Goal: Task Accomplishment & Management: Manage account settings

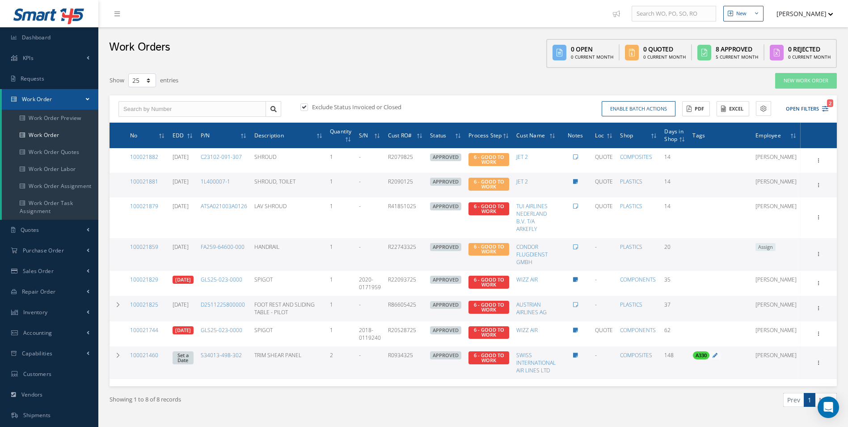
select select "25"
click at [38, 135] on link "Work Order" at bounding box center [50, 135] width 97 height 17
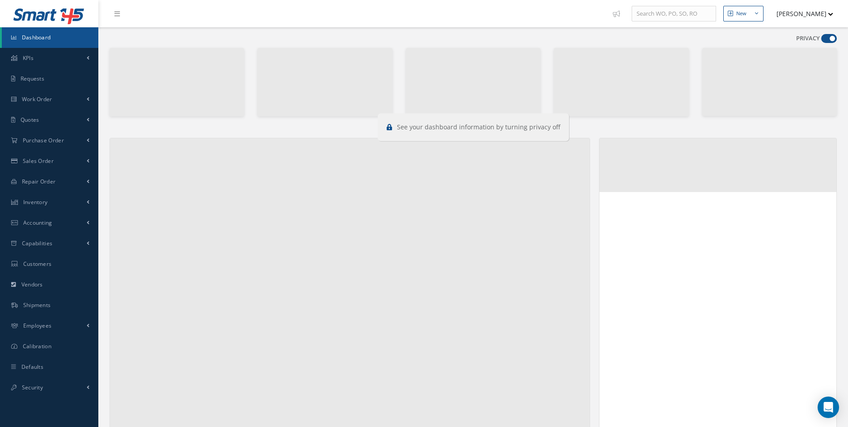
drag, startPoint x: 835, startPoint y: 42, endPoint x: 829, endPoint y: 40, distance: 6.2
click at [835, 42] on label at bounding box center [829, 38] width 16 height 9
click at [821, 40] on input "checkbox" at bounding box center [821, 40] width 0 height 0
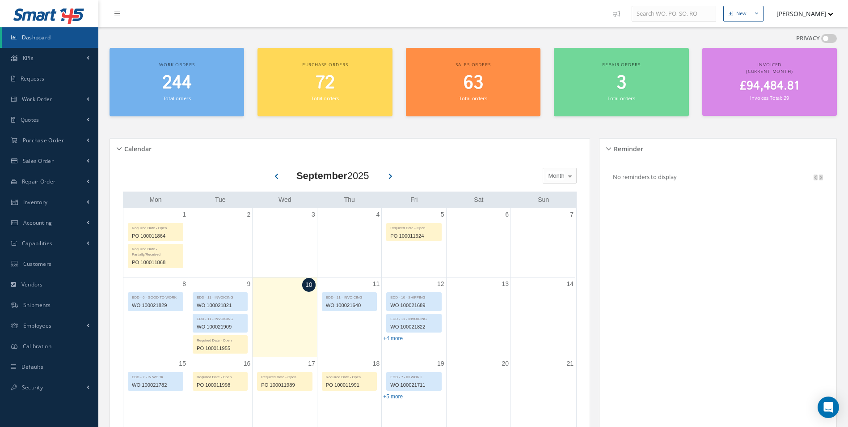
click at [827, 38] on span at bounding box center [829, 38] width 16 height 9
click at [821, 40] on input "checkbox" at bounding box center [821, 40] width 0 height 0
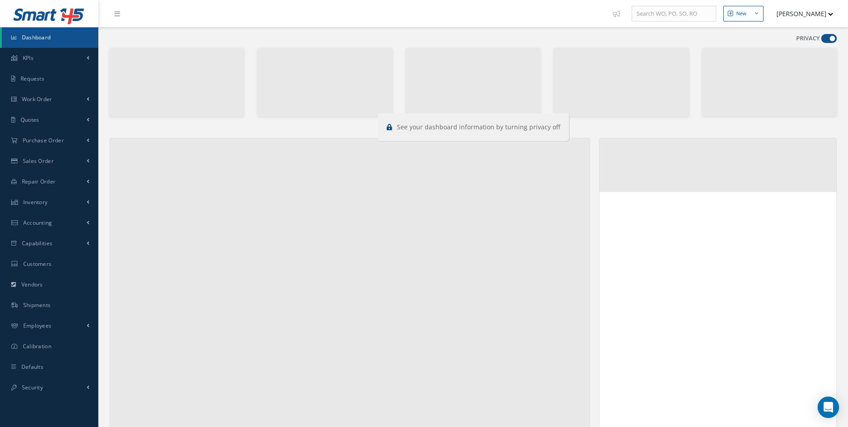
click at [827, 38] on span at bounding box center [829, 38] width 16 height 9
click at [821, 40] on input "checkbox" at bounding box center [821, 40] width 0 height 0
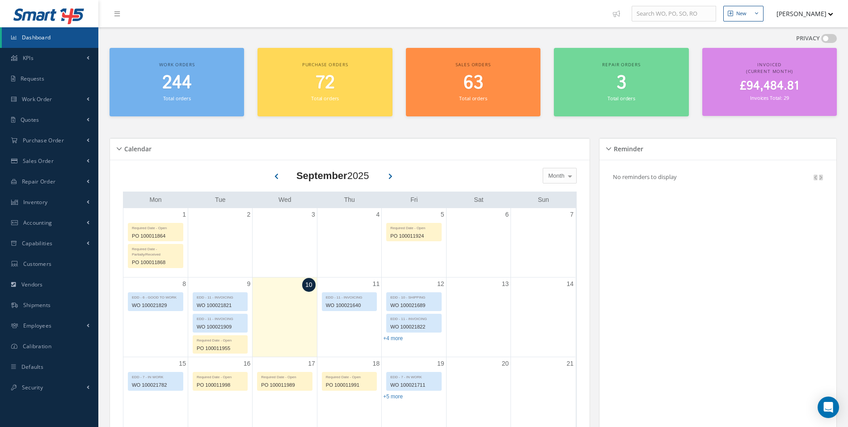
click at [827, 38] on span at bounding box center [829, 38] width 16 height 9
click at [821, 40] on input "checkbox" at bounding box center [821, 40] width 0 height 0
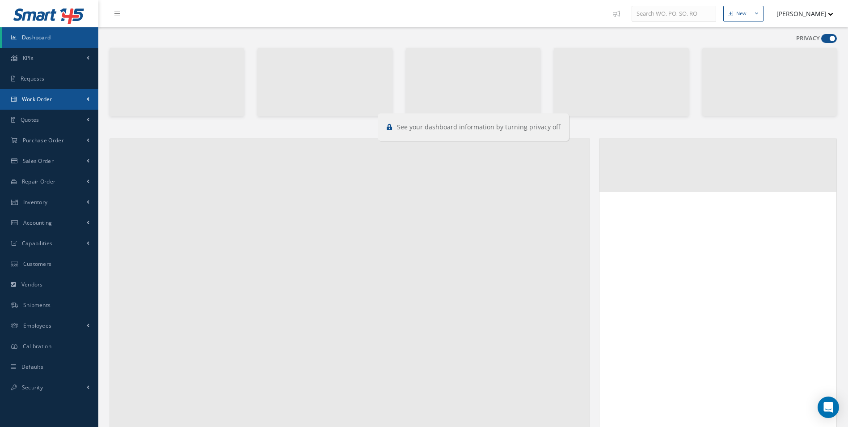
click at [44, 94] on link "Work Order" at bounding box center [49, 99] width 98 height 21
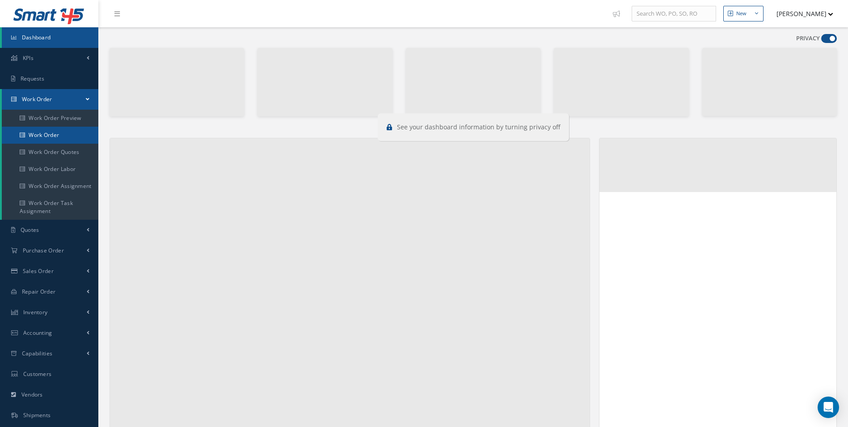
click at [38, 137] on link "Work Order" at bounding box center [50, 135] width 97 height 17
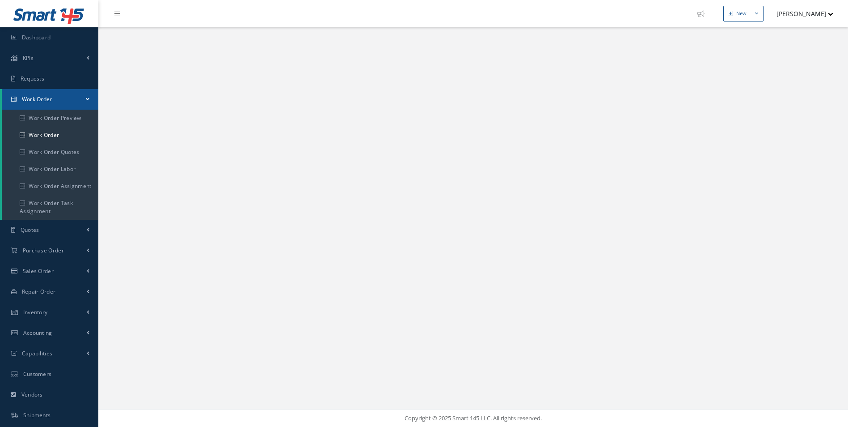
select select "25"
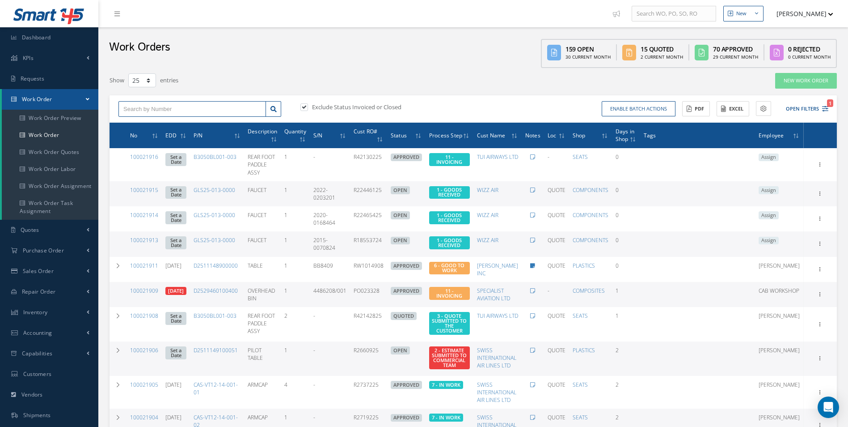
click at [207, 106] on input "text" at bounding box center [193, 109] width 148 height 16
type input "100021896"
click at [144, 123] on span "100021896" at bounding box center [136, 125] width 27 height 6
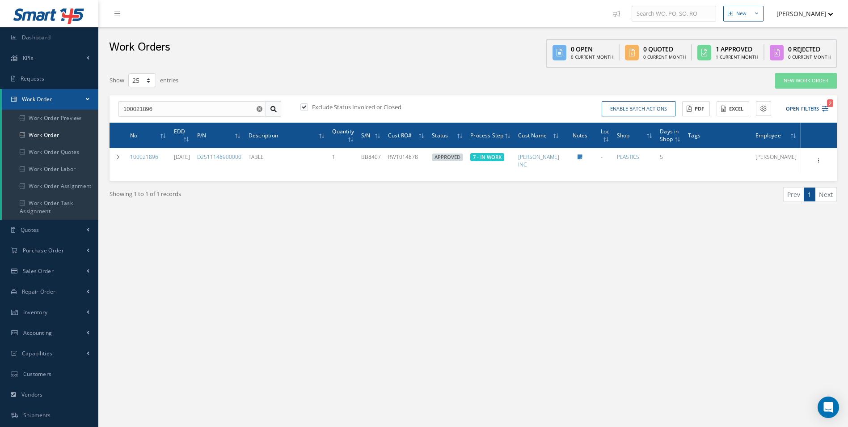
click at [276, 110] on icon at bounding box center [274, 109] width 6 height 6
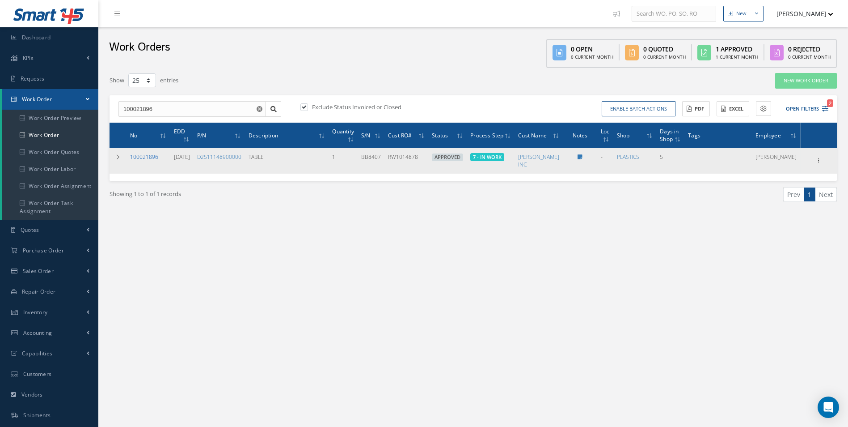
click at [150, 157] on link "100021896" at bounding box center [144, 157] width 28 height 8
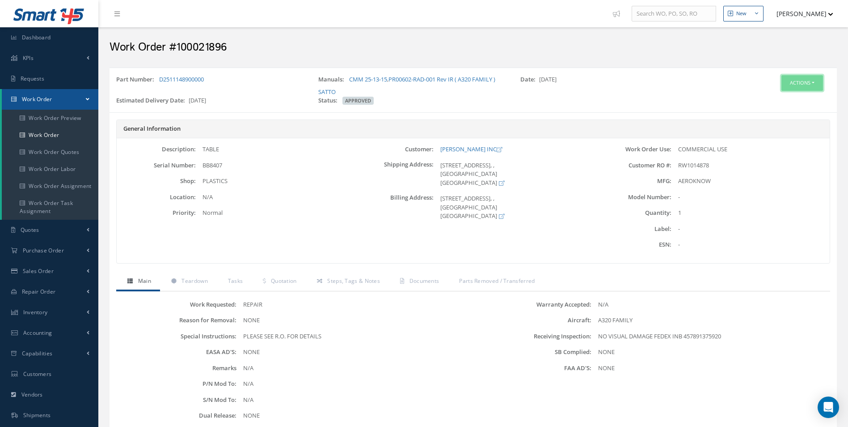
click at [800, 89] on button "Actions" at bounding box center [803, 83] width 42 height 16
click at [785, 96] on link "Edit" at bounding box center [789, 100] width 72 height 12
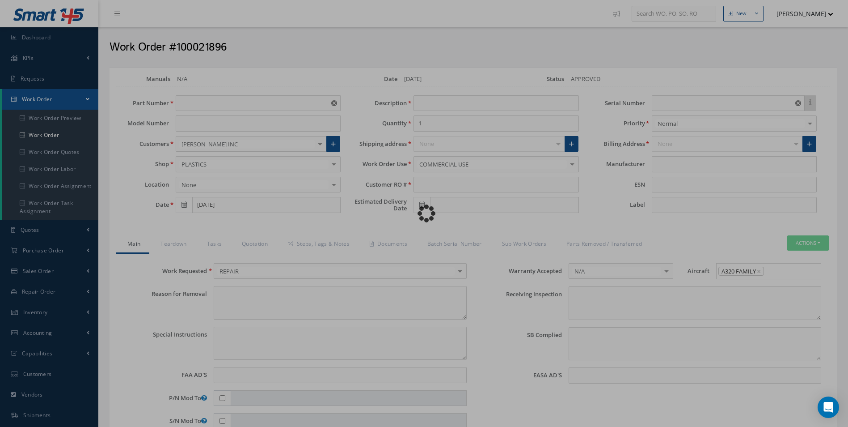
type input "D2511148900000"
type input "09/05/2025"
type input "TABLE"
type input "RW1014878"
type input "09/25/2025"
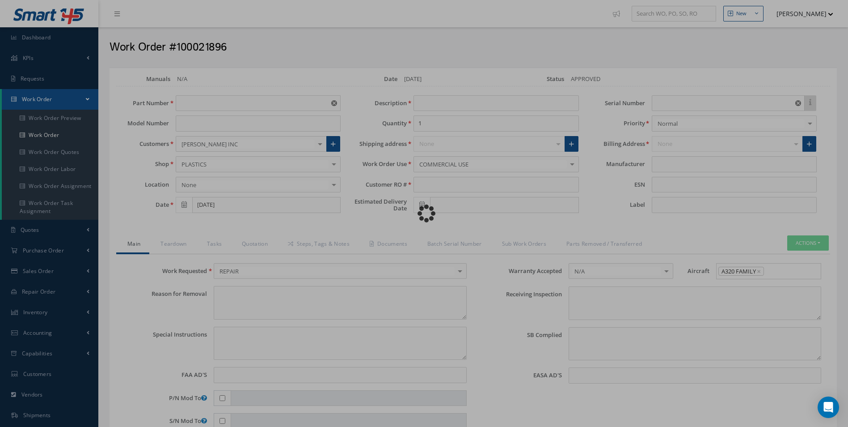
type input "BB8407"
type textarea "NONE"
type textarea "PLEASE SEE R.O. FOR DETAILS"
type input "NONE"
type textarea "NO VISUAL DAMAGE FEDEX INB 457891375920"
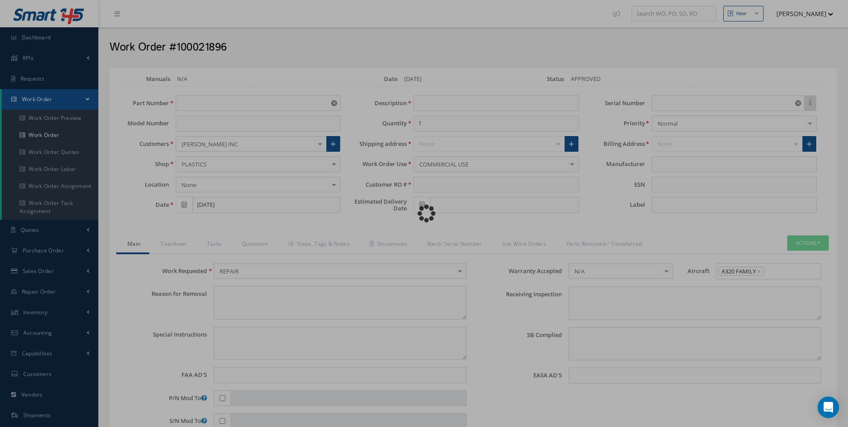
type textarea "NONE"
type input "NONE"
type input "AEROKNOW"
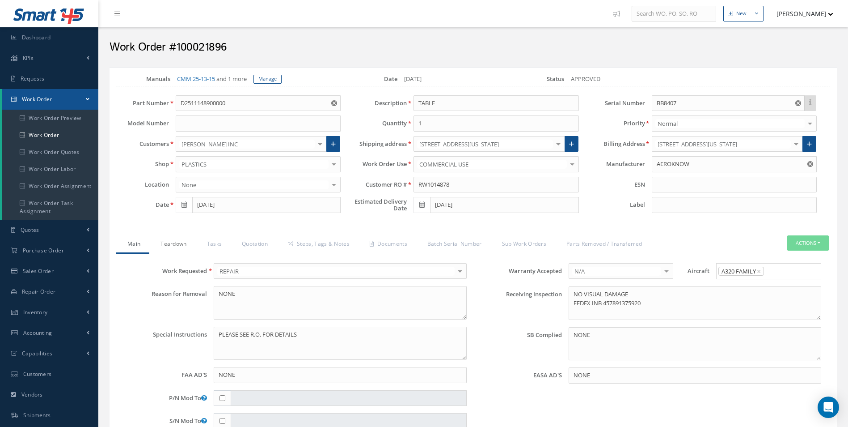
drag, startPoint x: 174, startPoint y: 242, endPoint x: 182, endPoint y: 244, distance: 8.2
click at [174, 242] on link "Teardown" at bounding box center [172, 244] width 46 height 19
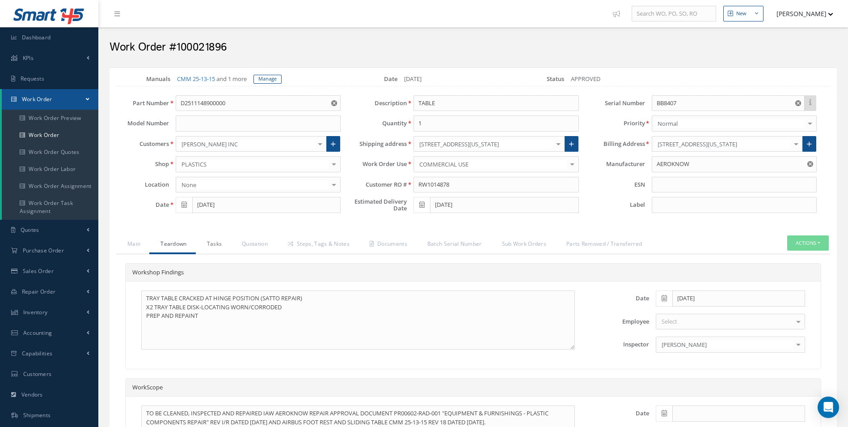
click at [217, 243] on link "Tasks" at bounding box center [213, 244] width 35 height 19
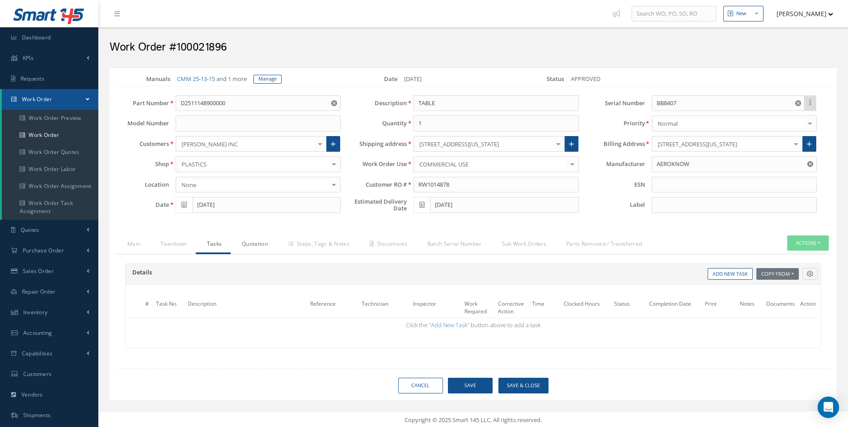
click at [263, 243] on link "Quotation" at bounding box center [254, 244] width 46 height 19
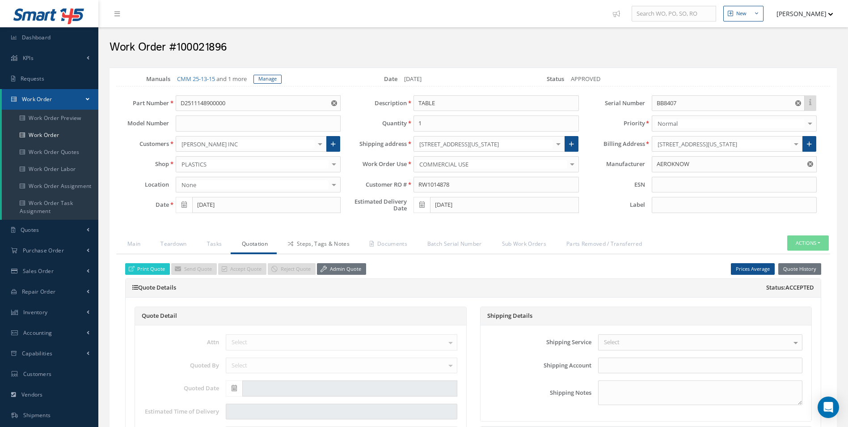
click at [305, 245] on link "Steps, Tags & Notes" at bounding box center [318, 244] width 82 height 19
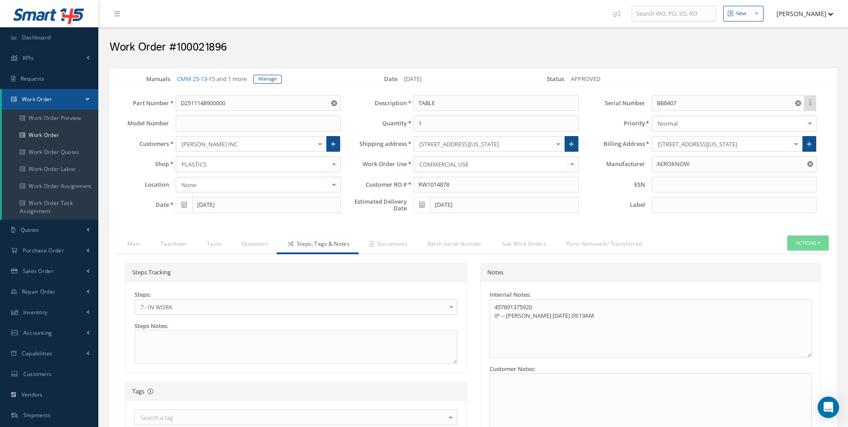
click at [166, 307] on span "7 - IN WORK" at bounding box center [292, 306] width 305 height 11
click at [377, 246] on link "Documents" at bounding box center [388, 244] width 58 height 19
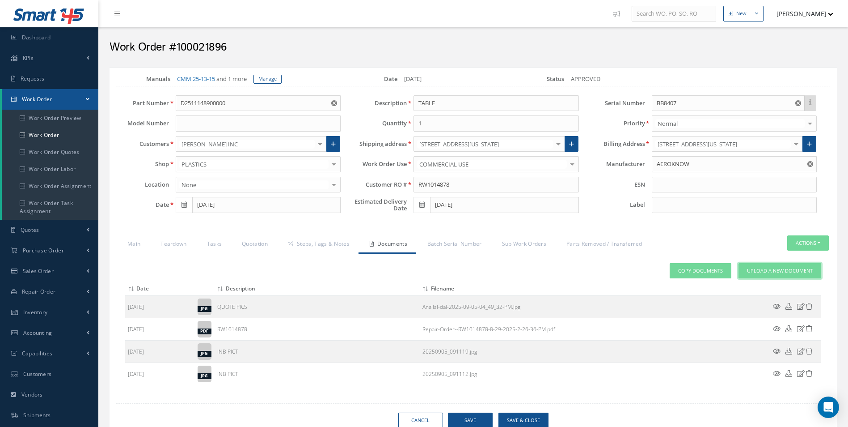
click at [777, 277] on link "Upload a New Document" at bounding box center [780, 271] width 83 height 16
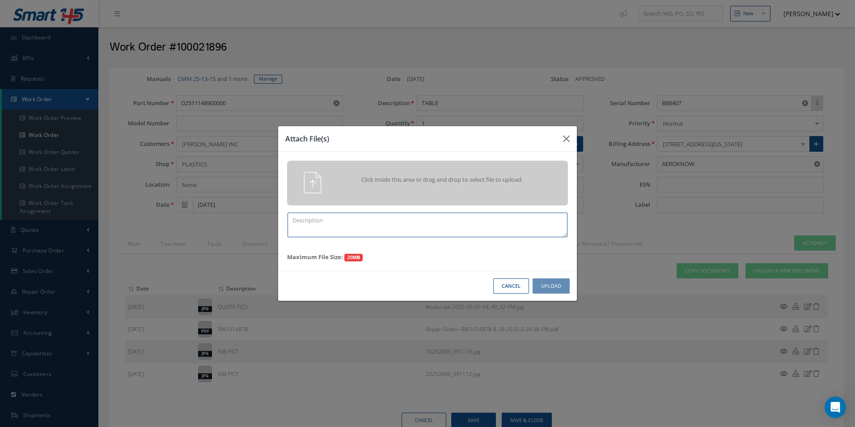
click at [357, 230] on textarea at bounding box center [428, 224] width 280 height 25
type textarea "f"
type textarea "FINISH"
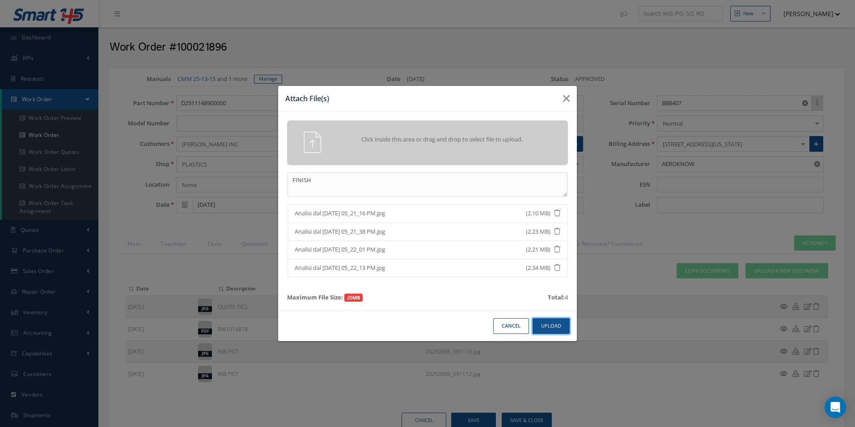
click at [548, 329] on button "Upload" at bounding box center [551, 326] width 37 height 16
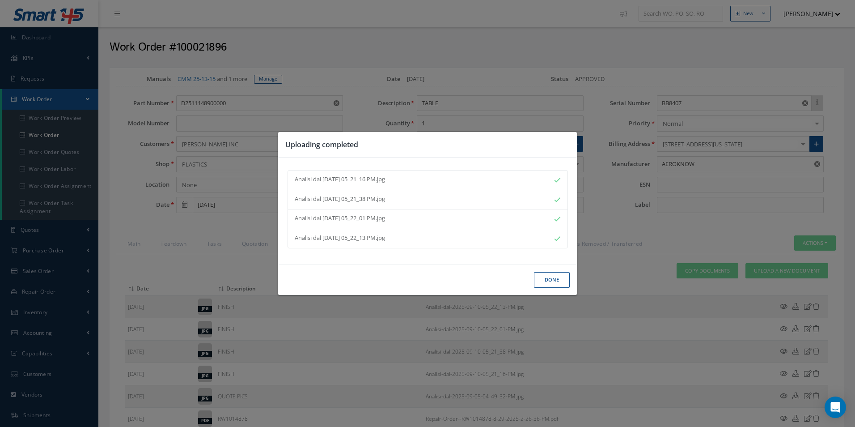
click at [556, 282] on button "Done" at bounding box center [552, 280] width 36 height 16
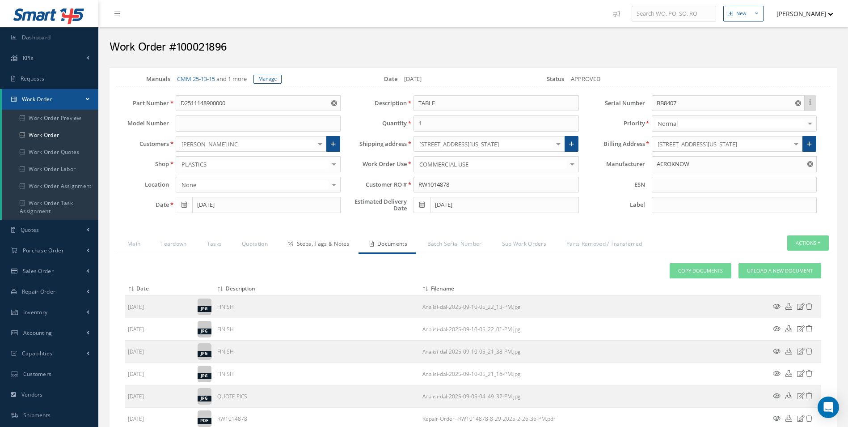
click at [330, 249] on link "Steps, Tags & Notes" at bounding box center [318, 244] width 82 height 19
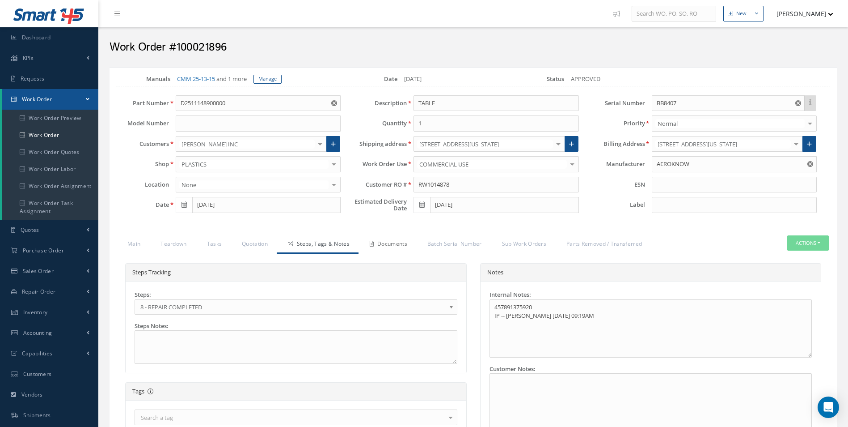
click at [368, 252] on link "Documents" at bounding box center [388, 244] width 58 height 19
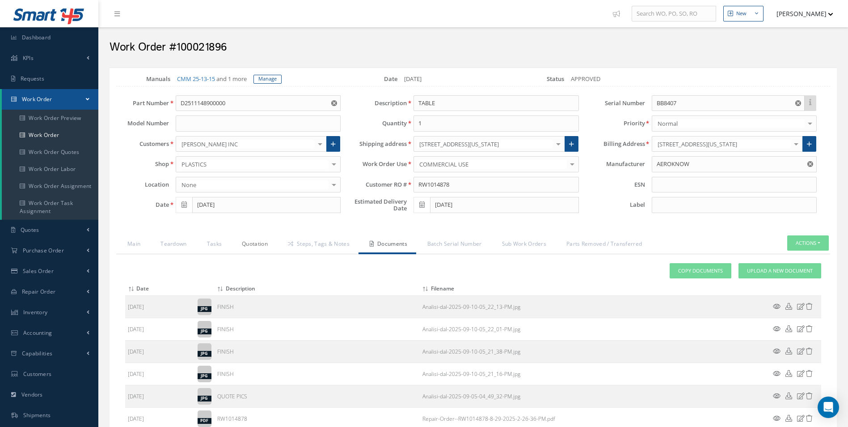
click at [245, 243] on link "Quotation" at bounding box center [254, 244] width 46 height 19
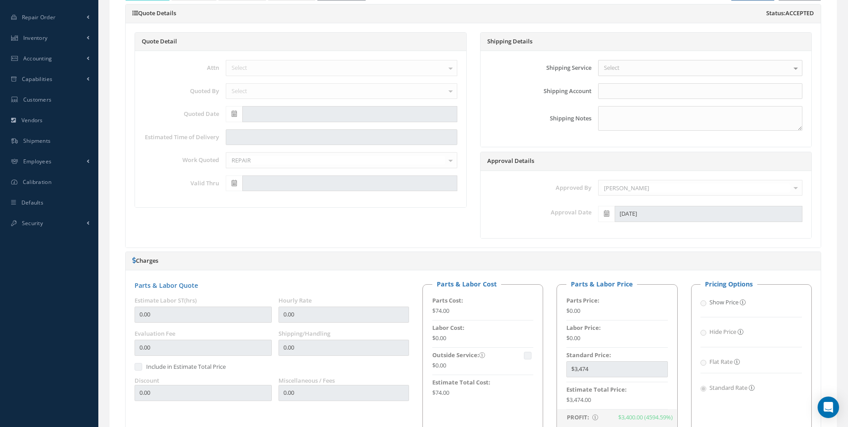
scroll to position [262, 0]
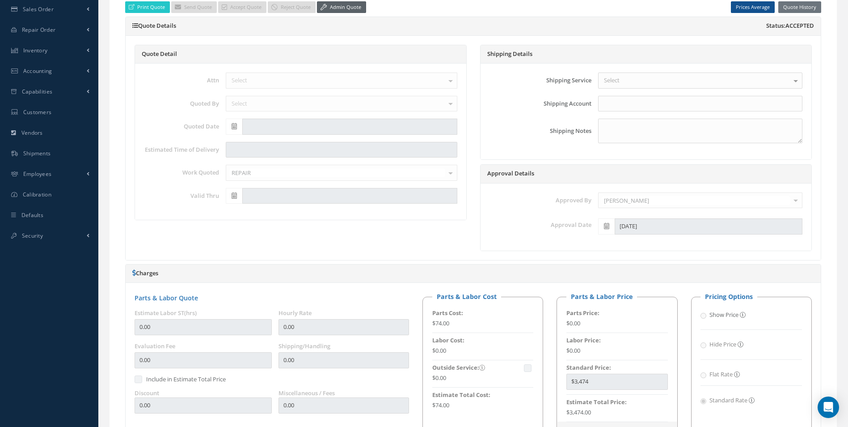
click at [338, 12] on link "Admin Quote" at bounding box center [341, 7] width 49 height 12
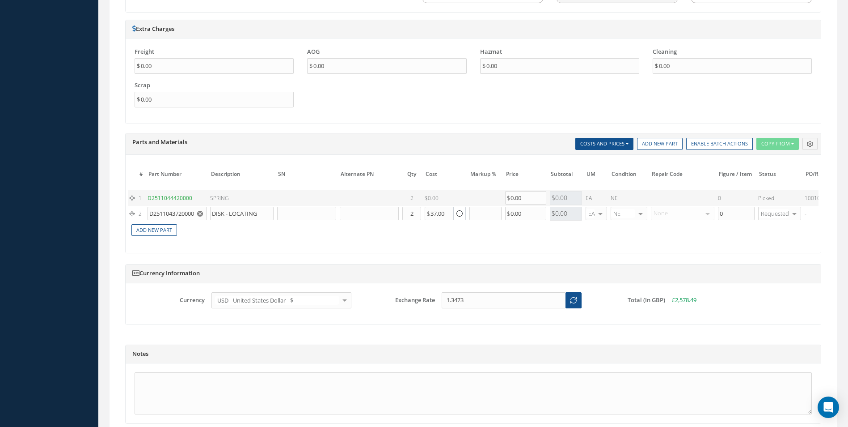
scroll to position [798, 0]
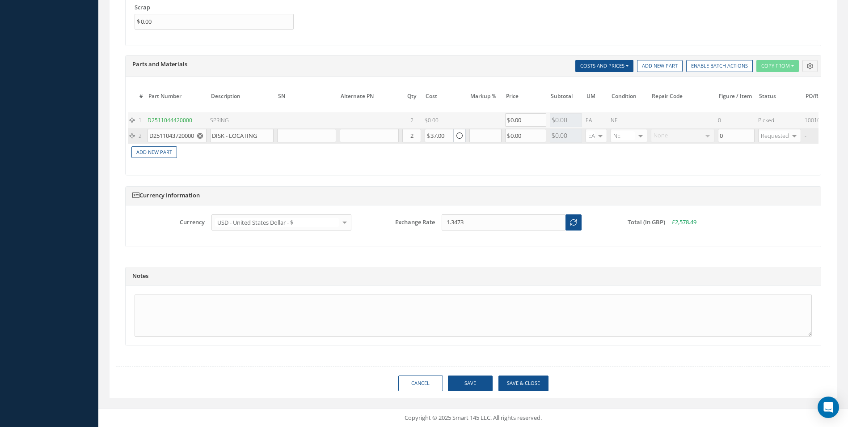
click at [196, 129] on button "button" at bounding box center [200, 135] width 11 height 13
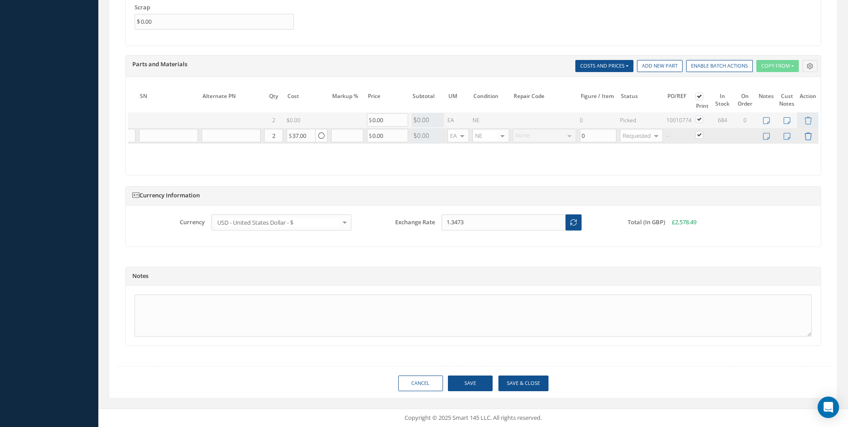
click at [806, 132] on icon at bounding box center [808, 136] width 8 height 8
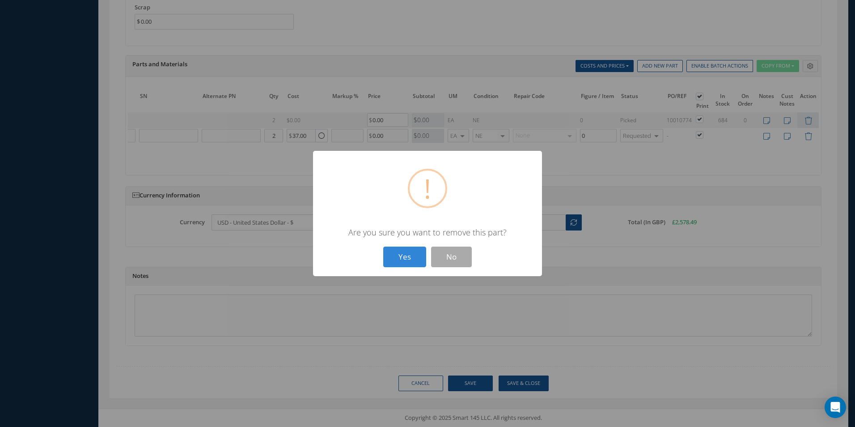
scroll to position [0, 131]
click at [392, 255] on button "Yes" at bounding box center [404, 256] width 43 height 21
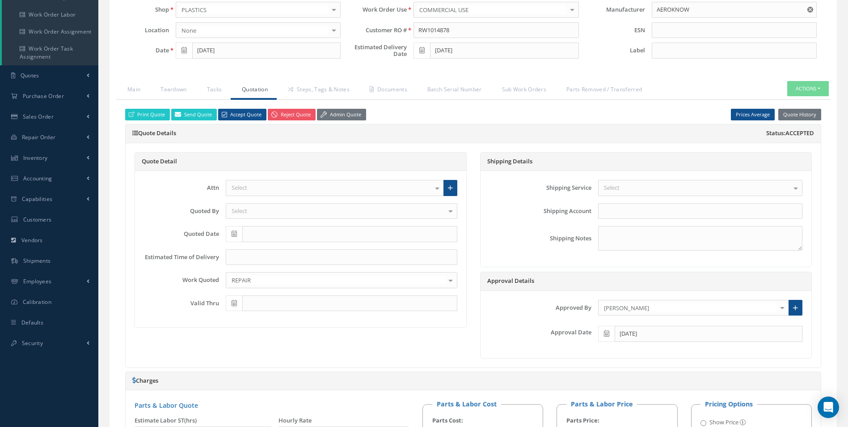
scroll to position [0, 0]
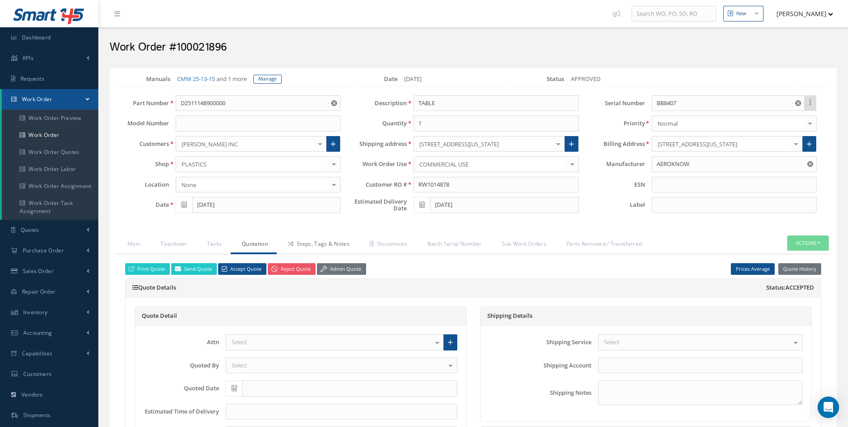
click at [305, 243] on link "Steps, Tags & Notes" at bounding box center [318, 244] width 82 height 19
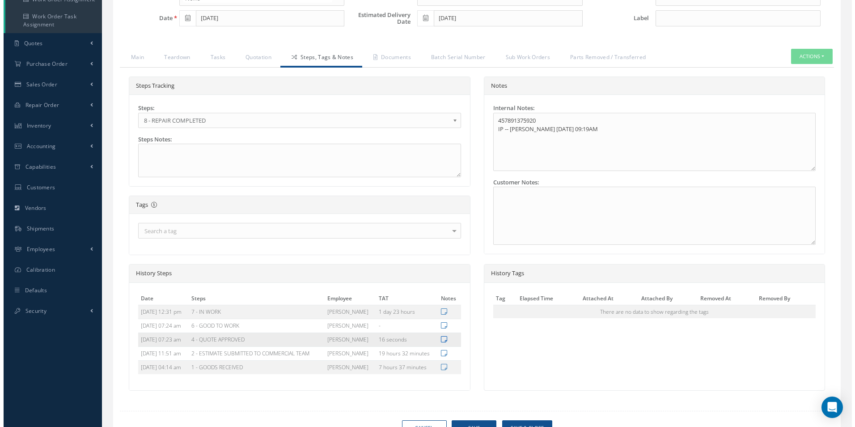
scroll to position [231, 0]
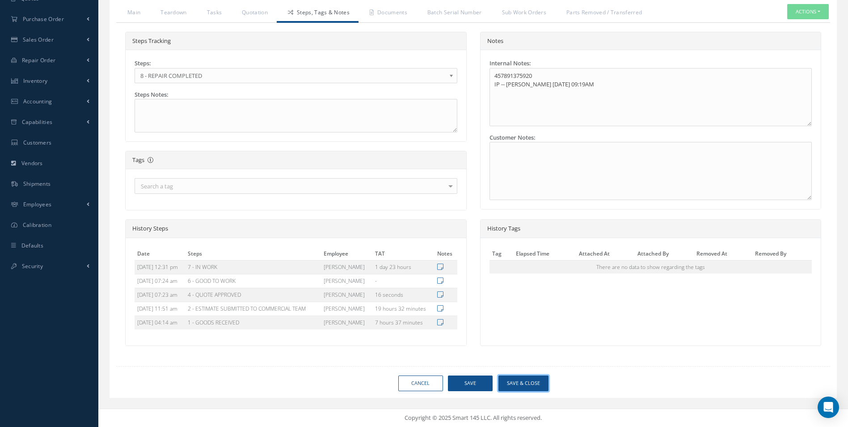
click at [522, 381] on button "Save & Close" at bounding box center [524, 383] width 50 height 16
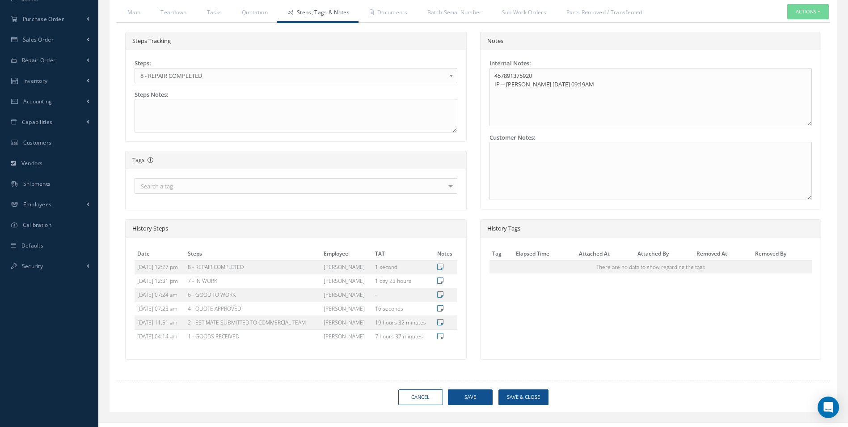
type input "AEROKNOW"
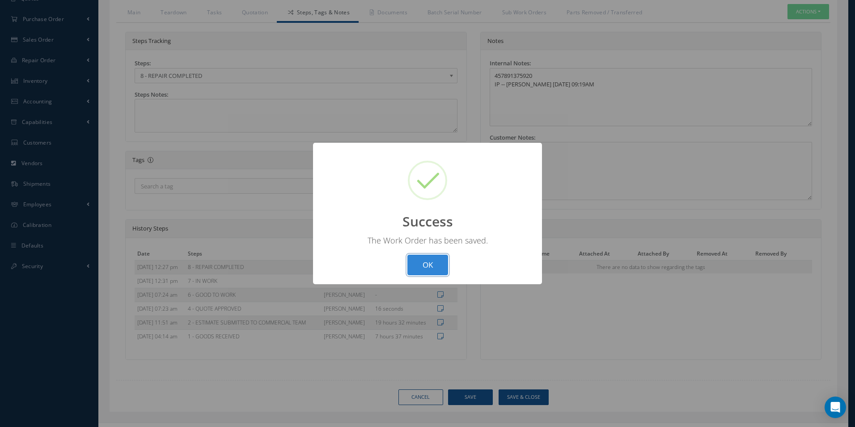
click at [437, 264] on button "OK" at bounding box center [427, 264] width 41 height 21
select select "25"
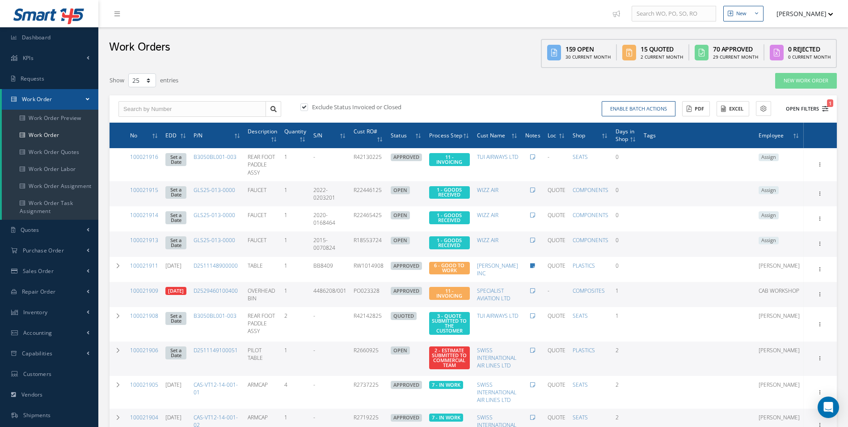
click at [826, 111] on icon "1" at bounding box center [825, 109] width 6 height 6
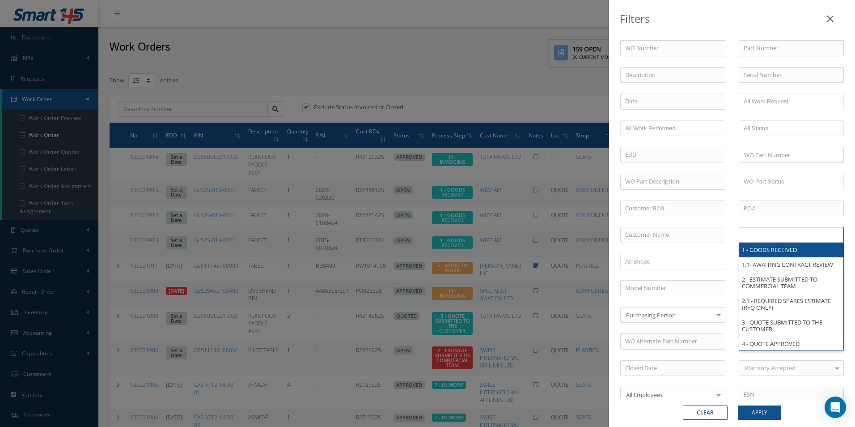
click at [766, 236] on input "text" at bounding box center [772, 234] width 57 height 11
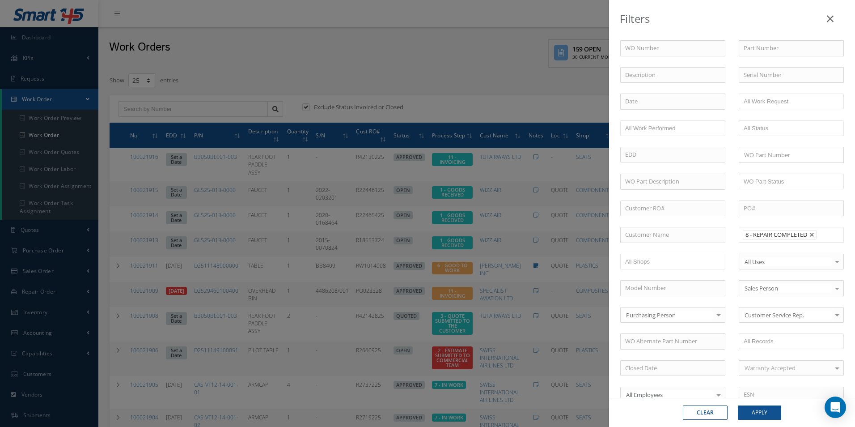
click at [820, 237] on input "text" at bounding box center [825, 234] width 11 height 11
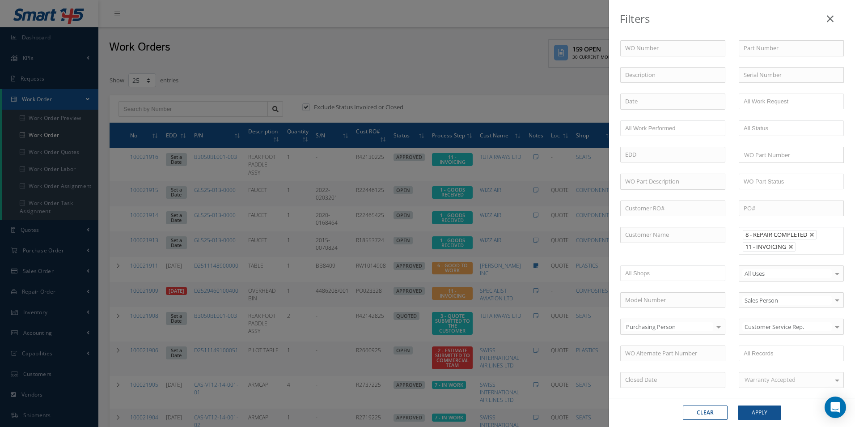
click at [809, 250] on li at bounding box center [804, 247] width 17 height 12
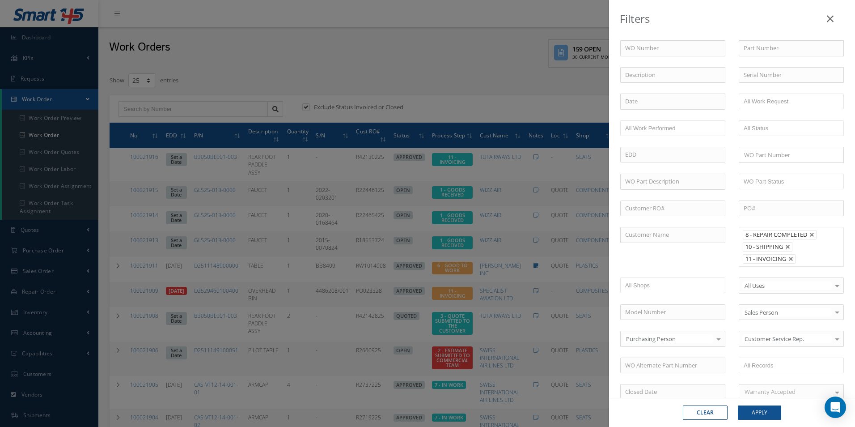
click at [804, 255] on input "text" at bounding box center [804, 258] width 11 height 11
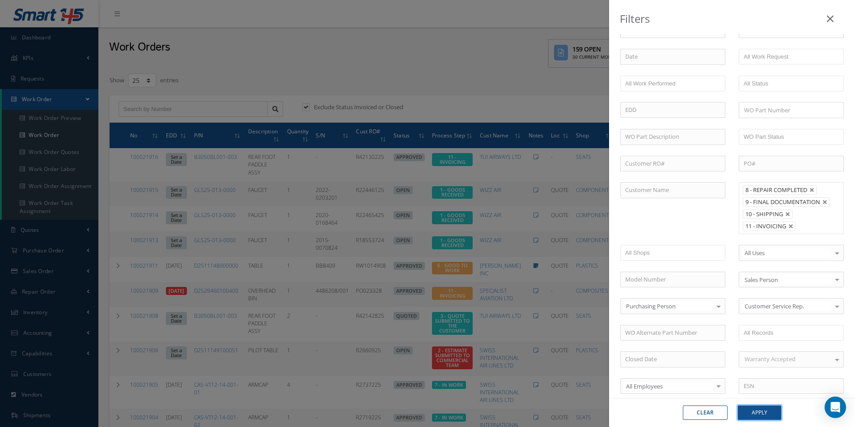
click at [771, 413] on button "Apply" at bounding box center [759, 412] width 43 height 14
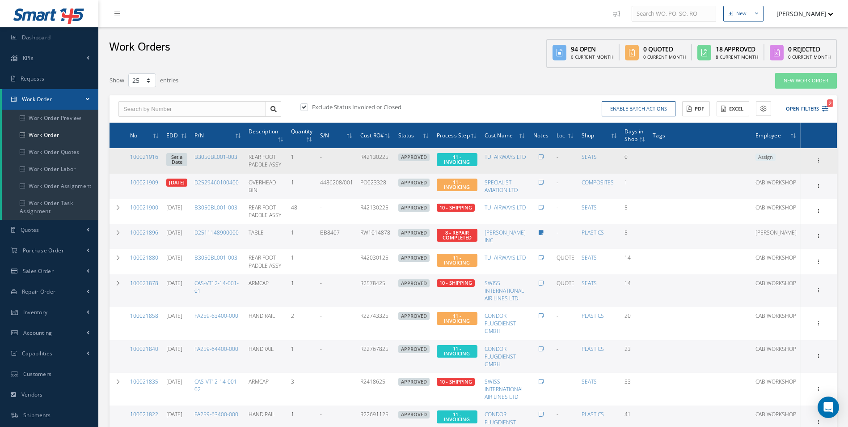
click at [776, 156] on span "Assign" at bounding box center [766, 157] width 20 height 8
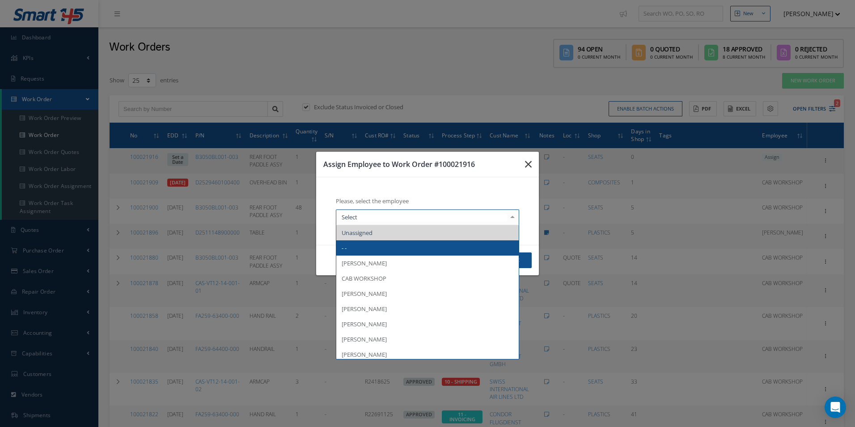
click at [529, 161] on icon "button" at bounding box center [528, 164] width 7 height 11
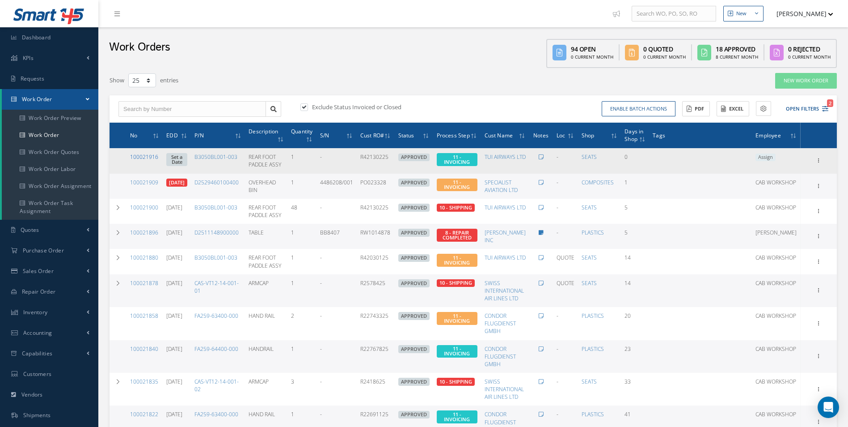
click at [146, 155] on link "100021916" at bounding box center [144, 157] width 28 height 8
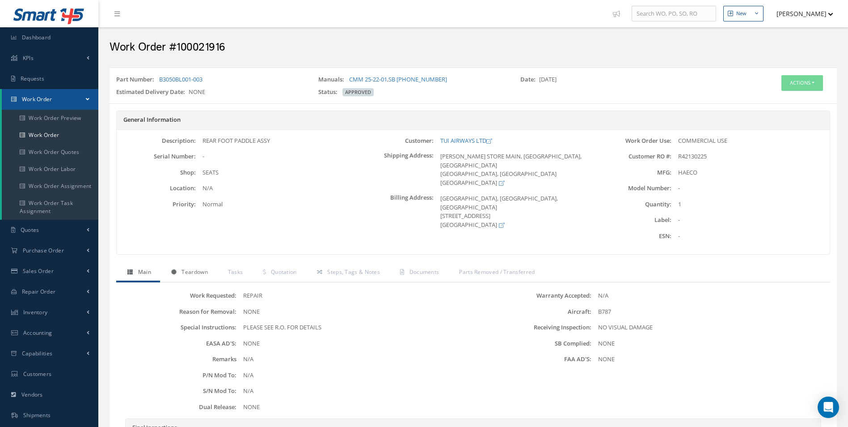
click at [203, 270] on span "Teardown" at bounding box center [195, 272] width 26 height 8
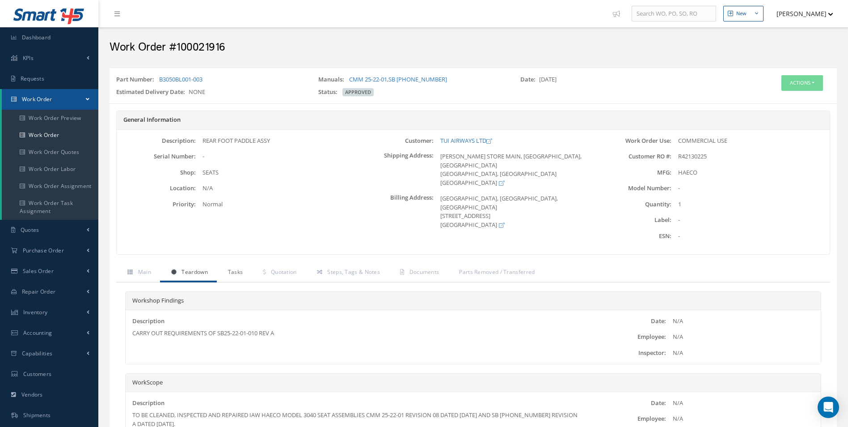
click at [246, 272] on link "Tasks" at bounding box center [234, 272] width 35 height 19
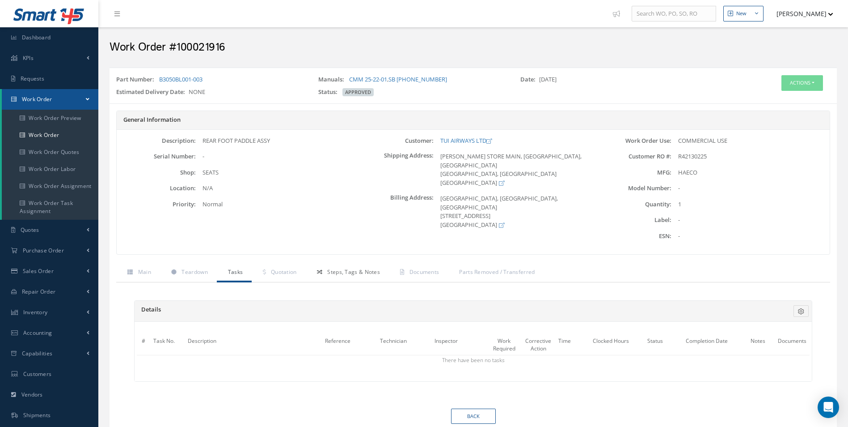
click at [317, 273] on link "Steps, Tags & Notes" at bounding box center [347, 272] width 83 height 19
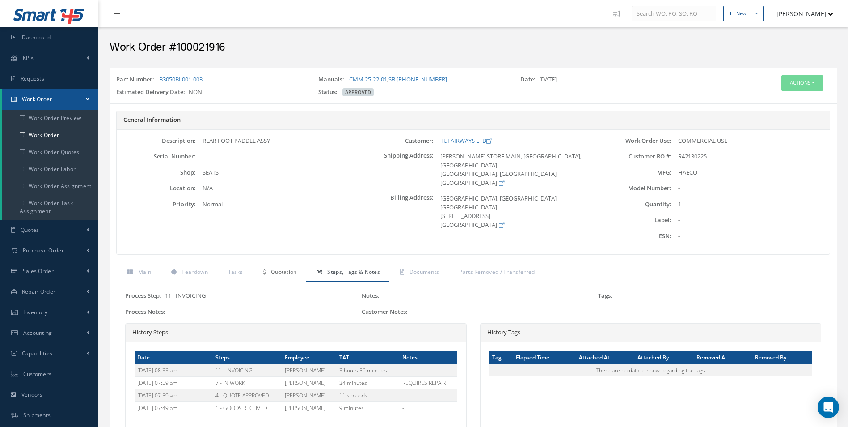
click at [279, 268] on span "Quotation" at bounding box center [284, 272] width 26 height 8
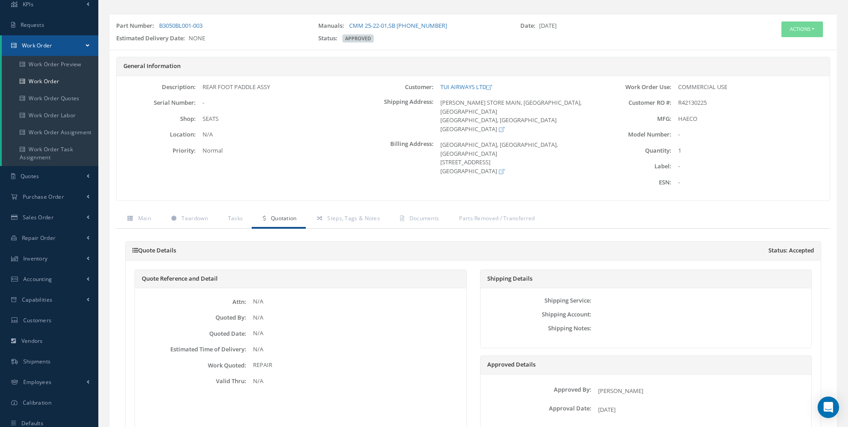
scroll to position [4, 0]
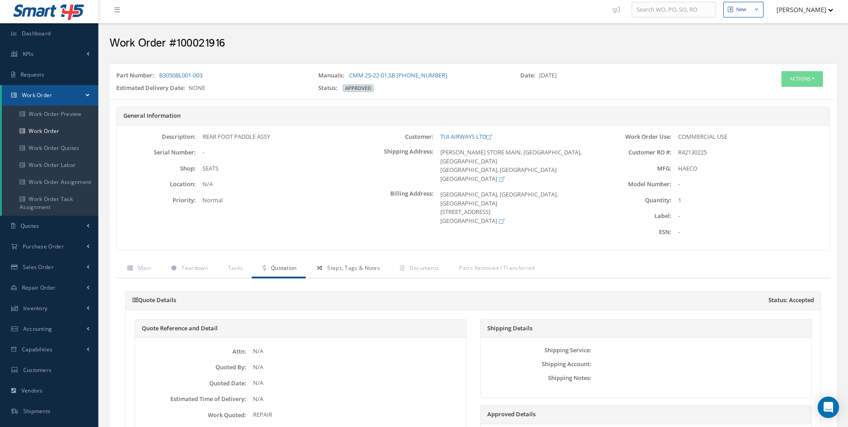
click at [339, 267] on span "Steps, Tags & Notes" at bounding box center [353, 268] width 53 height 8
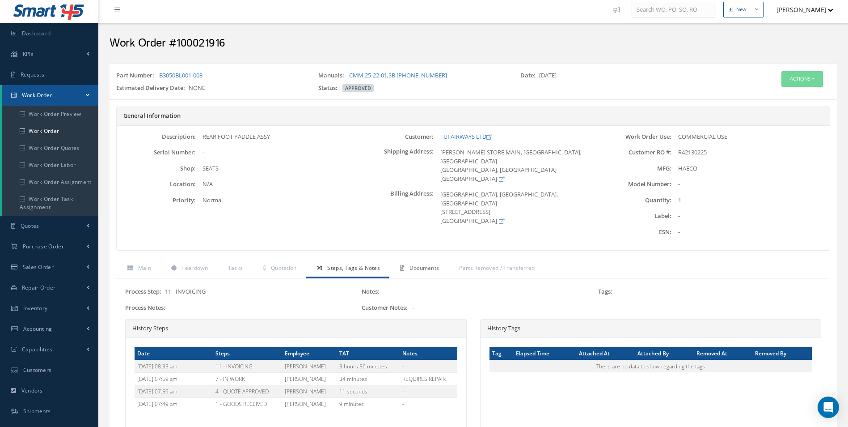
click at [415, 261] on link "Documents" at bounding box center [418, 268] width 59 height 19
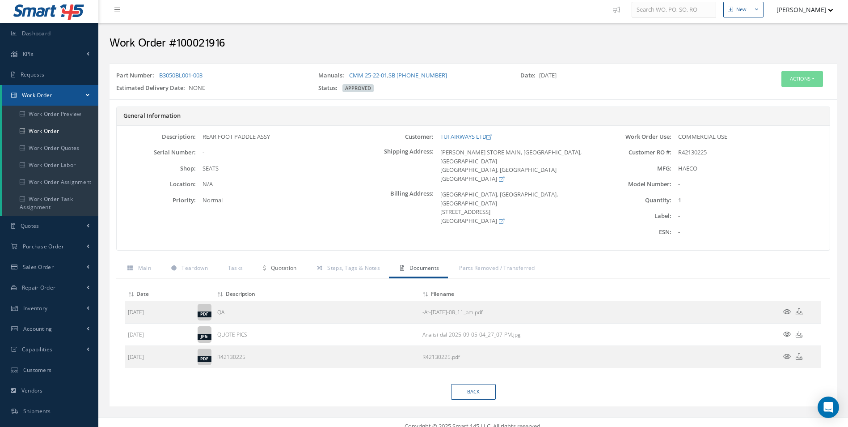
click at [287, 270] on span "Quotation" at bounding box center [284, 268] width 26 height 8
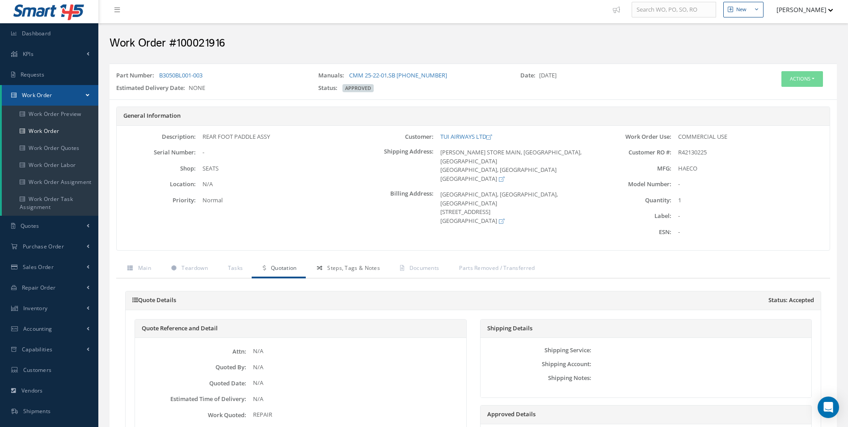
click at [359, 266] on span "Steps, Tags & Notes" at bounding box center [353, 268] width 53 height 8
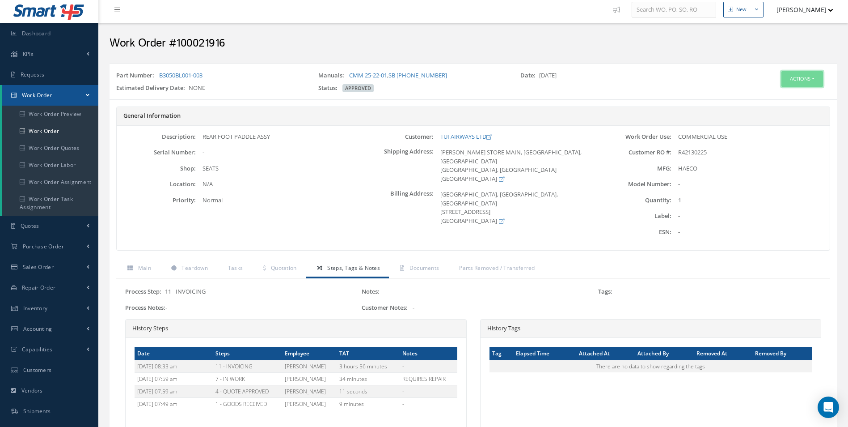
click at [807, 81] on button "Actions" at bounding box center [803, 79] width 42 height 16
click at [783, 100] on link "Edit" at bounding box center [789, 96] width 72 height 12
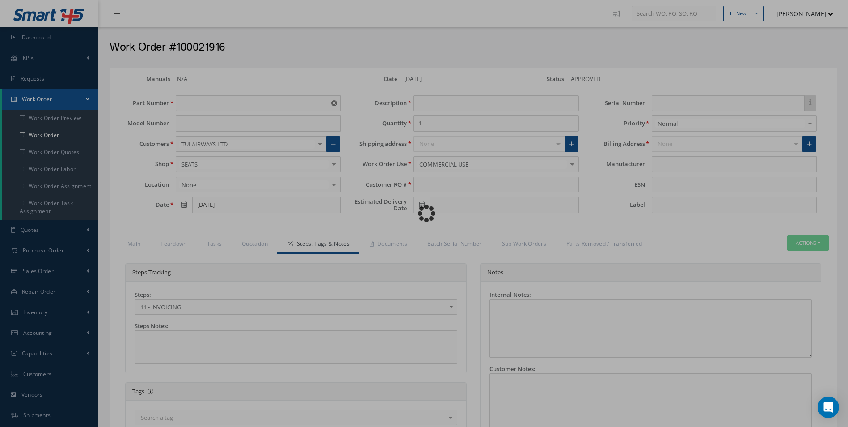
type input "B3050BL001-003"
type input "REAR FOOT PADDLE ASSY"
type input "R42130225"
type input "HAECO"
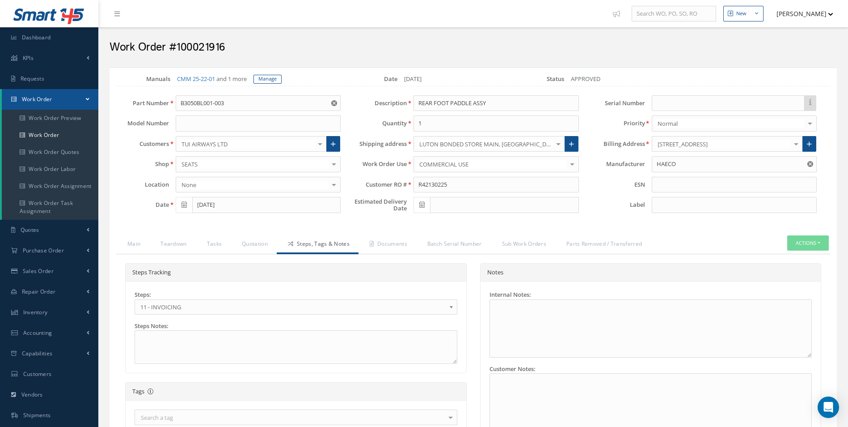
click at [187, 309] on span "11 - INVOICING" at bounding box center [292, 306] width 305 height 11
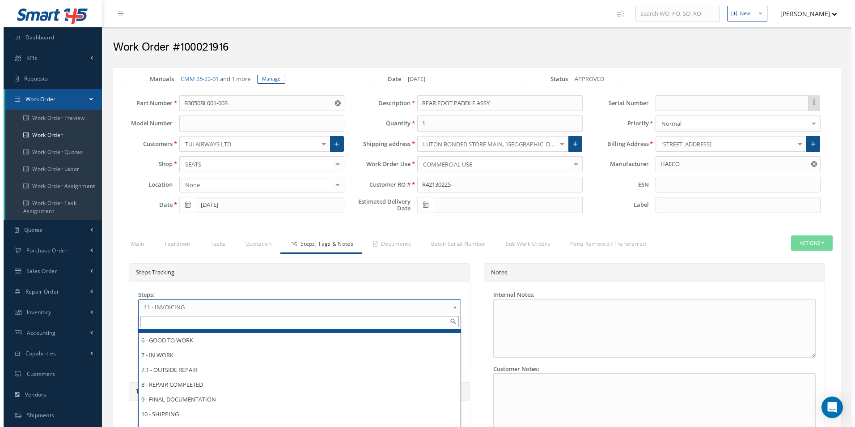
scroll to position [103, 0]
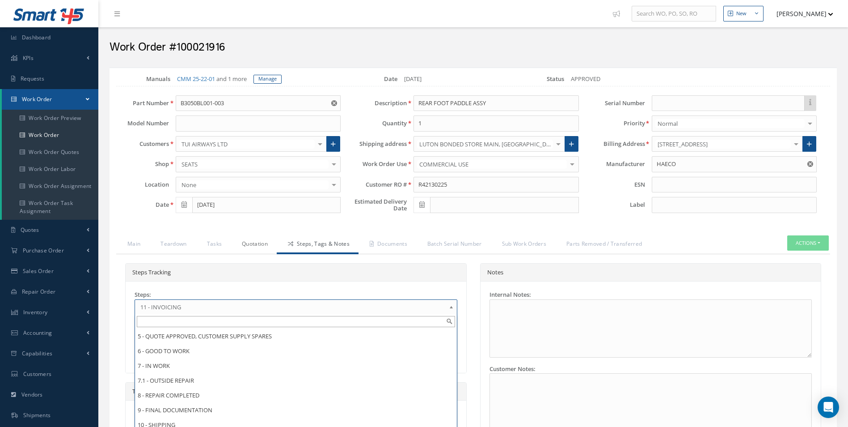
click at [231, 247] on link "Quotation" at bounding box center [254, 244] width 46 height 19
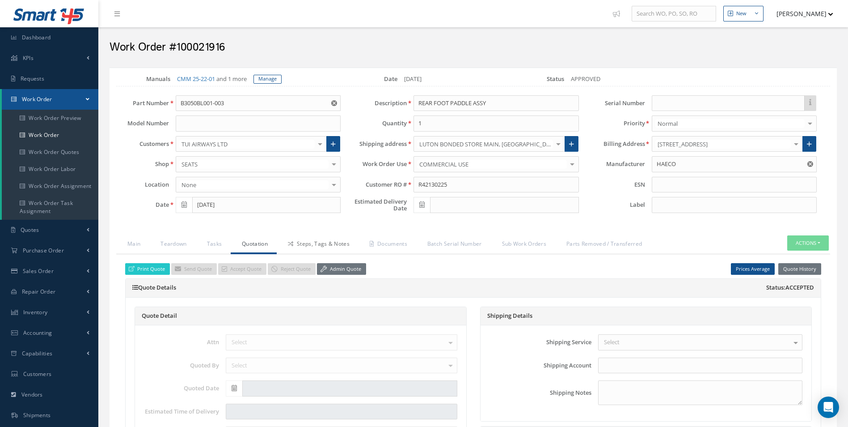
click at [288, 243] on icon at bounding box center [290, 243] width 5 height 5
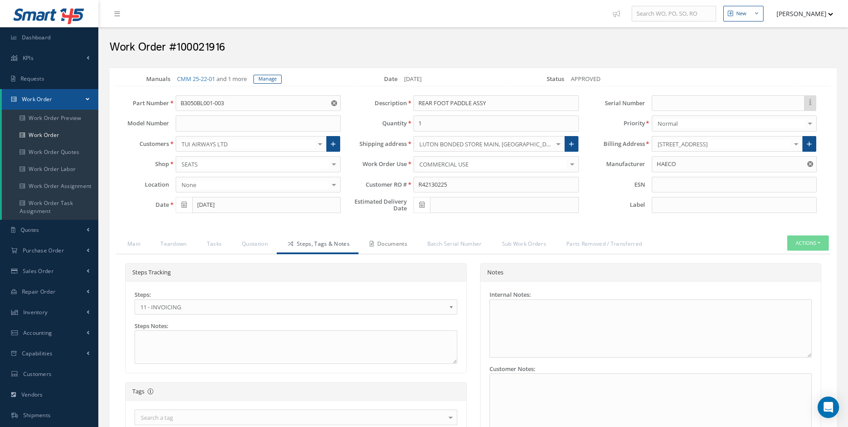
click at [398, 243] on link "Documents" at bounding box center [388, 244] width 58 height 19
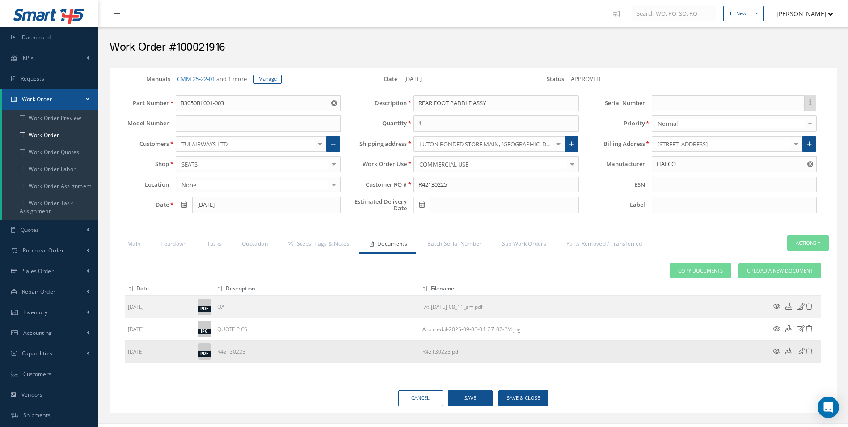
click at [779, 352] on icon at bounding box center [777, 350] width 8 height 7
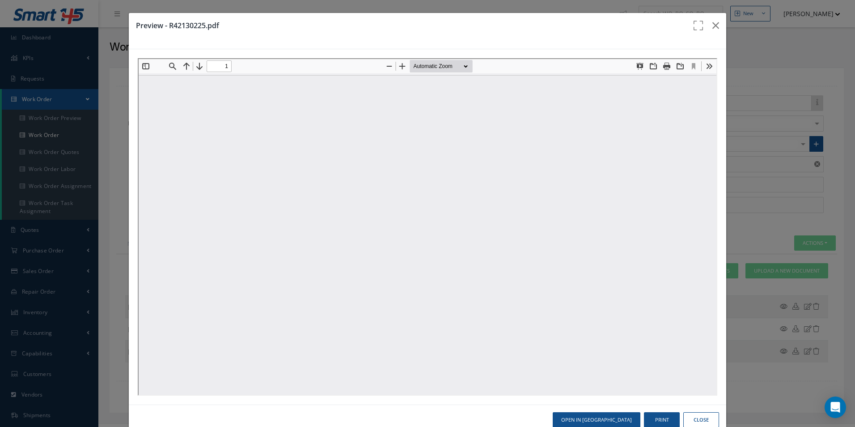
scroll to position [0, 0]
type input "0"
type input "1"
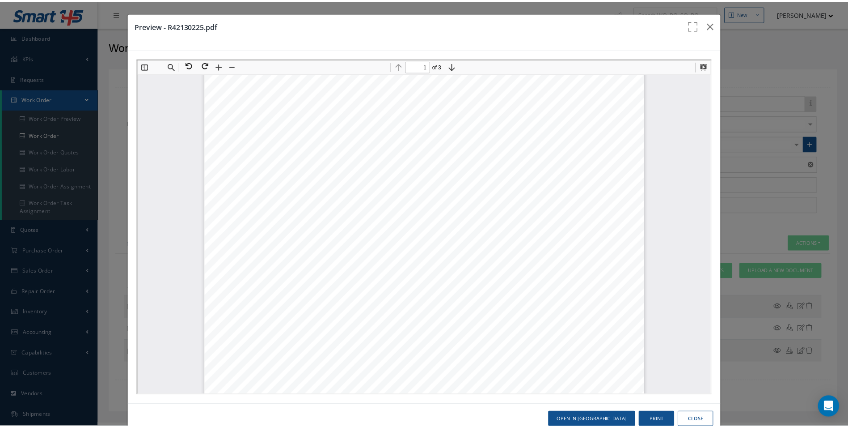
scroll to position [273, 0]
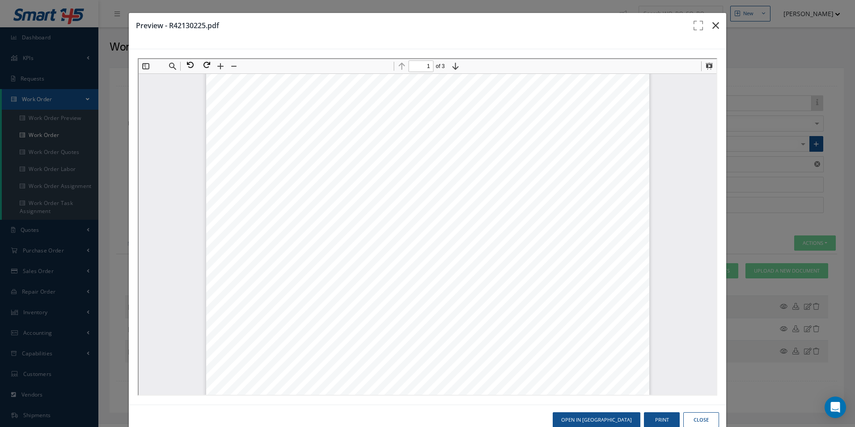
click at [713, 34] on button "button" at bounding box center [715, 25] width 21 height 25
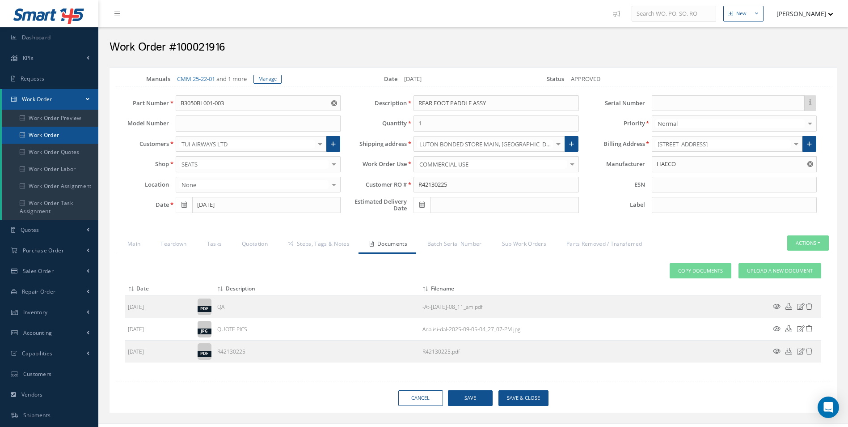
click at [63, 130] on link "Work Order" at bounding box center [50, 135] width 97 height 17
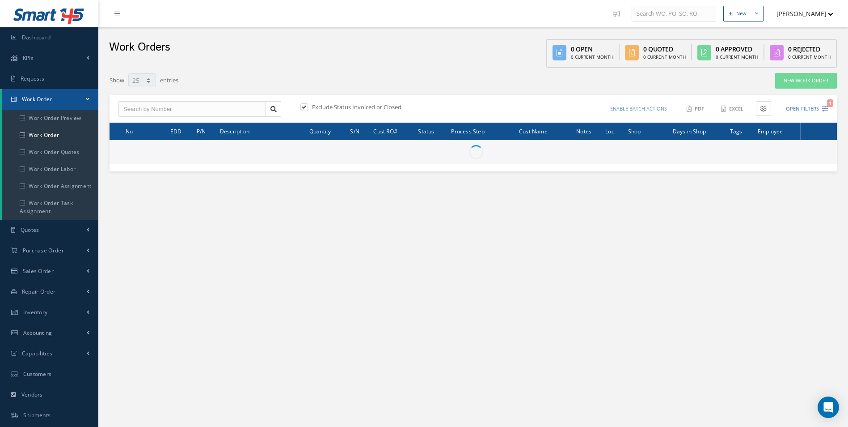
select select "25"
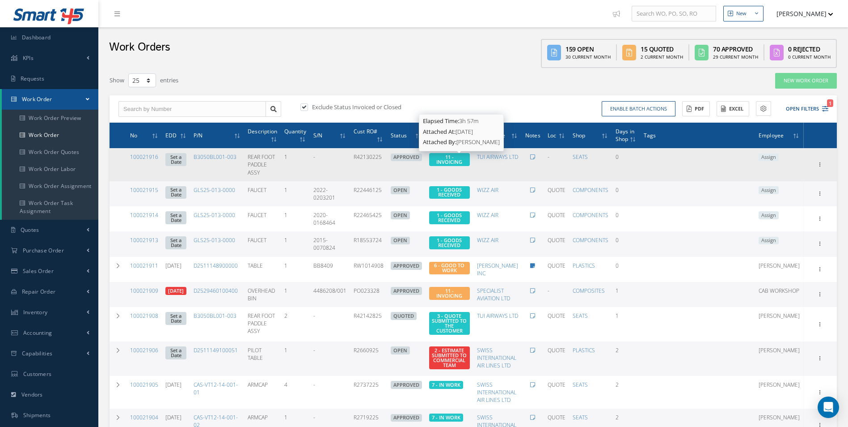
click at [460, 163] on span "11 - INVOICING" at bounding box center [449, 159] width 26 height 12
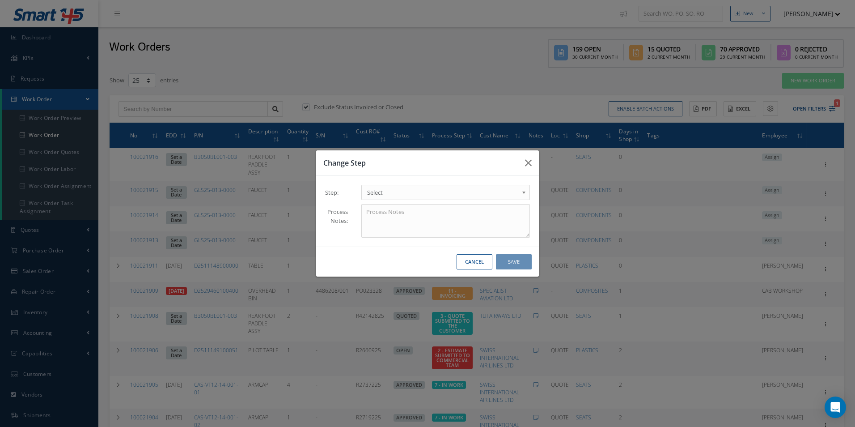
click at [403, 191] on span "Select" at bounding box center [442, 192] width 151 height 11
click at [509, 258] on button "Save" at bounding box center [514, 262] width 36 height 16
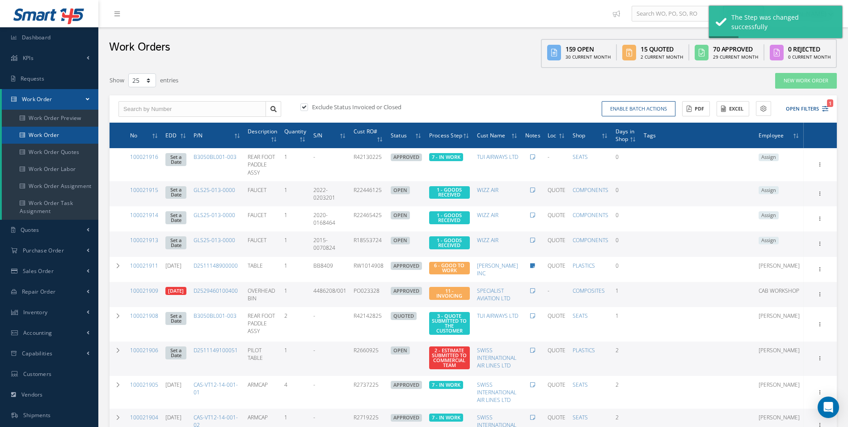
click at [57, 133] on link "Work Order" at bounding box center [50, 135] width 97 height 17
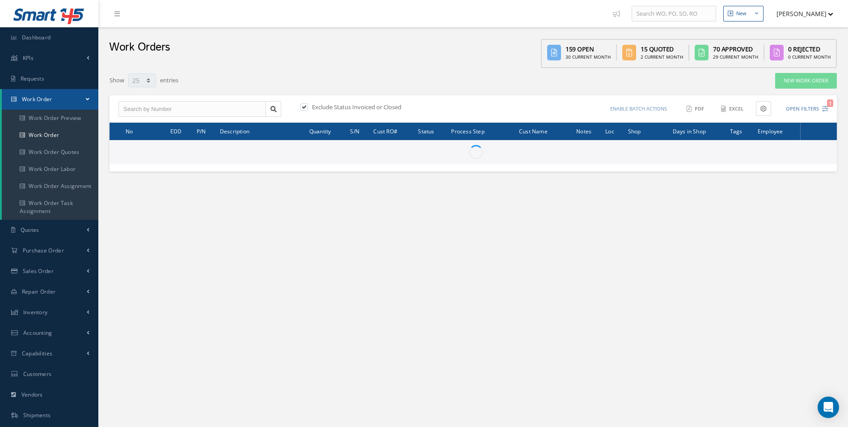
select select "25"
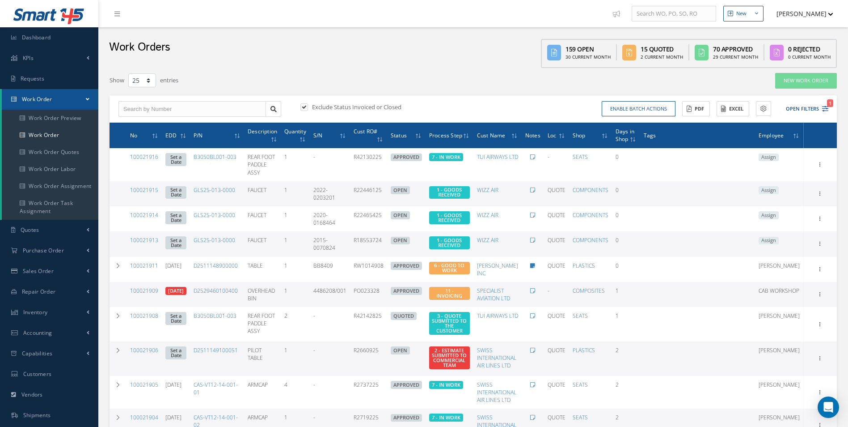
click at [829, 107] on div "Enable batch actions Update Work Orders Close Work Orders ACTIONS Receive Payme…" at bounding box center [653, 109] width 358 height 16
click at [824, 110] on icon "1" at bounding box center [825, 109] width 6 height 6
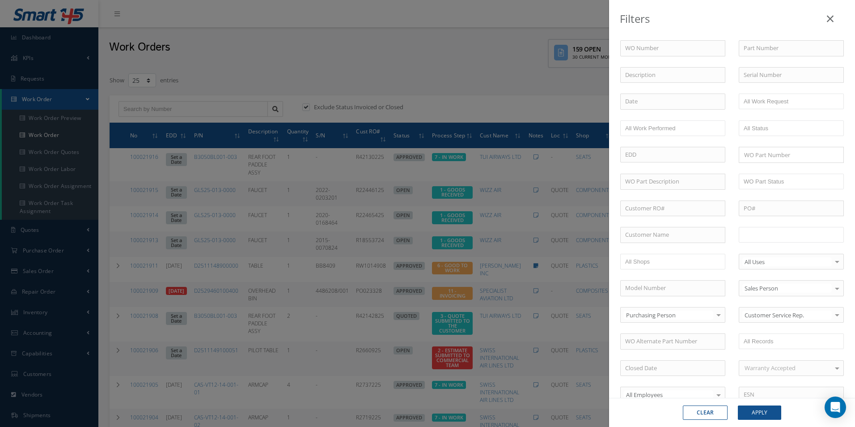
click at [786, 232] on input "text" at bounding box center [772, 234] width 57 height 11
click at [766, 410] on button "Apply" at bounding box center [759, 412] width 43 height 14
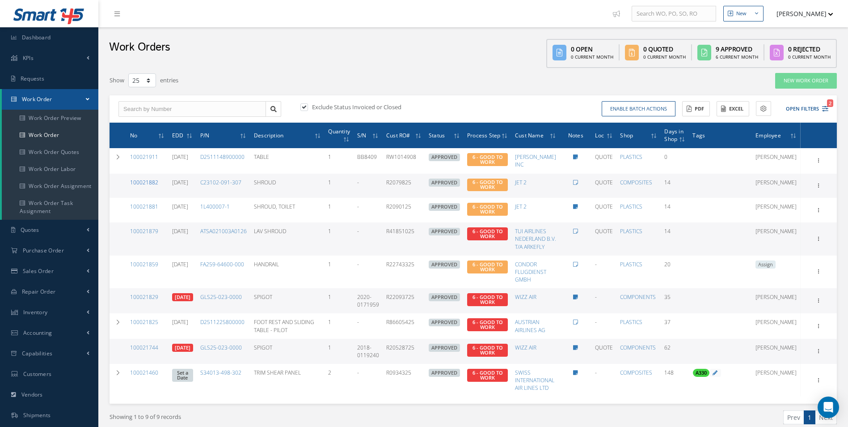
click at [138, 180] on link "100021882" at bounding box center [144, 182] width 28 height 8
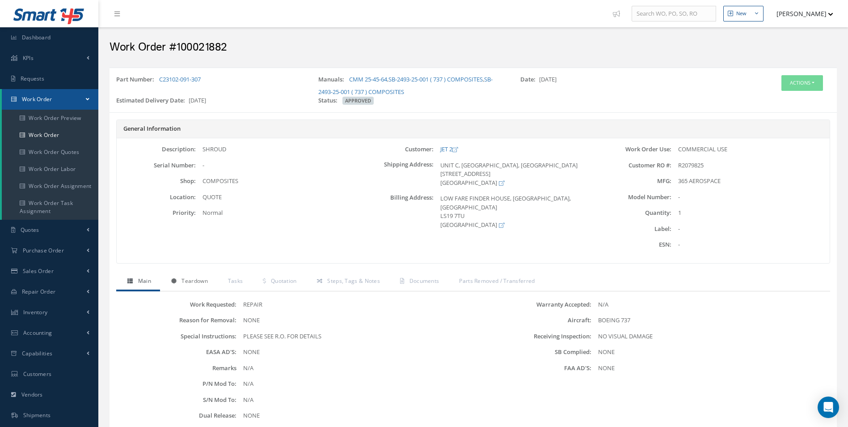
click at [195, 282] on span "Teardown" at bounding box center [195, 281] width 26 height 8
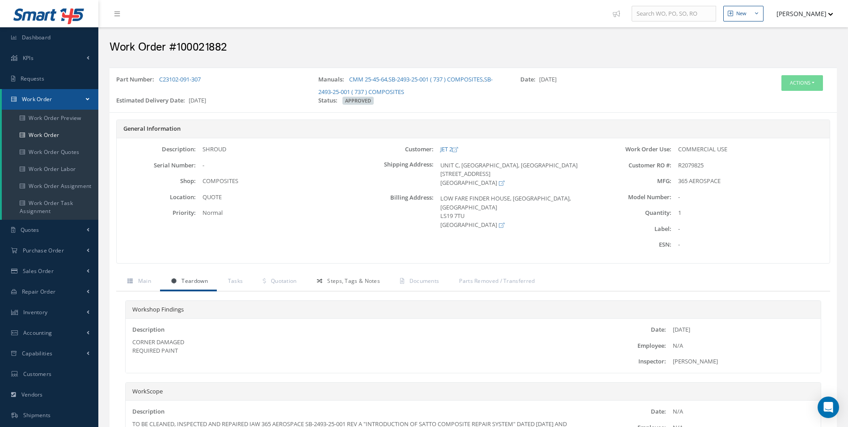
click at [341, 278] on span "Steps, Tags & Notes" at bounding box center [353, 281] width 53 height 8
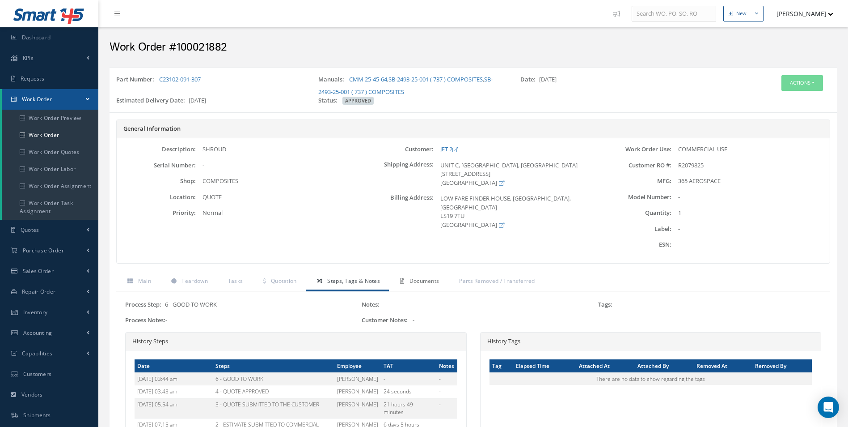
click at [411, 284] on link "Documents" at bounding box center [418, 281] width 59 height 19
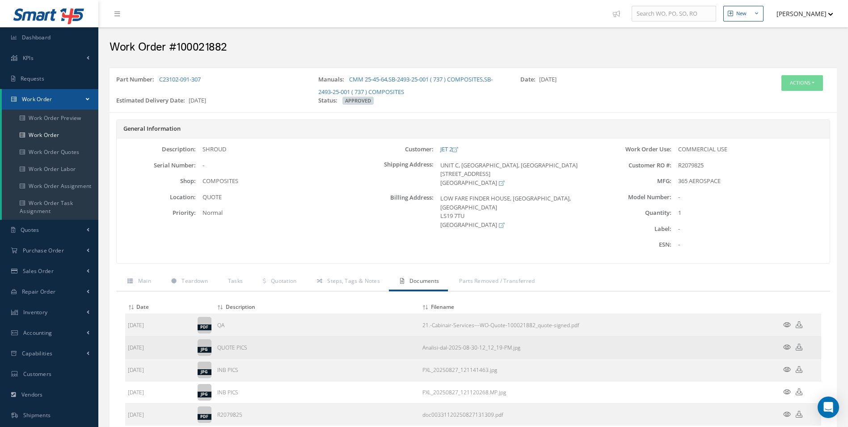
click at [790, 345] on icon at bounding box center [787, 346] width 8 height 7
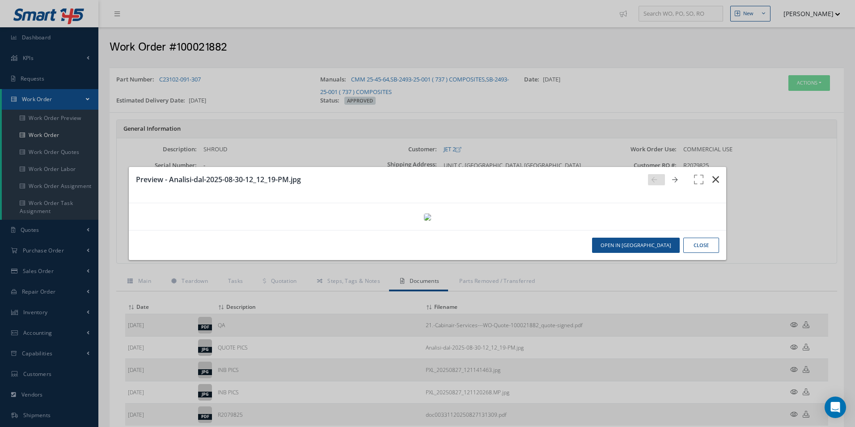
click at [712, 174] on icon "button" at bounding box center [715, 179] width 7 height 11
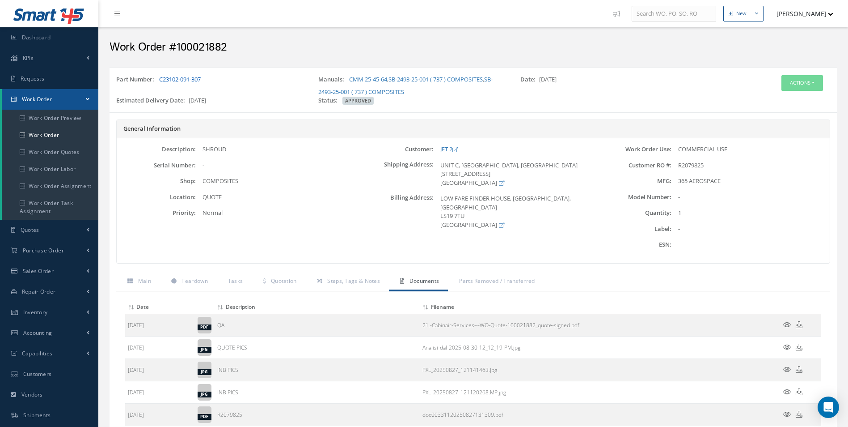
drag, startPoint x: 225, startPoint y: 79, endPoint x: 160, endPoint y: 80, distance: 64.9
click at [160, 80] on div "Part Number: C23102-091-307" at bounding box center [211, 85] width 202 height 21
copy link "C23102-091-307"
click at [222, 149] on div "SHROUD" at bounding box center [275, 149] width 158 height 9
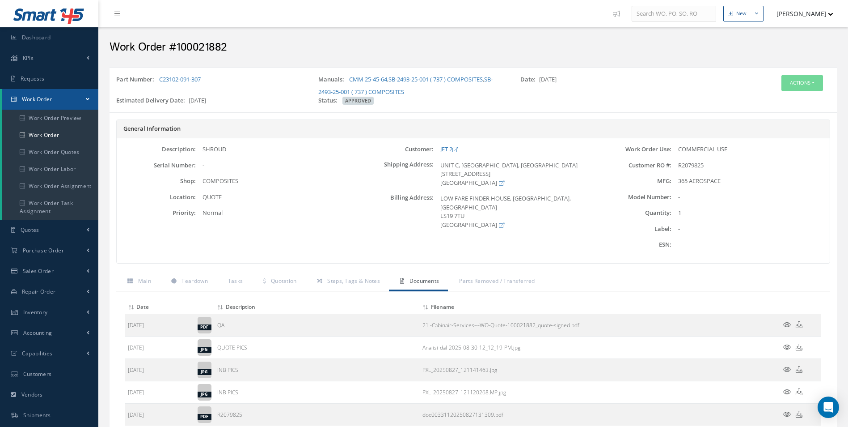
copy div "SHROUD"
click at [58, 134] on link "Work Order" at bounding box center [50, 135] width 97 height 17
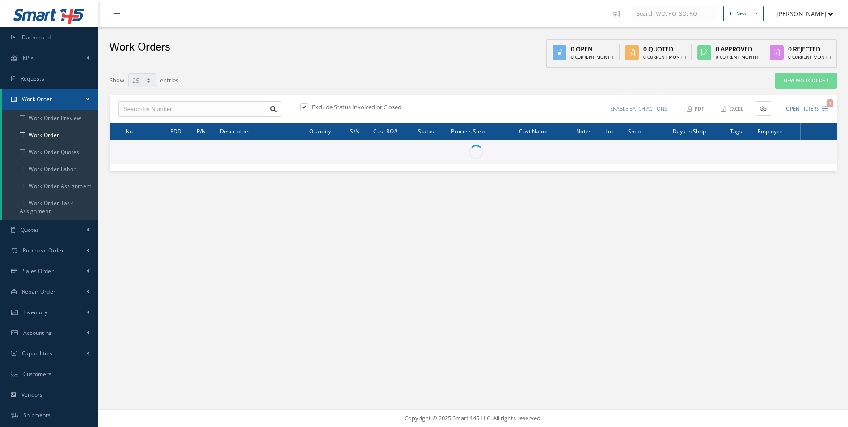
select select "25"
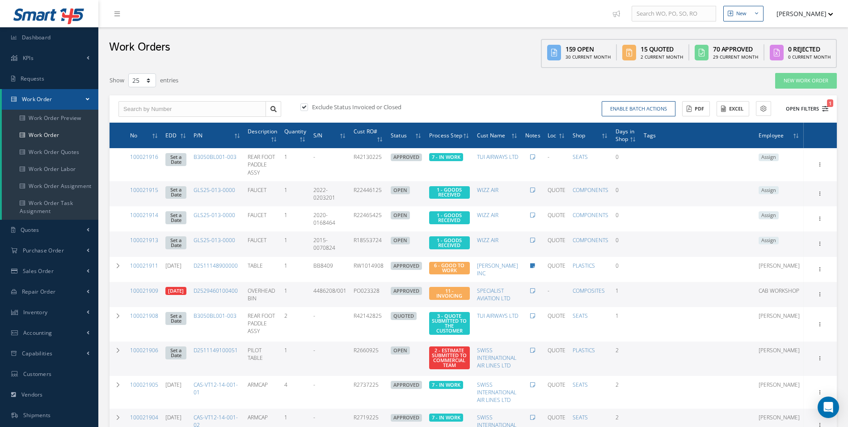
click at [826, 110] on icon "1" at bounding box center [825, 109] width 6 height 6
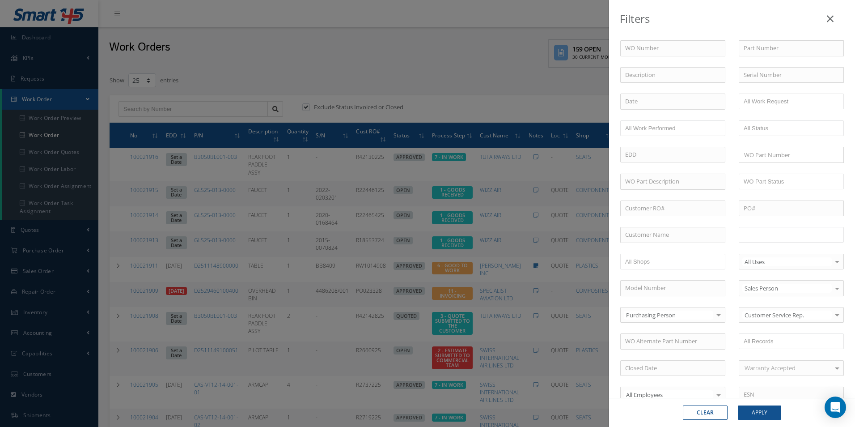
click at [776, 230] on input "text" at bounding box center [772, 234] width 57 height 11
click at [764, 417] on button "Apply" at bounding box center [759, 412] width 43 height 14
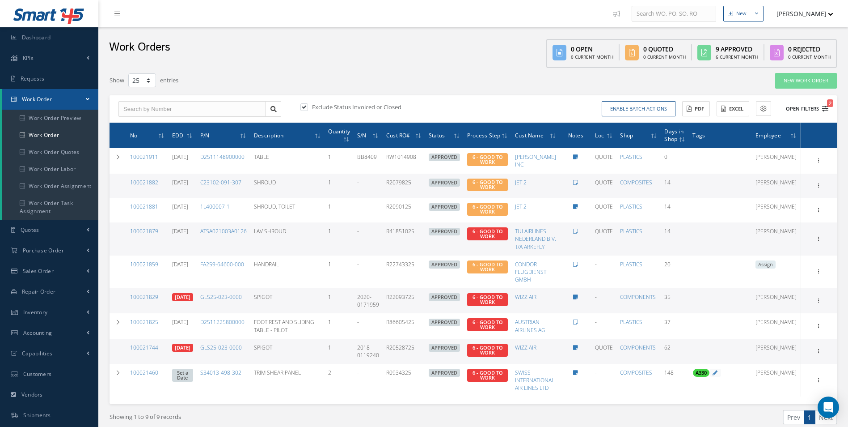
click at [826, 109] on icon "2" at bounding box center [825, 109] width 6 height 6
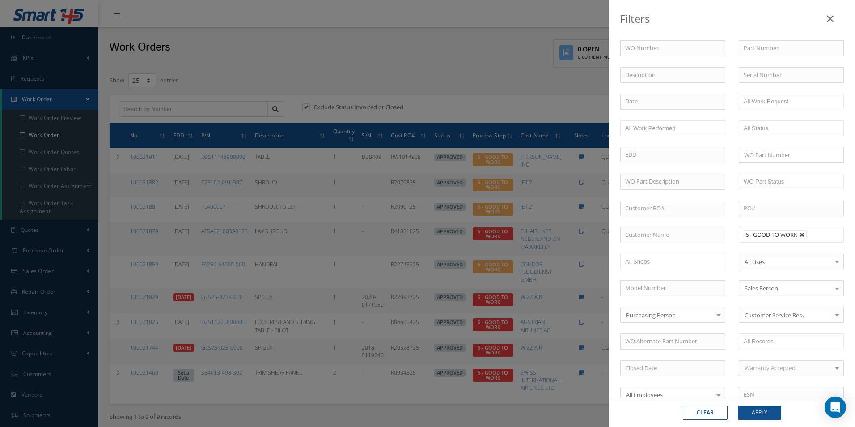
click at [800, 234] on link at bounding box center [802, 234] width 5 height 5
type input "All Proccess Step"
click at [762, 228] on ul at bounding box center [791, 235] width 105 height 16
click at [771, 411] on button "Apply" at bounding box center [759, 412] width 43 height 14
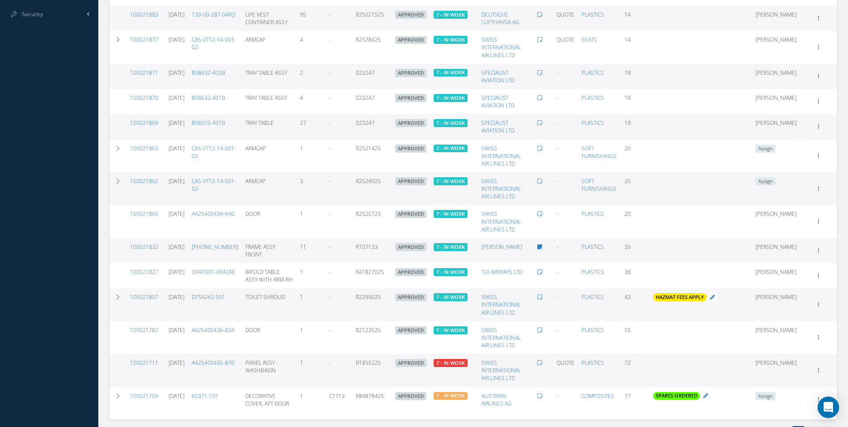
scroll to position [526, 0]
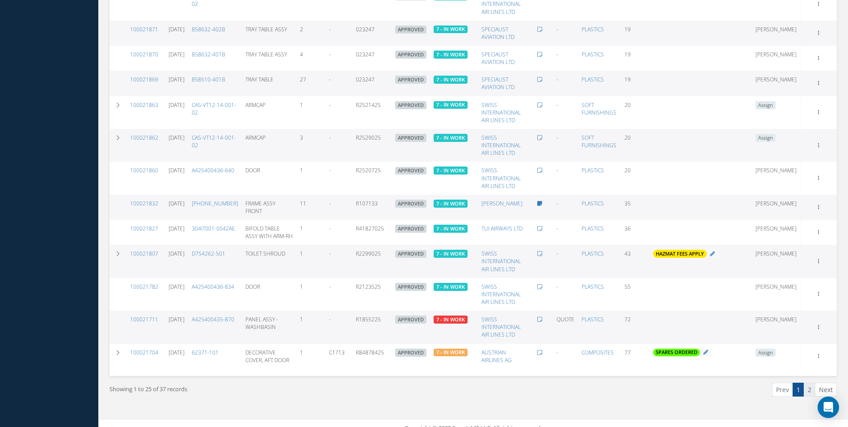
click at [810, 382] on link "2" at bounding box center [810, 389] width 12 height 14
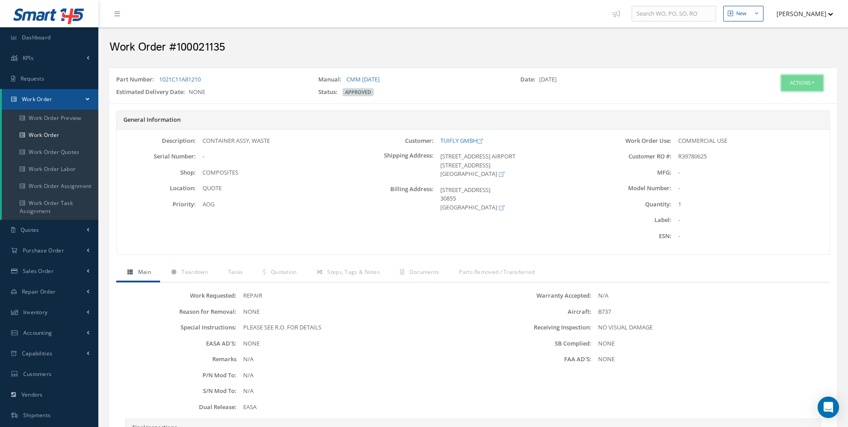
click at [803, 87] on button "Actions" at bounding box center [803, 83] width 42 height 16
click at [425, 275] on span "Documents" at bounding box center [425, 272] width 30 height 8
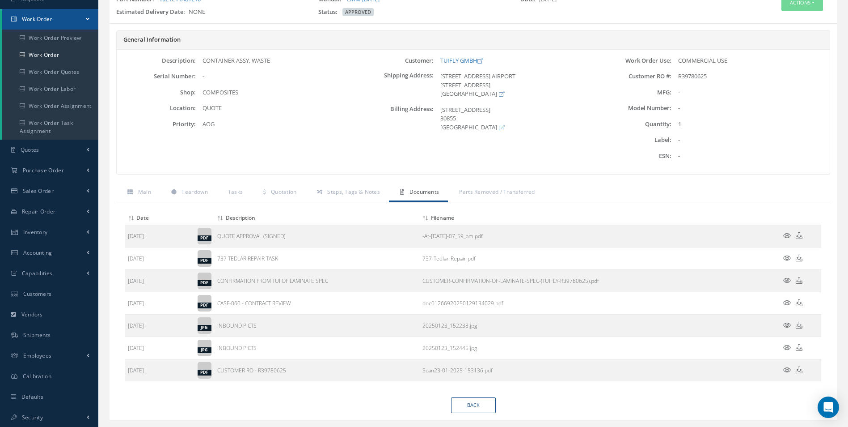
scroll to position [89, 0]
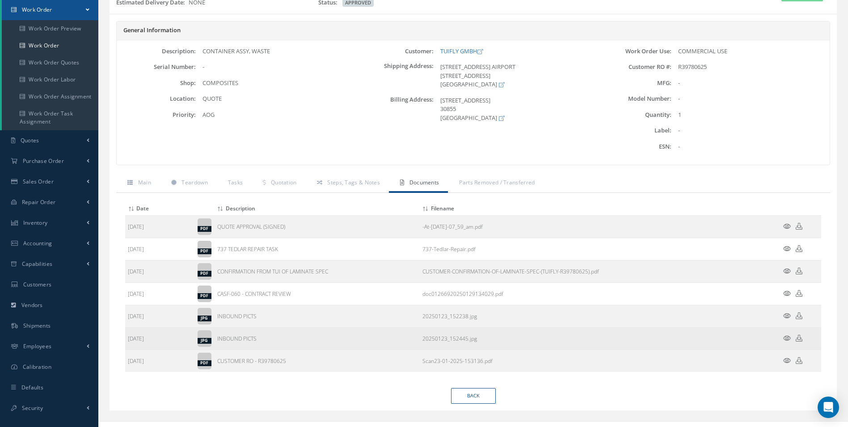
click at [787, 337] on icon at bounding box center [787, 337] width 8 height 7
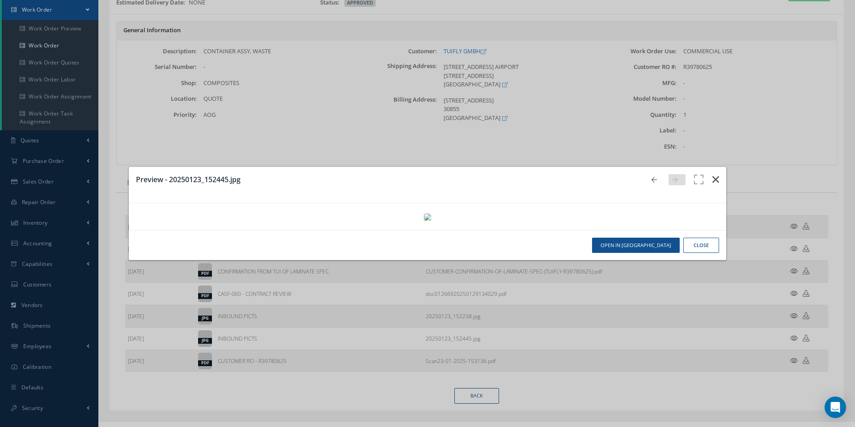
click at [706, 167] on button "button" at bounding box center [715, 179] width 21 height 25
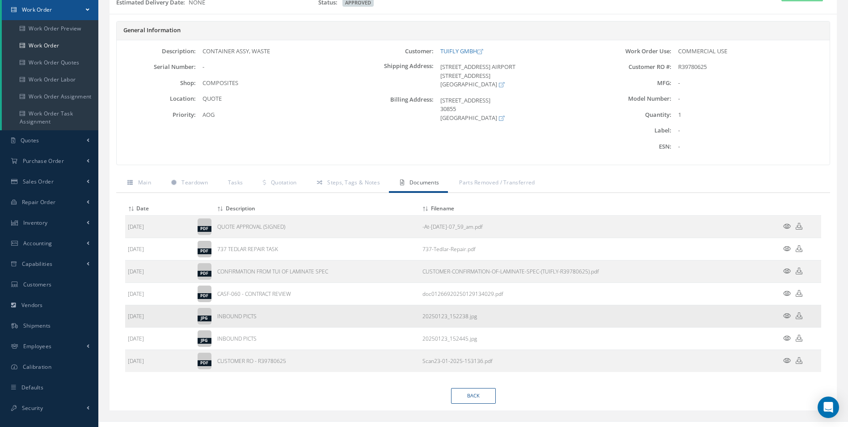
click at [786, 313] on icon at bounding box center [787, 315] width 8 height 7
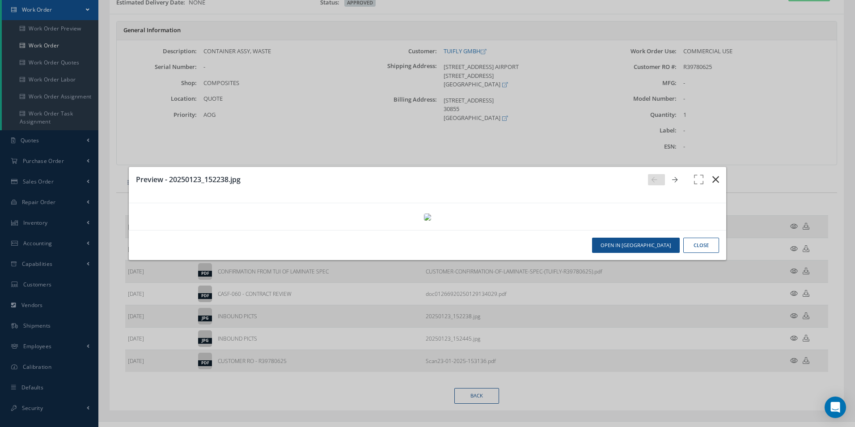
click at [712, 174] on icon "button" at bounding box center [715, 179] width 7 height 11
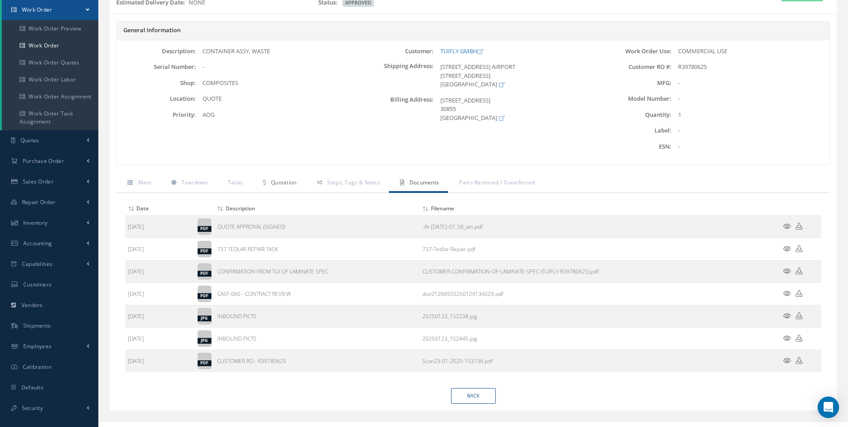
click at [287, 186] on link "Quotation" at bounding box center [279, 183] width 54 height 19
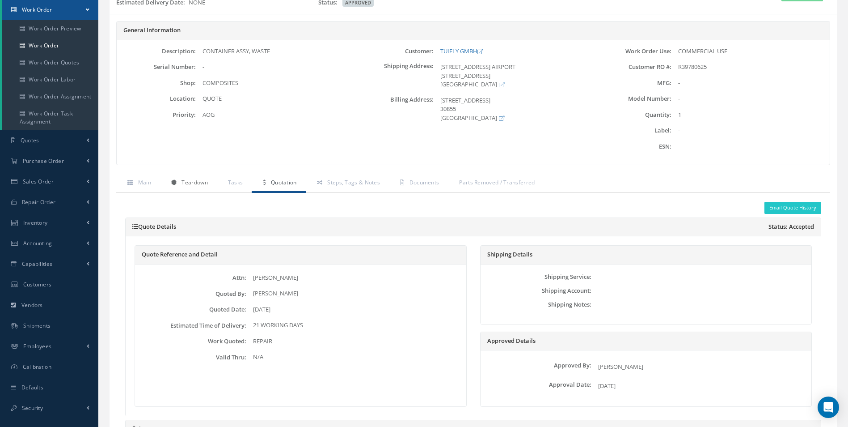
click at [200, 180] on span "Teardown" at bounding box center [195, 182] width 26 height 8
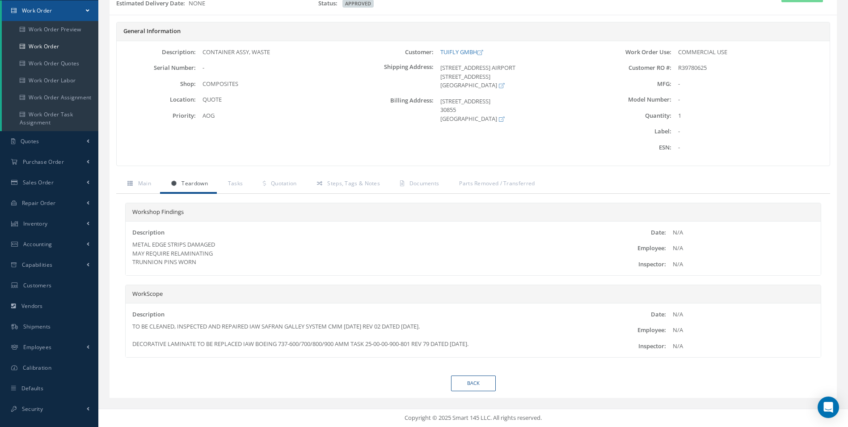
scroll to position [89, 0]
click at [345, 181] on span "Steps, Tags & Notes" at bounding box center [353, 183] width 53 height 8
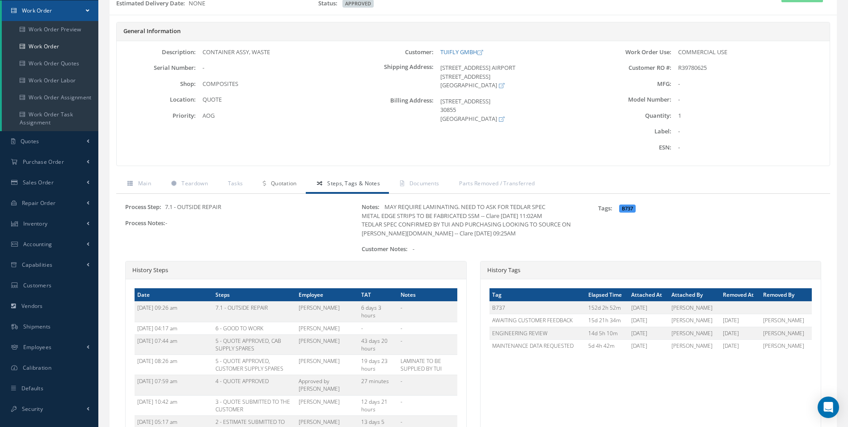
click at [289, 183] on span "Quotation" at bounding box center [284, 183] width 26 height 8
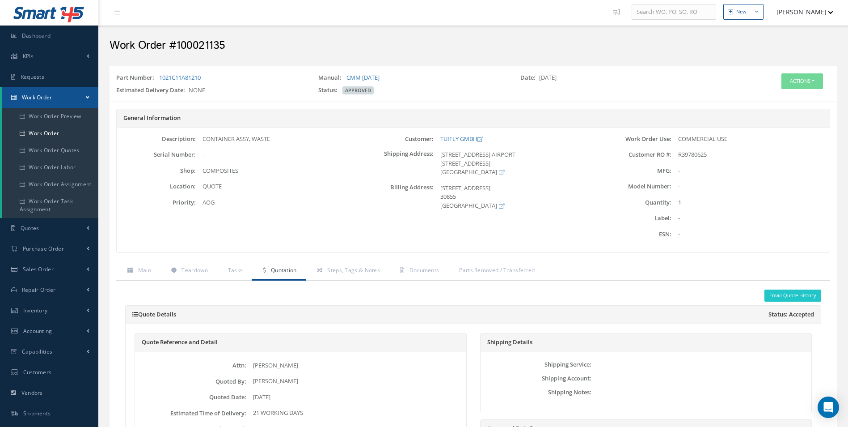
scroll to position [0, 0]
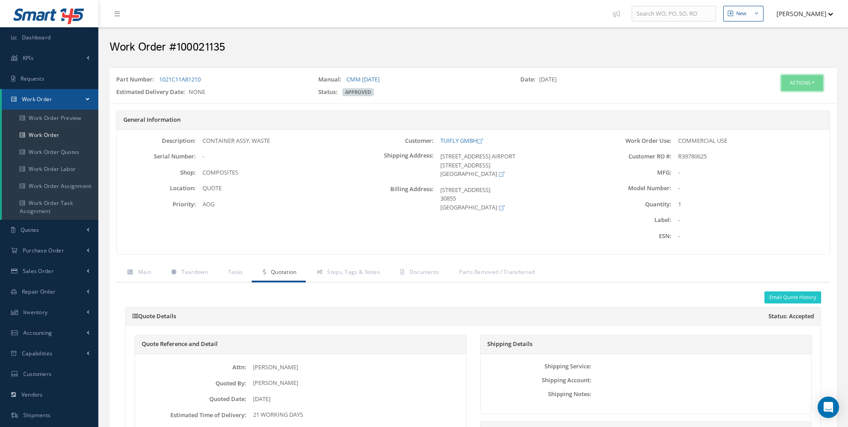
click at [800, 78] on button "Actions" at bounding box center [803, 83] width 42 height 16
click at [773, 100] on link "Edit" at bounding box center [789, 100] width 72 height 12
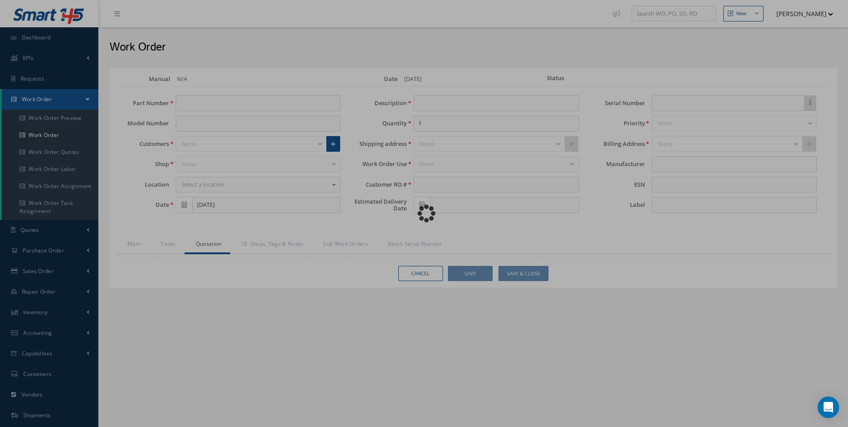
type input "1021C11A81210"
type input "[DATE]"
type input "CONTAINER ASSY, WASTE"
type input "R39780625"
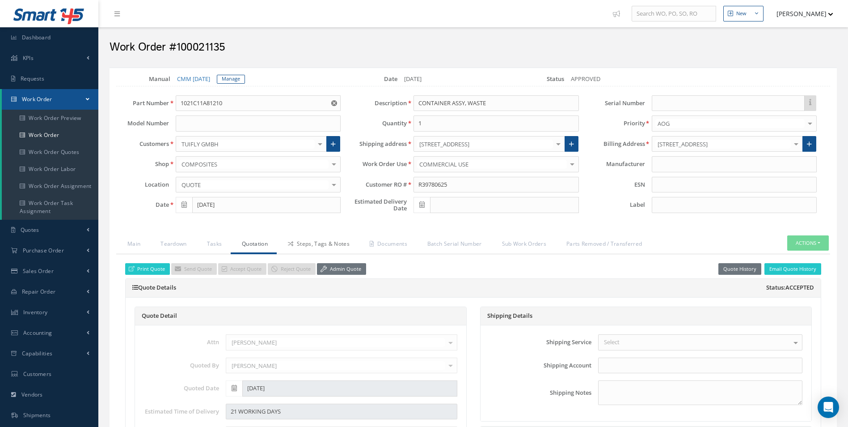
click at [338, 240] on link "Steps, Tags & Notes" at bounding box center [318, 244] width 82 height 19
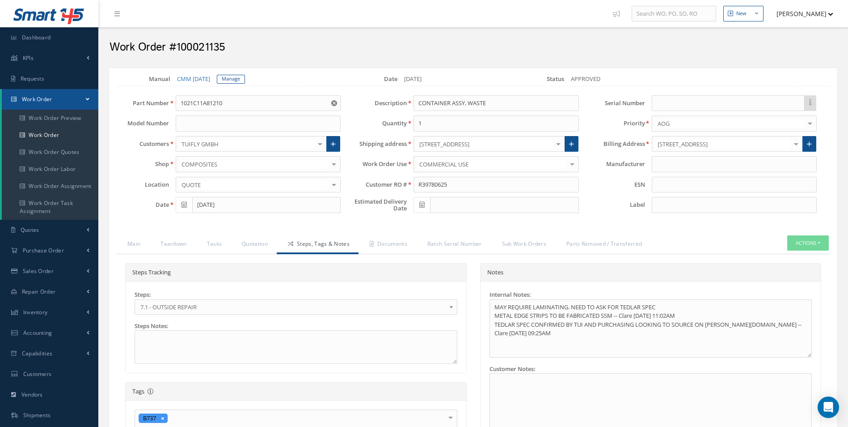
click at [203, 298] on div "Steps: 1 - GOODS RECEIVED 1.1- AWAITING CONTRACT REVIEW 2 - ESTIMATE SUBMITTED …" at bounding box center [296, 302] width 323 height 24
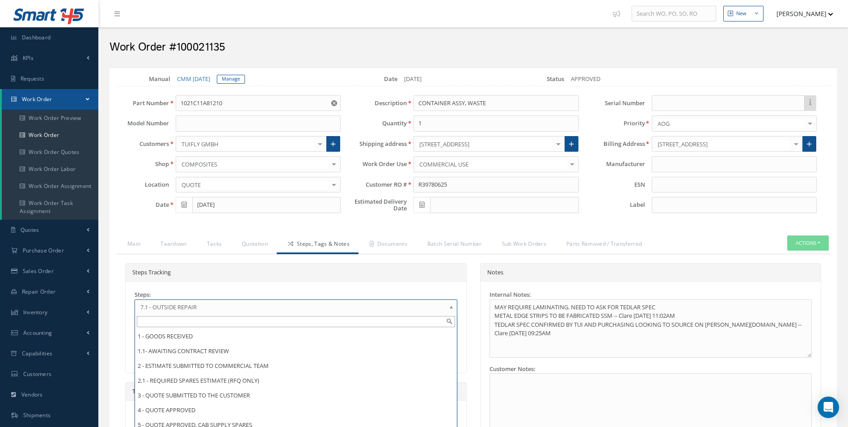
click at [199, 305] on span "7.1 - OUTSIDE REPAIR" at bounding box center [292, 306] width 305 height 11
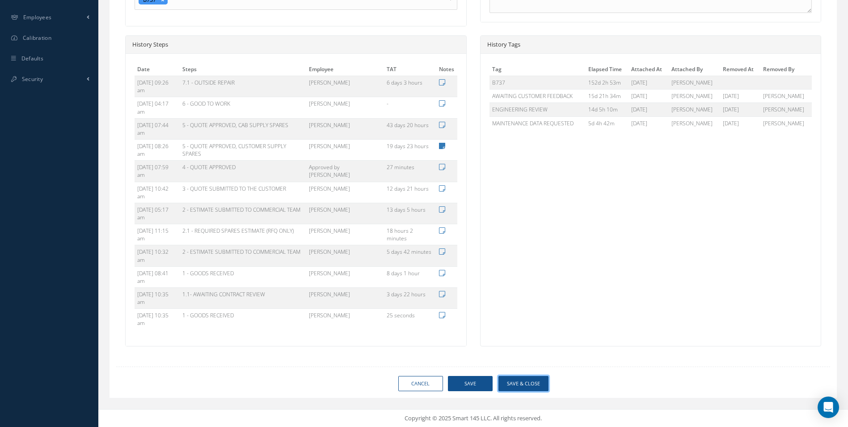
click at [512, 382] on button "Save & Close" at bounding box center [524, 384] width 50 height 16
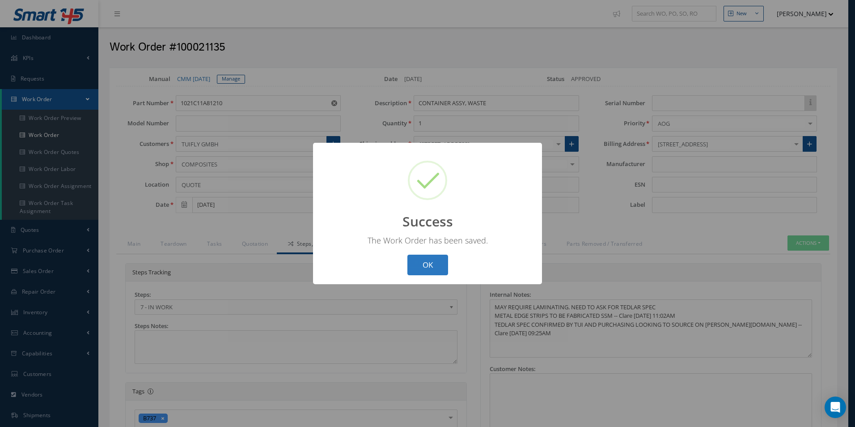
click at [432, 258] on button "OK" at bounding box center [427, 264] width 41 height 21
select select "25"
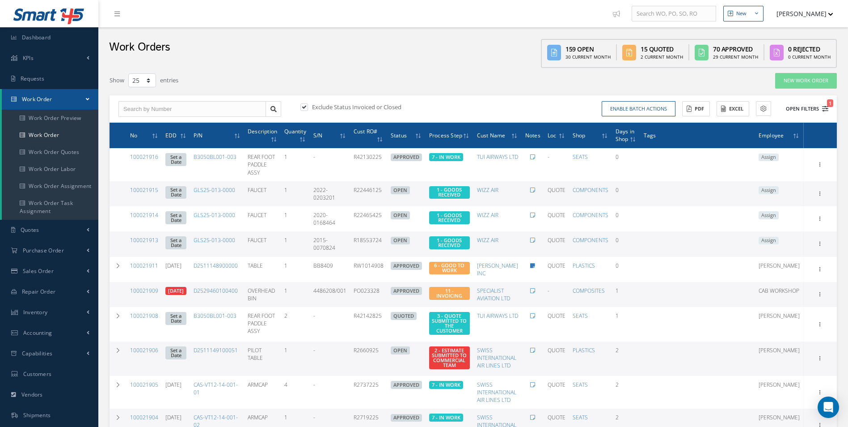
click at [829, 106] on span "1" at bounding box center [830, 103] width 6 height 8
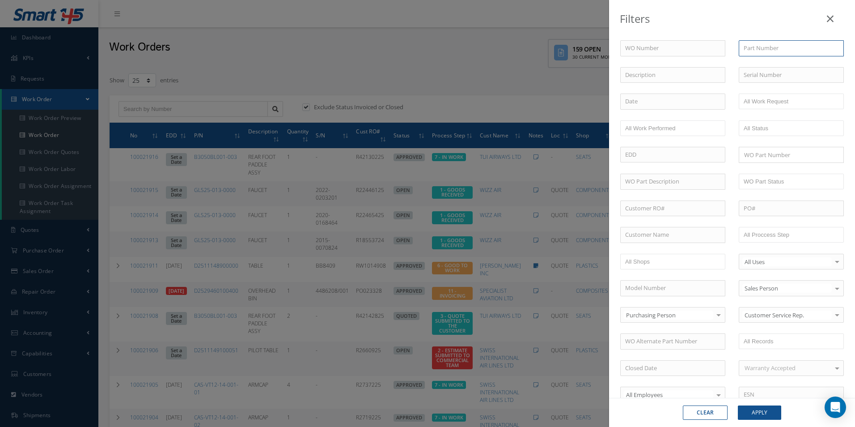
click at [756, 44] on input "text" at bounding box center [791, 48] width 105 height 16
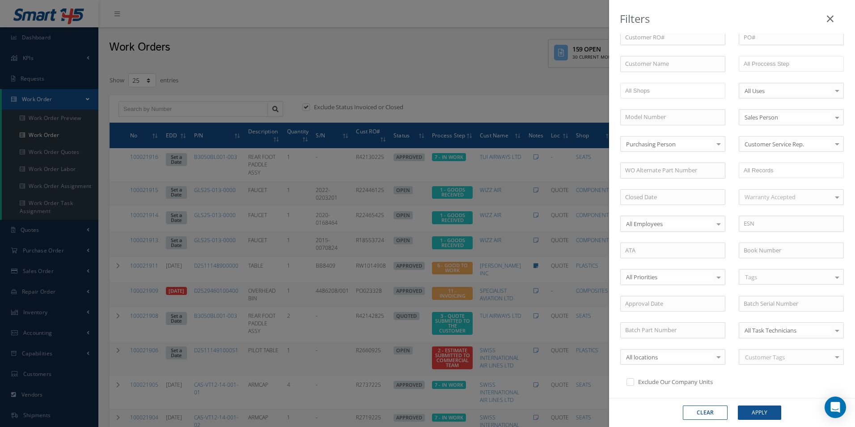
scroll to position [195, 0]
type input "C22"
click at [634, 356] on label at bounding box center [635, 358] width 2 height 8
click at [632, 356] on input "checkbox" at bounding box center [630, 357] width 6 height 6
checkbox input "true"
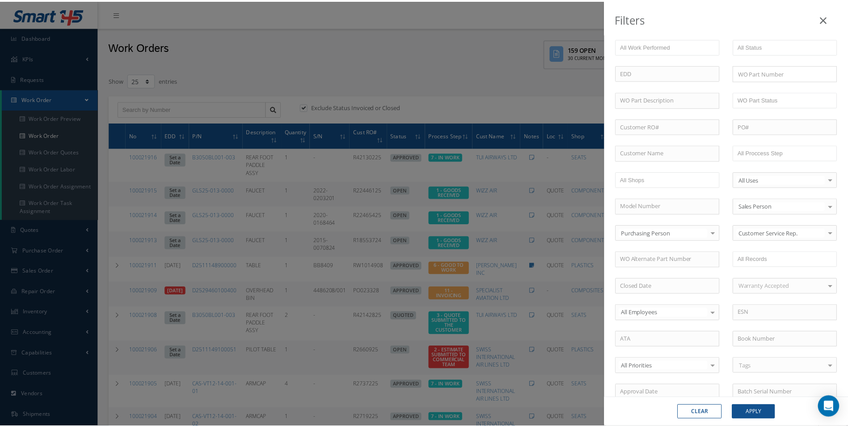
scroll to position [0, 0]
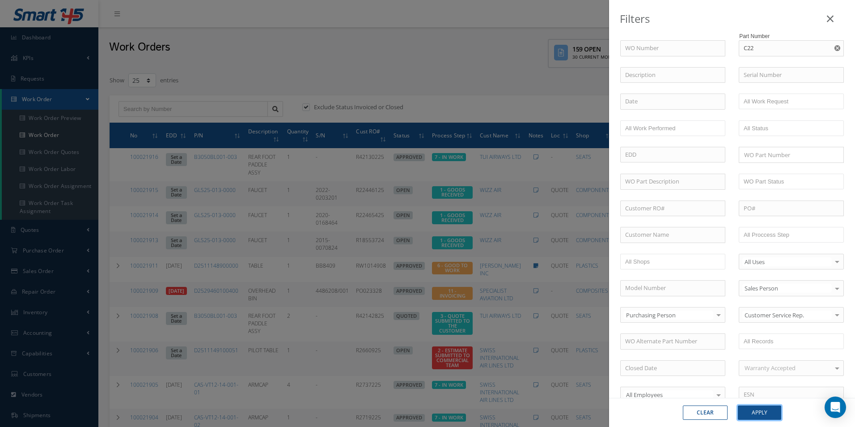
click at [766, 419] on button "Apply" at bounding box center [759, 412] width 43 height 14
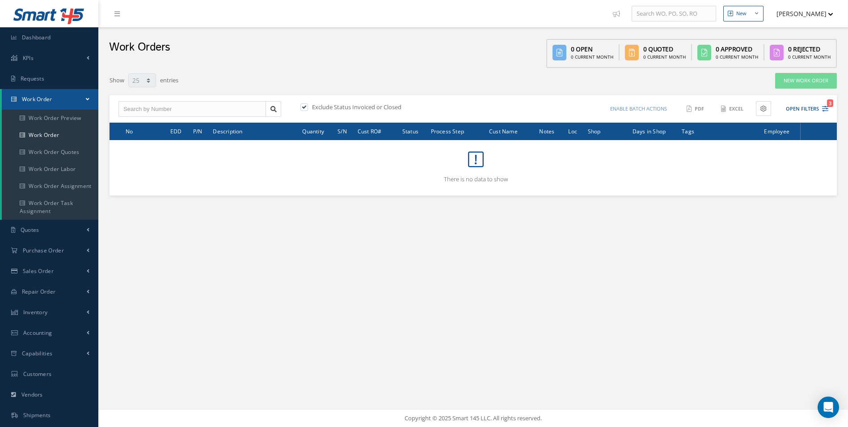
click at [311, 105] on label "Exclude Status Invoiced or Closed" at bounding box center [356, 107] width 92 height 8
click at [306, 105] on input "checkbox" at bounding box center [304, 108] width 6 height 6
checkbox input "false"
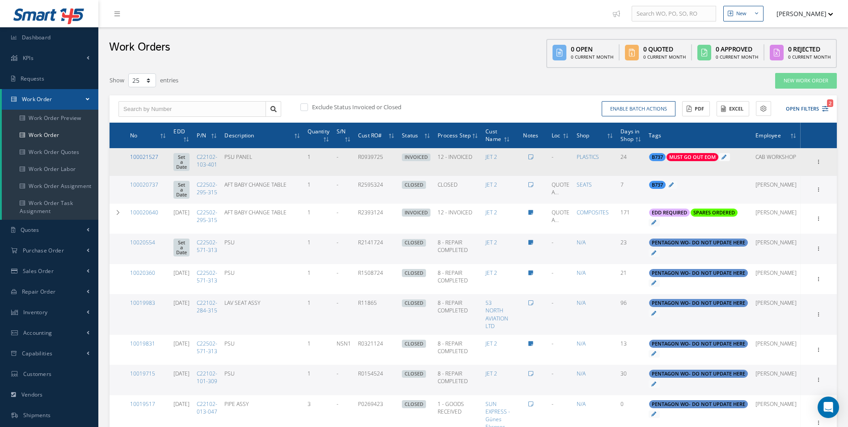
click at [153, 157] on link "100021527" at bounding box center [144, 157] width 28 height 8
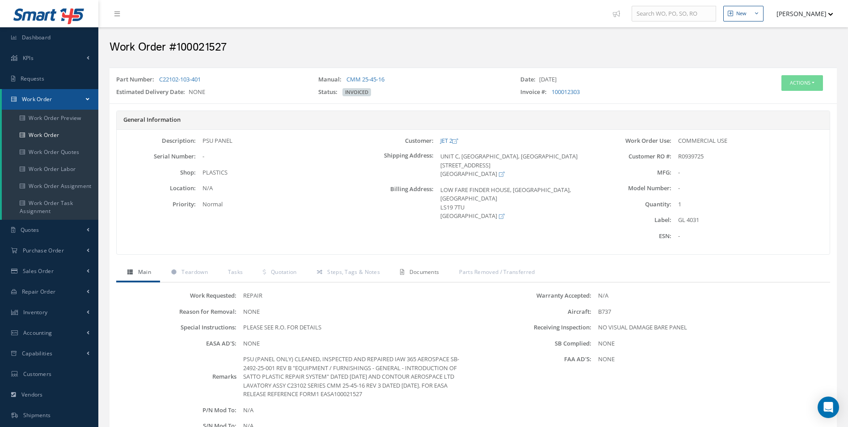
click at [411, 274] on span "Documents" at bounding box center [425, 272] width 30 height 8
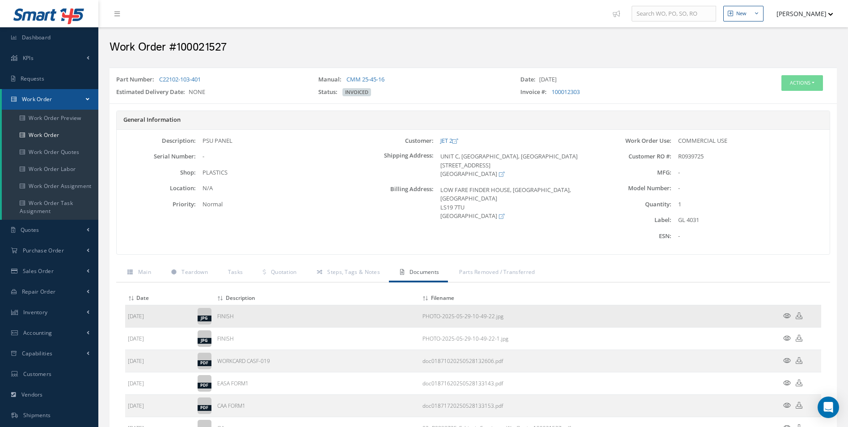
click at [783, 313] on icon at bounding box center [787, 315] width 8 height 7
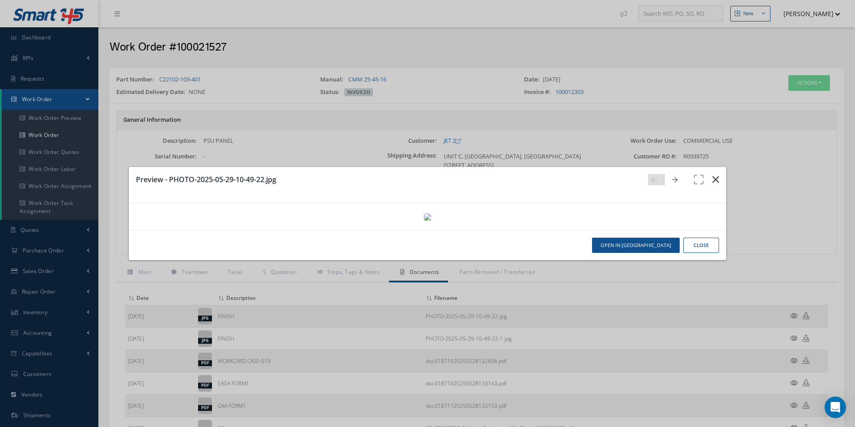
click at [712, 174] on icon "button" at bounding box center [715, 179] width 7 height 11
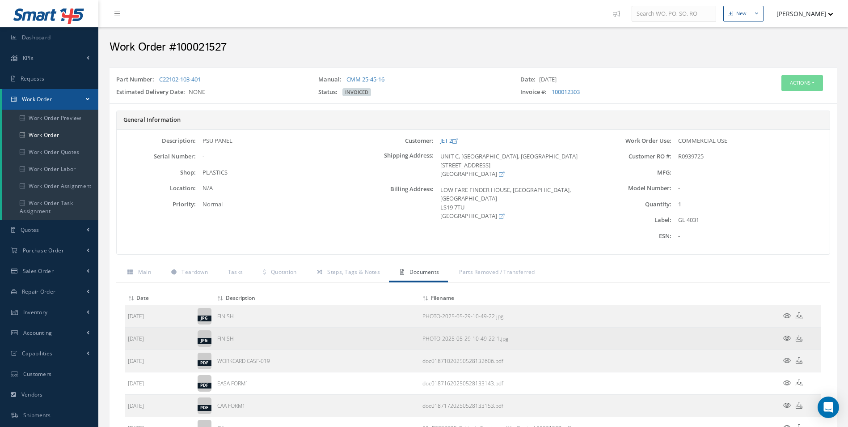
click at [786, 334] on td at bounding box center [795, 338] width 54 height 22
click at [788, 341] on icon at bounding box center [787, 337] width 8 height 7
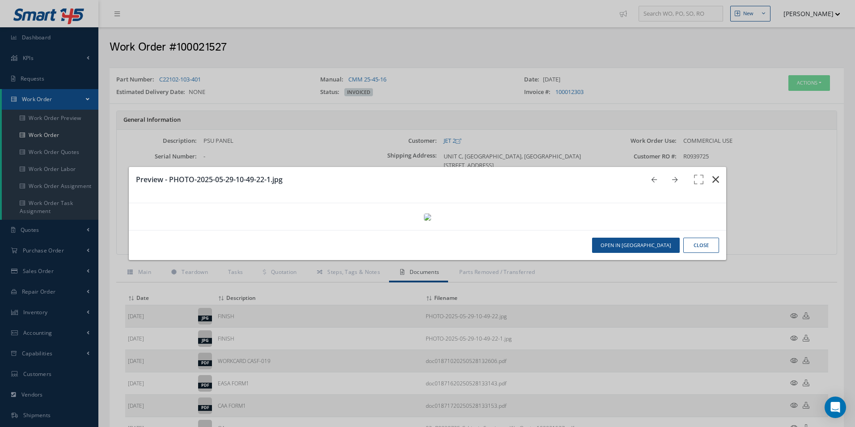
drag, startPoint x: 709, startPoint y: 22, endPoint x: 712, endPoint y: 35, distance: 13.5
click at [712, 174] on icon "button" at bounding box center [715, 179] width 7 height 11
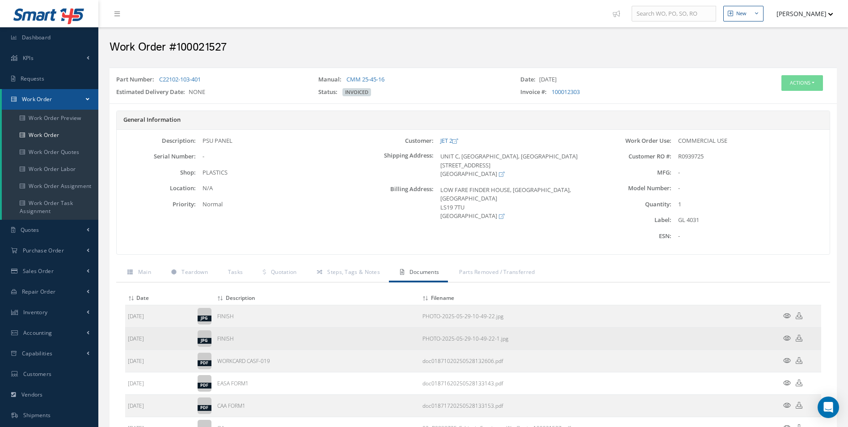
click at [800, 339] on icon at bounding box center [799, 337] width 7 height 7
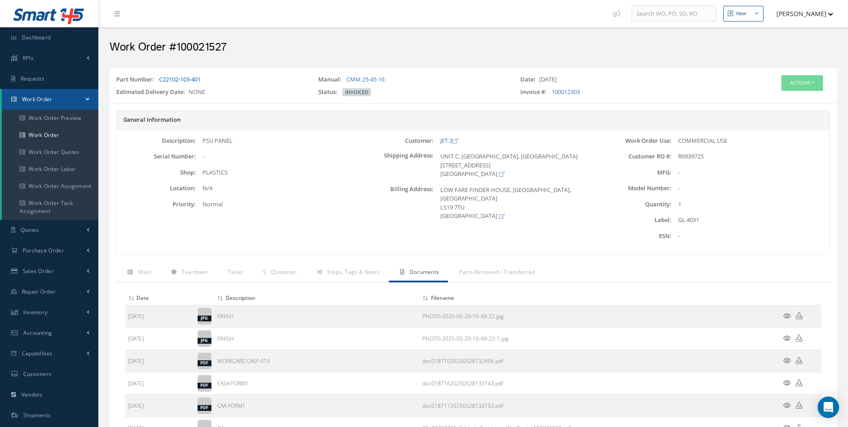
drag, startPoint x: 209, startPoint y: 80, endPoint x: 161, endPoint y: 78, distance: 47.9
click at [161, 78] on div "Part Number: C22102-103-401" at bounding box center [211, 81] width 202 height 13
copy link "C22102-103-401"
click at [254, 149] on div "Description: PSU PANEL Serial Number: - Shop: PLASTICS Location: Priority:" at bounding box center [236, 191] width 238 height 111
drag, startPoint x: 236, startPoint y: 144, endPoint x: 200, endPoint y: 142, distance: 36.3
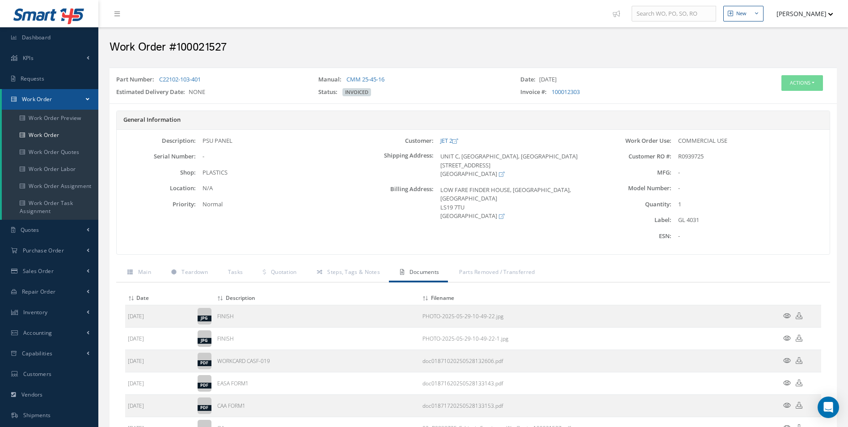
click at [200, 142] on div "PSU PANEL" at bounding box center [275, 140] width 158 height 9
copy div "PSU PANEL"
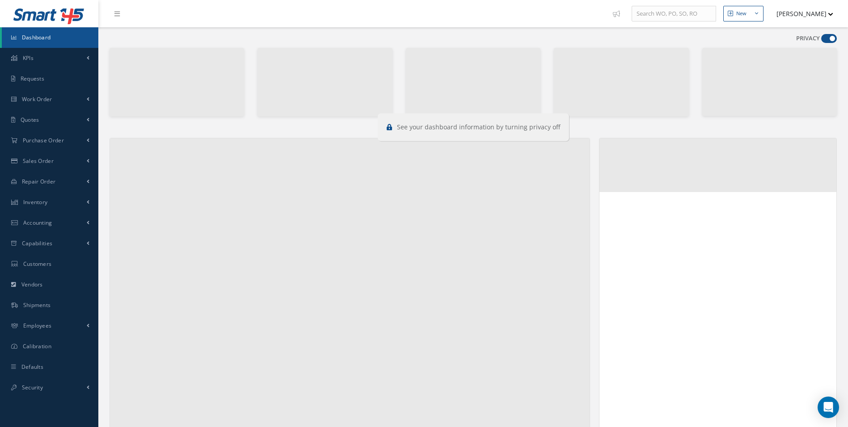
click at [826, 38] on span at bounding box center [829, 38] width 16 height 9
click at [821, 40] on input "checkbox" at bounding box center [821, 40] width 0 height 0
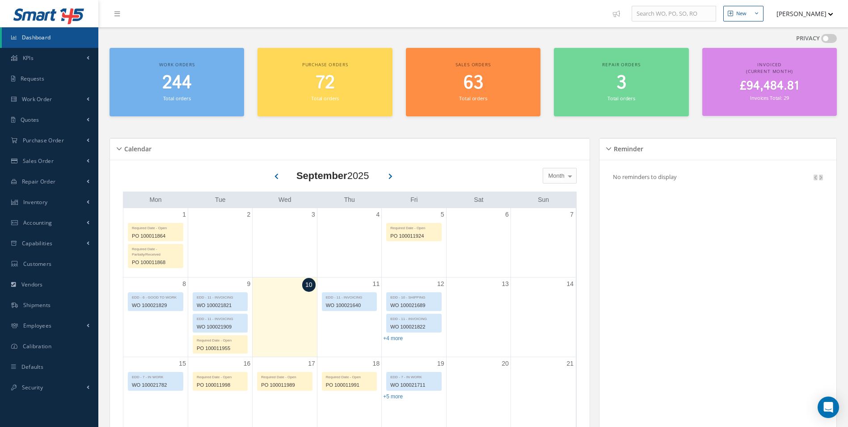
click at [826, 38] on span at bounding box center [829, 38] width 16 height 9
click at [821, 40] on input "checkbox" at bounding box center [821, 40] width 0 height 0
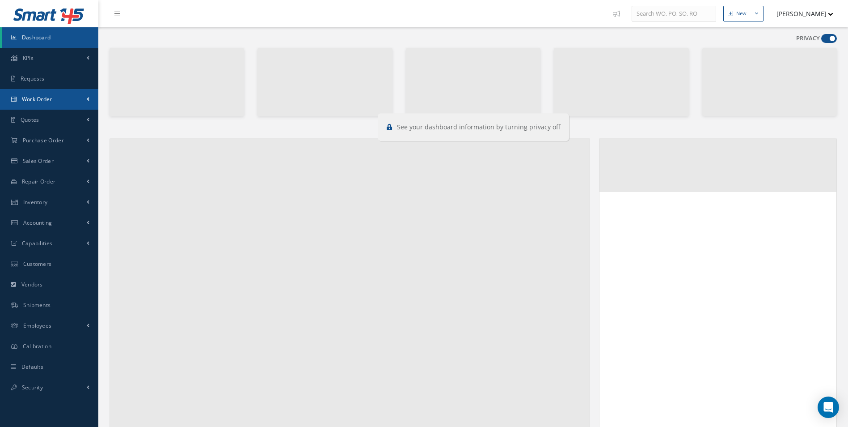
click at [81, 96] on link "Work Order" at bounding box center [49, 99] width 98 height 21
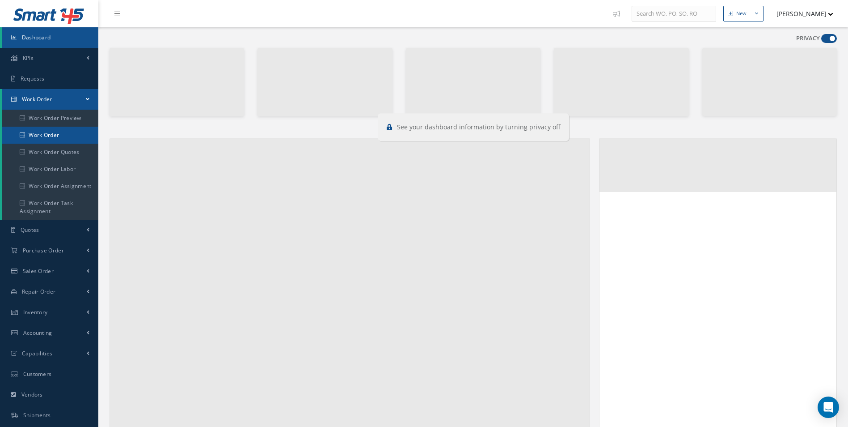
click at [65, 132] on link "Work Order" at bounding box center [50, 135] width 97 height 17
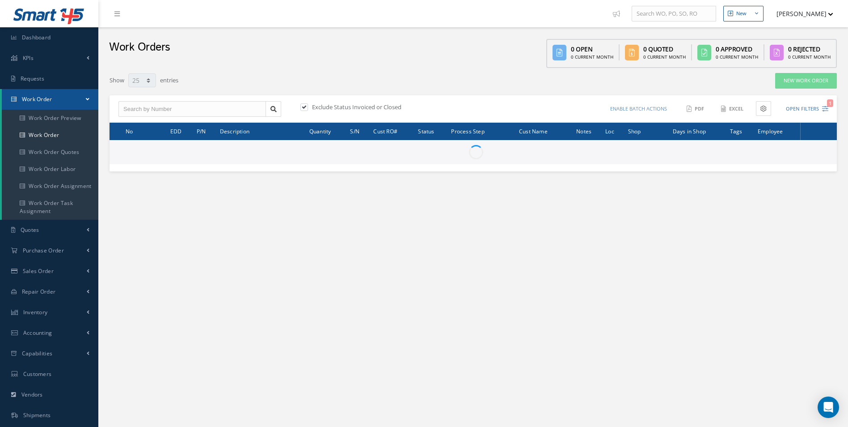
select select "25"
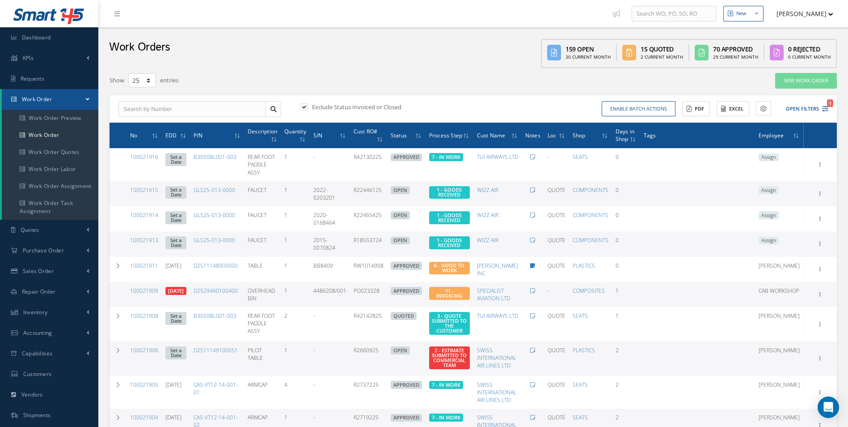
click at [830, 113] on div "Enable batch actions Update Work Orders Close Work Orders ACTIONS Receive Payme…" at bounding box center [653, 109] width 358 height 16
click at [828, 110] on icon "1" at bounding box center [825, 109] width 6 height 6
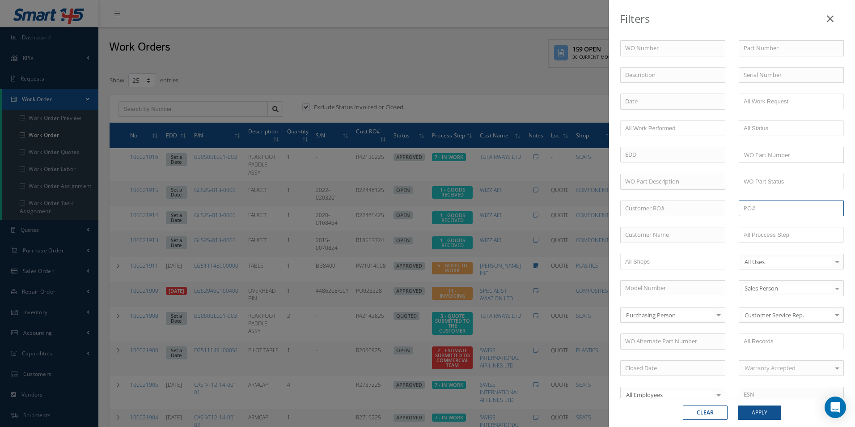
click at [764, 208] on input "text" at bounding box center [791, 208] width 105 height 16
click at [778, 234] on input "text" at bounding box center [772, 234] width 57 height 11
click at [802, 237] on link at bounding box center [802, 234] width 5 height 5
click at [802, 237] on ul at bounding box center [791, 235] width 105 height 16
click at [767, 407] on button "Apply" at bounding box center [759, 412] width 43 height 14
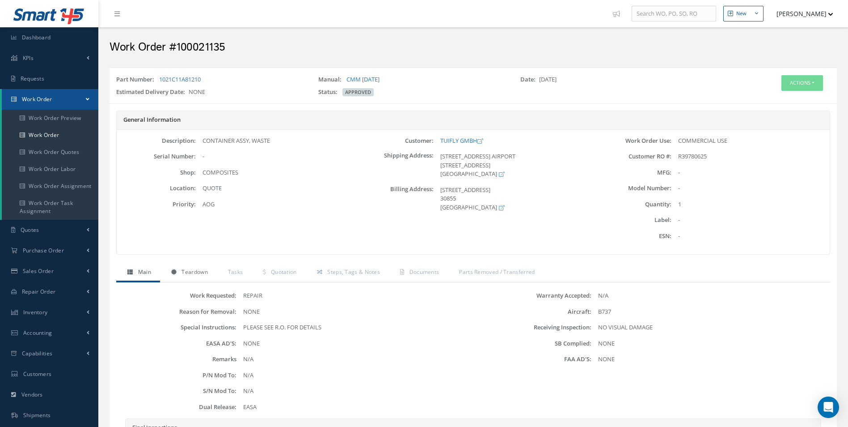
click at [180, 267] on link "Teardown" at bounding box center [188, 272] width 57 height 19
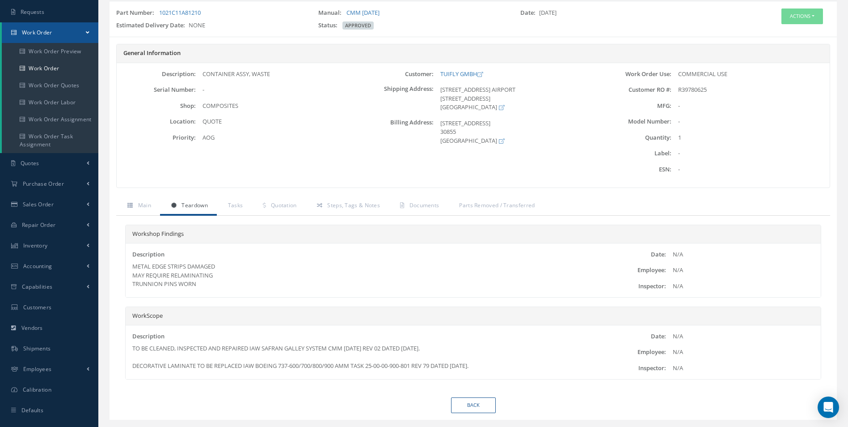
scroll to position [89, 0]
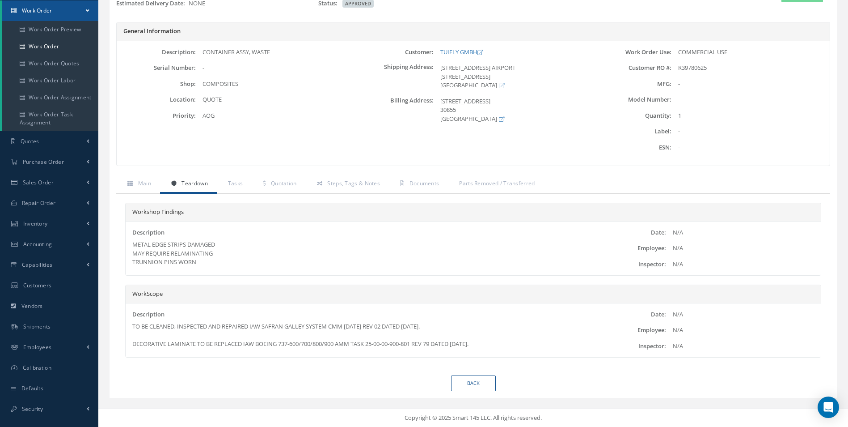
click at [529, 354] on div "Description TO BE CLEANED, INSPECTED AND REPAIRED IAW SAFRAN GALLEY SYSTEM CMM …" at bounding box center [473, 330] width 695 height 54
click at [305, 335] on div "TO BE CLEANED, INSPECTED AND REPAIRED IAW SAFRAN GALLEY SYSTEM CMM 25-05-16 REV…" at bounding box center [357, 335] width 450 height 26
drag, startPoint x: 252, startPoint y: 325, endPoint x: 509, endPoint y: 341, distance: 257.2
click at [509, 341] on div "TO BE CLEANED, INSPECTED AND REPAIRED IAW SAFRAN GALLEY SYSTEM CMM 25-05-16 REV…" at bounding box center [357, 335] width 450 height 26
copy div "IAW SAFRAN GALLEY SYSTEM CMM 25-05-16 REV 02 DATED 21 FEBRUARY 2020. DECORATIVE…"
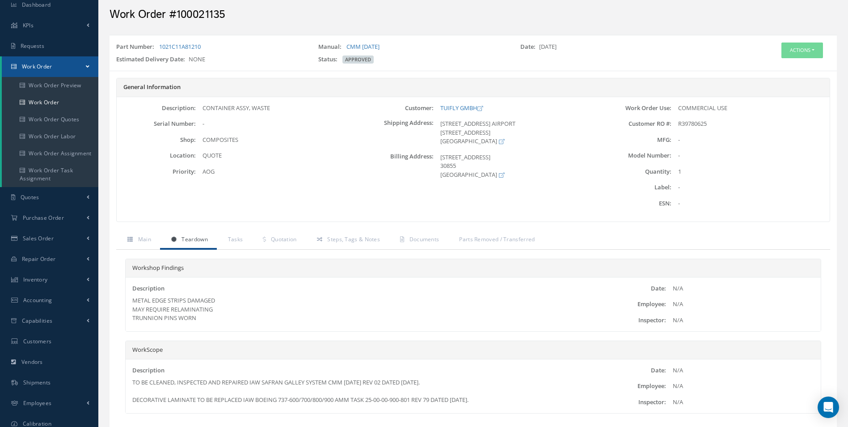
scroll to position [0, 0]
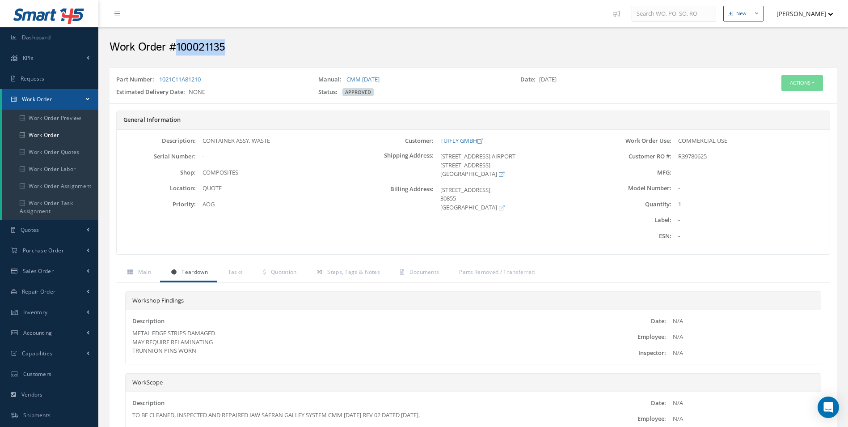
click at [197, 54] on h2 "Work Order #100021135" at bounding box center [474, 47] width 728 height 13
copy h2 "100021135"
click at [687, 152] on div "Work Order Use: COMMERCIAL USE Customer RO #: R39780625 MFG: - Quantity:" at bounding box center [711, 191] width 238 height 111
click at [688, 152] on div "Work Order Use: COMMERCIAL USE Customer RO #: R39780625 MFG: - Quantity:" at bounding box center [711, 191] width 238 height 111
copy span "R39780625"
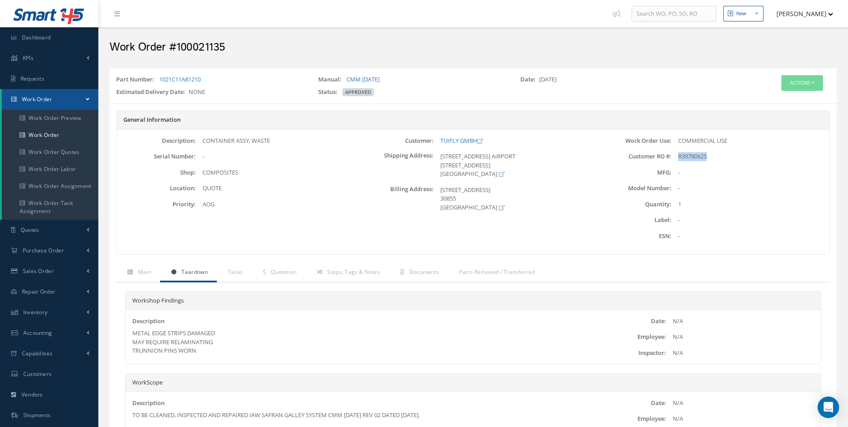
click at [210, 71] on div "Part Number: 1021C11A81210 Manual: CMM 25-05-16 Date: 01/23/2025 Estimated Deli…" at bounding box center [474, 86] width 728 height 36
drag, startPoint x: 219, startPoint y: 76, endPoint x: 160, endPoint y: 80, distance: 59.6
click at [160, 80] on div "Part Number: 1021C11A81210" at bounding box center [211, 81] width 202 height 13
copy link "1021C11A81210"
drag, startPoint x: 437, startPoint y: 139, endPoint x: 480, endPoint y: 139, distance: 42.9
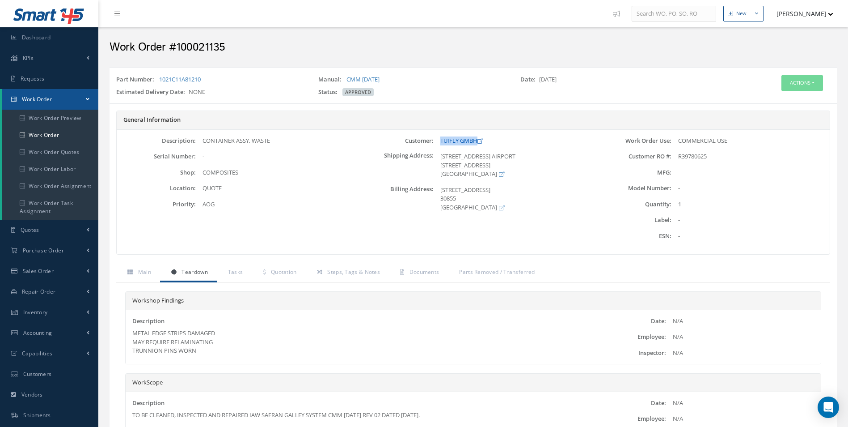
click at [480, 139] on div "TUIFLY GMBH" at bounding box center [513, 140] width 158 height 9
copy link "TUIFLY GMBH"
drag, startPoint x: 291, startPoint y: 142, endPoint x: 203, endPoint y: 143, distance: 87.2
click at [203, 143] on div "CONTAINER ASSY, WASTE" at bounding box center [275, 140] width 158 height 9
copy div "CONTAINER ASSY, WASTE"
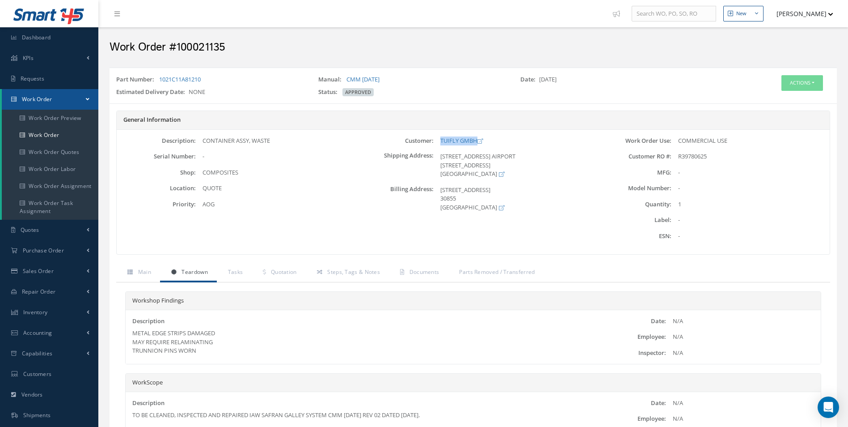
click at [283, 284] on div "Workshop Findings Description METAL EDGE STRIPS DAMAGED MAY REQUIRE RELAMINATIN…" at bounding box center [473, 373] width 714 height 182
click at [284, 269] on span "Quotation" at bounding box center [284, 272] width 26 height 8
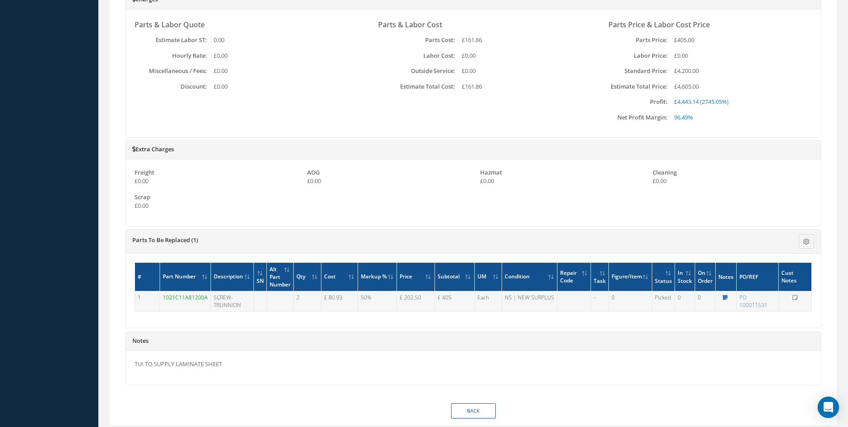
scroll to position [546, 0]
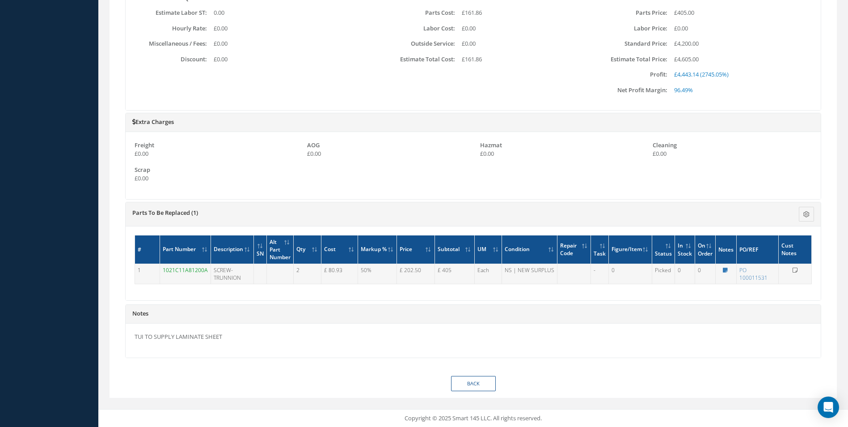
drag, startPoint x: 163, startPoint y: 274, endPoint x: 210, endPoint y: 273, distance: 46.5
click at [210, 273] on tr "1 1021C11A81200A SCREW-TRUNNION 2 £ 80.93 50% £ 202.50 £ 405 Each NS | NEW SURP…" at bounding box center [473, 274] width 677 height 20
copy tr "1021C11A81200A"
click at [193, 275] on td "1021C11A81200A" at bounding box center [185, 274] width 51 height 20
click at [192, 269] on link "1021C11A81200A" at bounding box center [185, 270] width 45 height 8
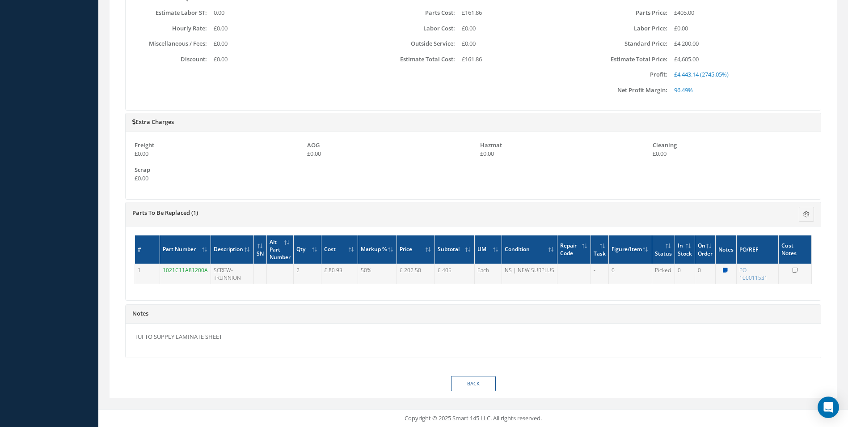
click at [724, 268] on icon at bounding box center [725, 269] width 5 height 5
type textarea "EASA FORM 1 - 7DAY LT"
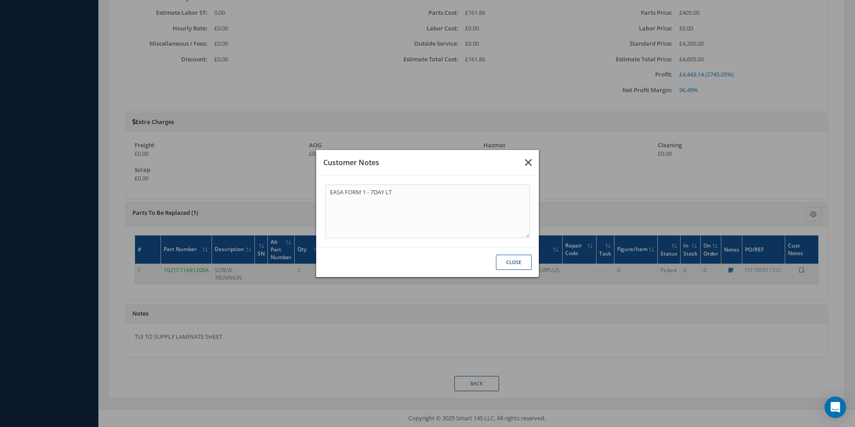
click at [531, 162] on icon "button" at bounding box center [528, 162] width 7 height 11
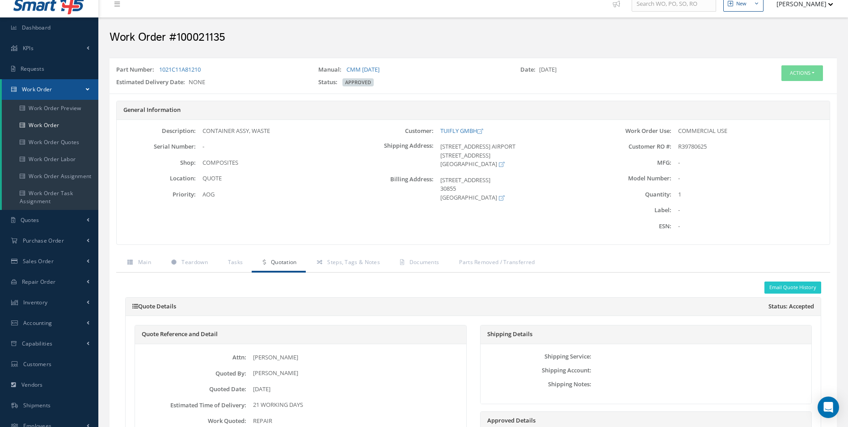
scroll to position [9, 0]
click at [192, 267] on link "Teardown" at bounding box center [188, 263] width 57 height 19
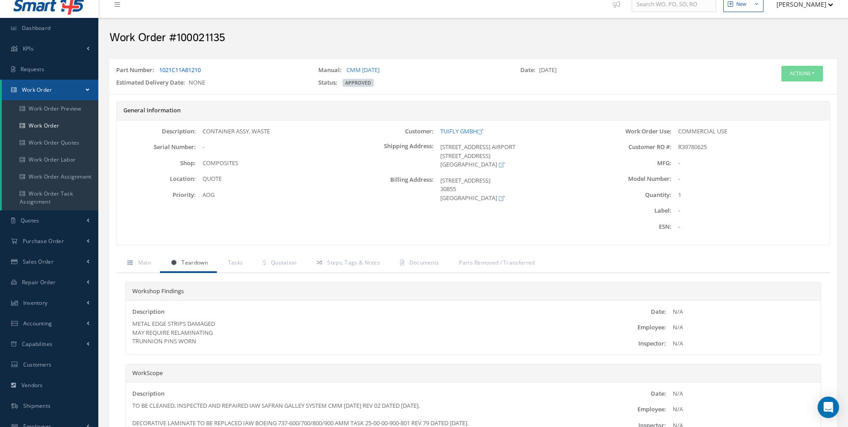
drag, startPoint x: 212, startPoint y: 68, endPoint x: 161, endPoint y: 70, distance: 51.4
click at [161, 70] on div "Part Number: 1021C11A81210" at bounding box center [211, 72] width 202 height 13
copy link "1021C11A81210"
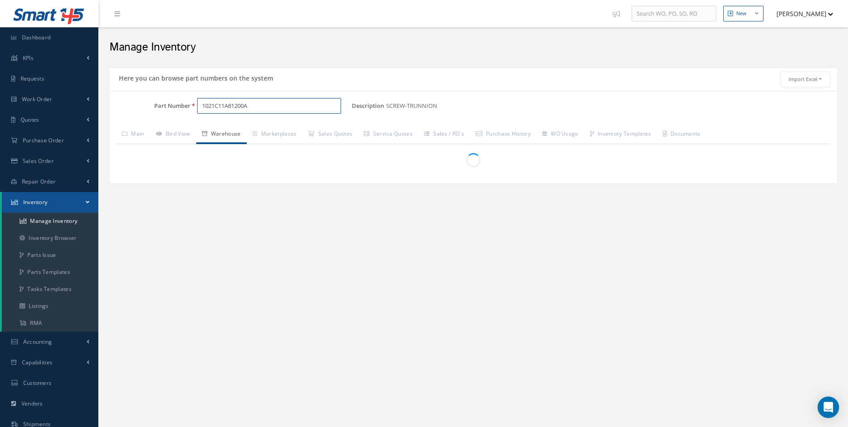
drag, startPoint x: 248, startPoint y: 106, endPoint x: 141, endPoint y: 107, distance: 106.9
click at [134, 102] on div "Part Number 1021C11A81200A" at bounding box center [231, 106] width 242 height 16
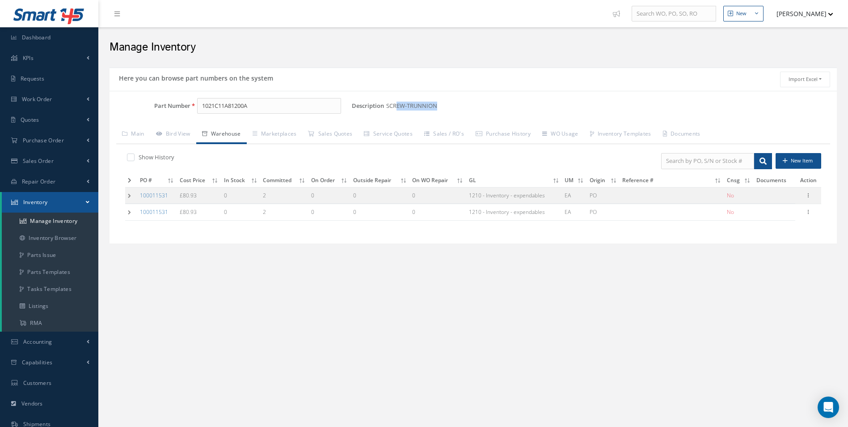
drag, startPoint x: 447, startPoint y: 104, endPoint x: 395, endPoint y: 110, distance: 51.8
click at [395, 110] on div "Description SCREW-TRUNNION Alternates" at bounding box center [594, 106] width 485 height 16
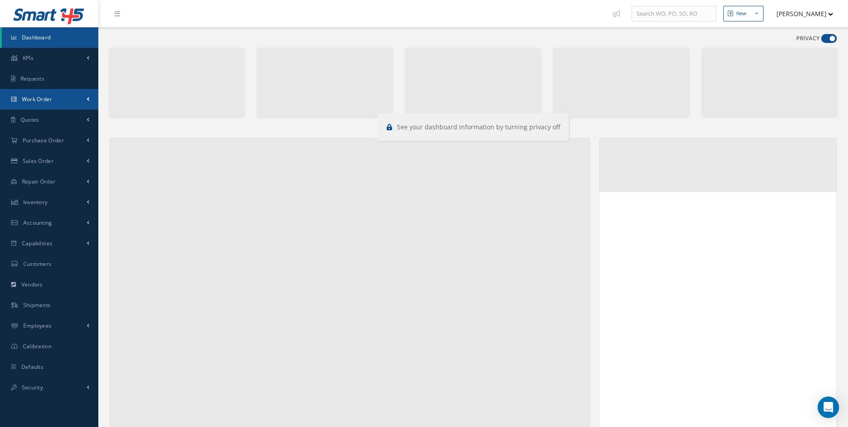
click at [41, 93] on link "Work Order" at bounding box center [49, 99] width 98 height 21
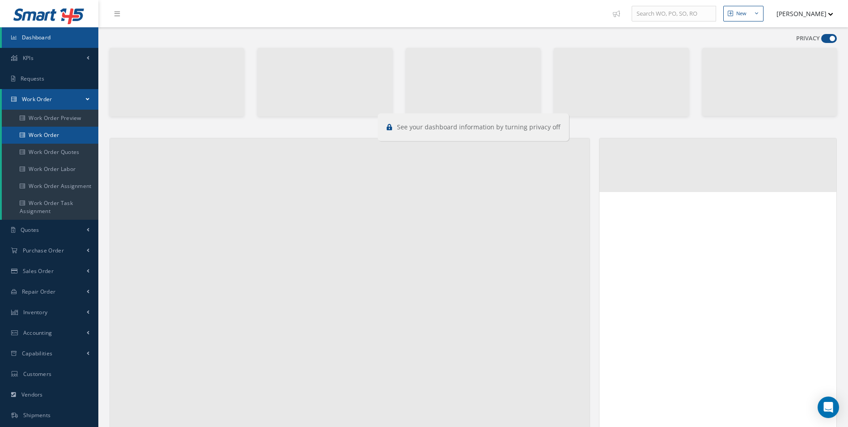
click at [56, 130] on link "Work Order" at bounding box center [50, 135] width 97 height 17
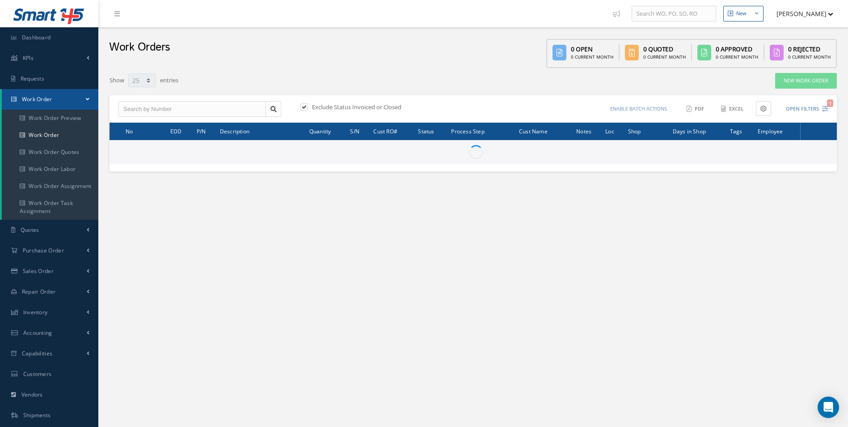
select select "25"
click at [827, 110] on icon "1" at bounding box center [825, 109] width 6 height 6
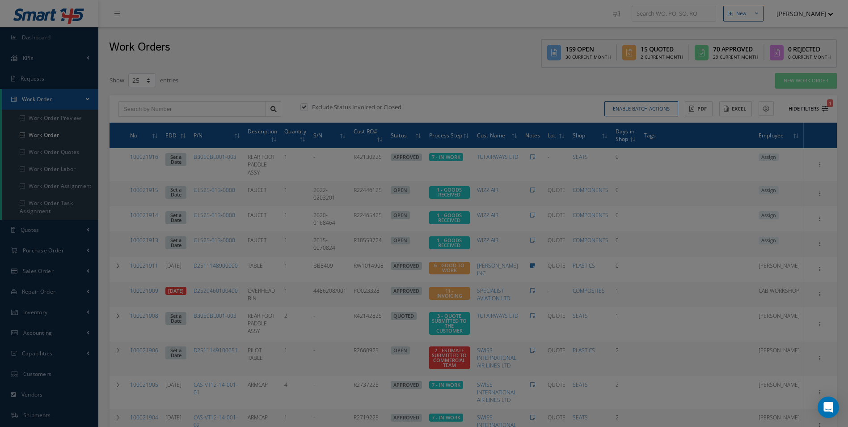
type input "All Work Request"
type input "All Work Performed"
type input "All Status"
type input "WO Part Status"
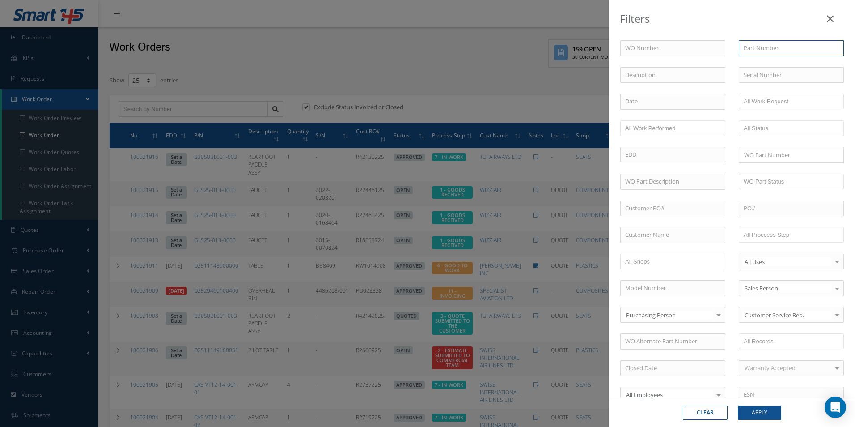
click at [771, 43] on input "text" at bounding box center [791, 48] width 105 height 16
paste input "1021C11A81210"
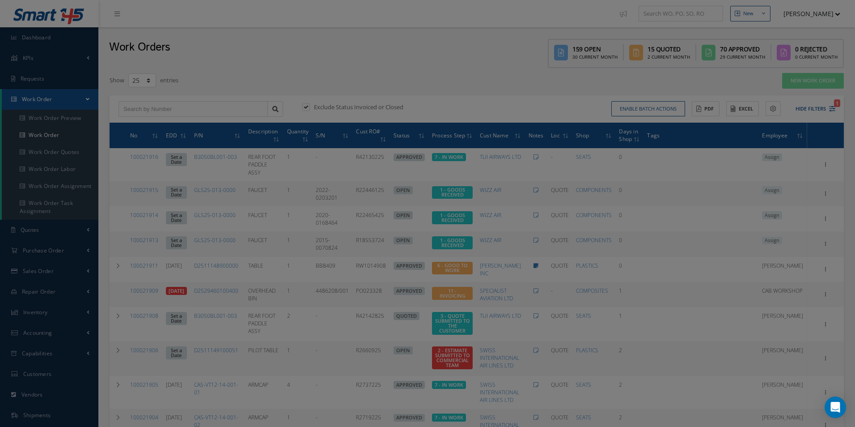
type input "1021C11A81210"
click at [830, 106] on ul at bounding box center [791, 101] width 105 height 16
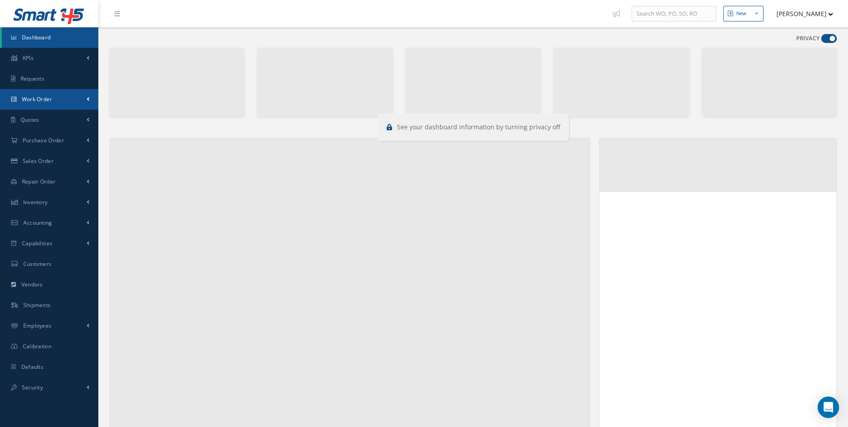
click at [34, 94] on link "Work Order" at bounding box center [49, 99] width 98 height 21
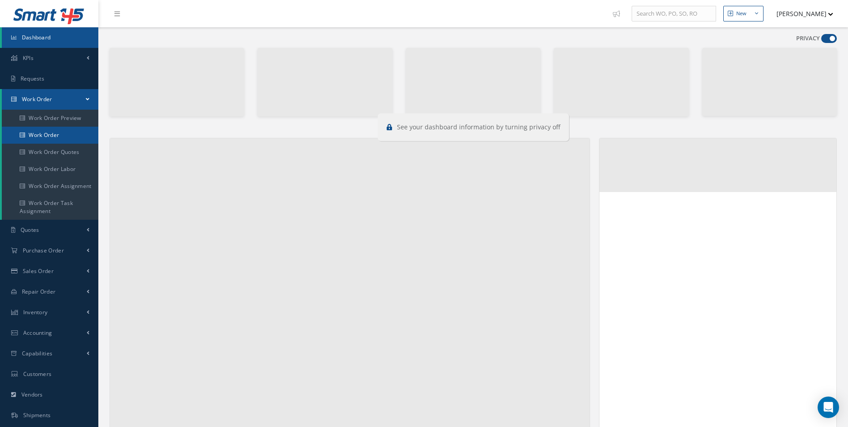
click at [49, 132] on link "Work Order" at bounding box center [50, 135] width 97 height 17
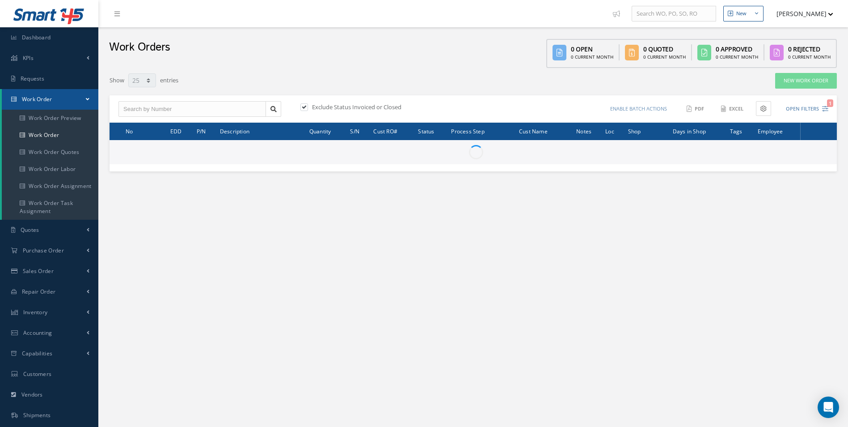
select select "25"
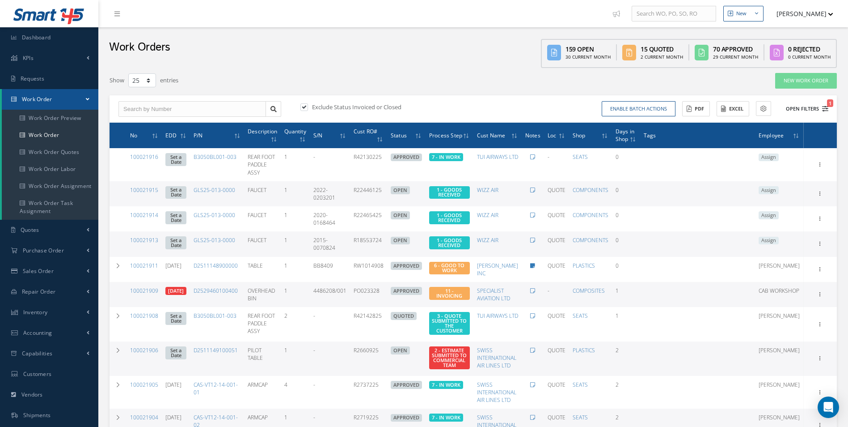
click at [826, 110] on icon "1" at bounding box center [825, 109] width 6 height 6
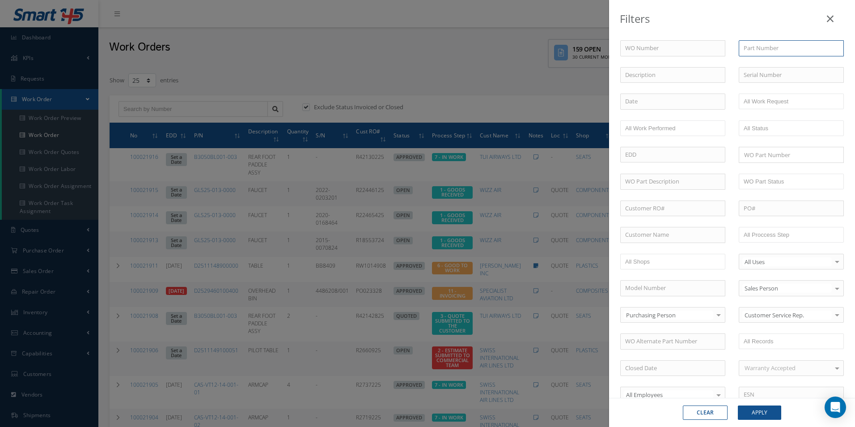
click at [762, 50] on input "text" at bounding box center [791, 48] width 105 height 16
paste input "1021C11A81210"
type input "1021C11A81210"
click at [763, 406] on button "Apply" at bounding box center [759, 412] width 43 height 14
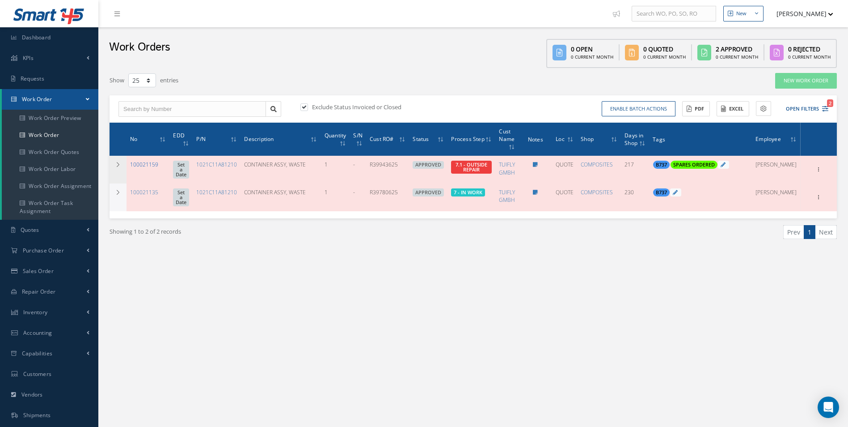
click at [153, 164] on link "100021159" at bounding box center [144, 165] width 28 height 8
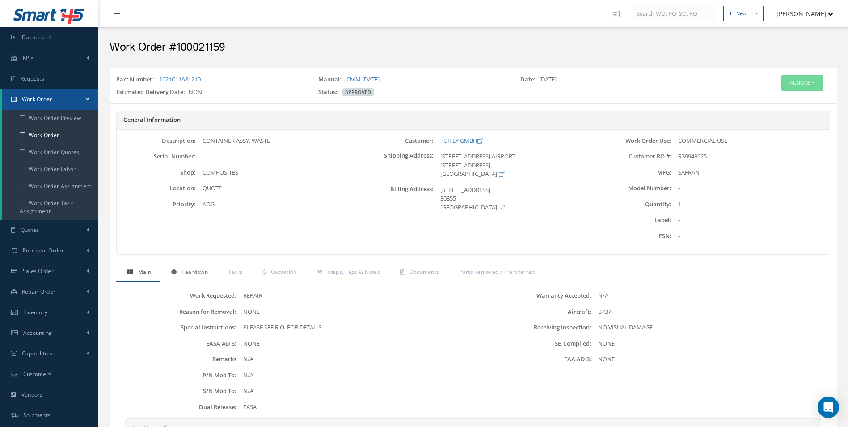
click at [189, 270] on span "Teardown" at bounding box center [195, 272] width 26 height 8
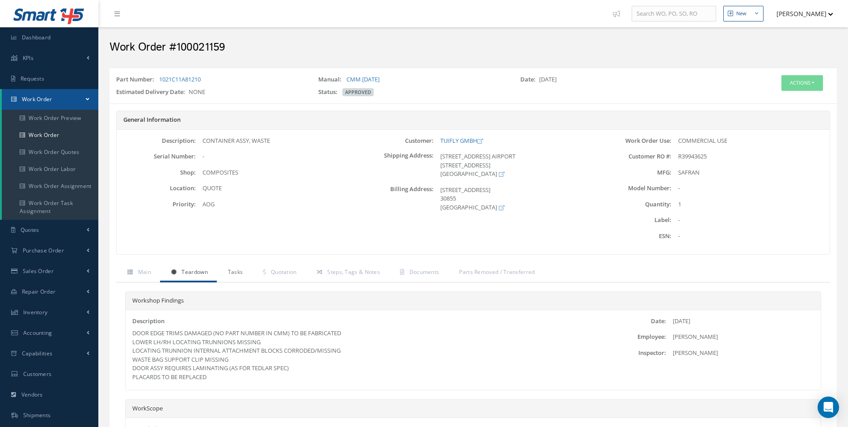
click at [250, 272] on link "Tasks" at bounding box center [234, 272] width 35 height 19
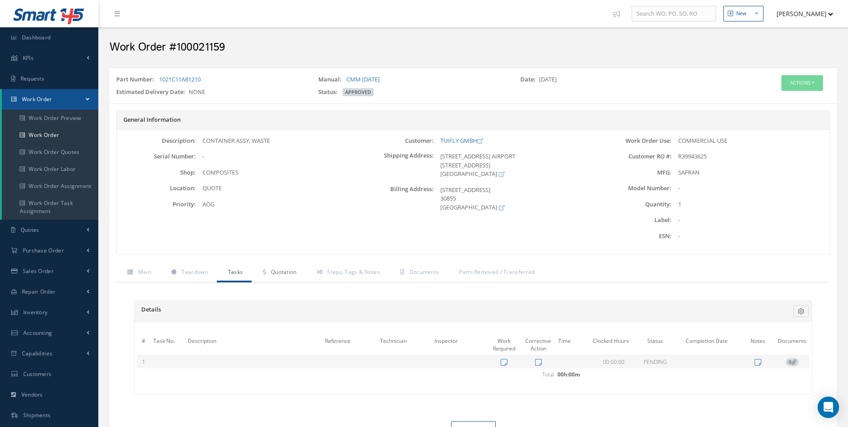
click at [273, 270] on span "Quotation" at bounding box center [284, 272] width 26 height 8
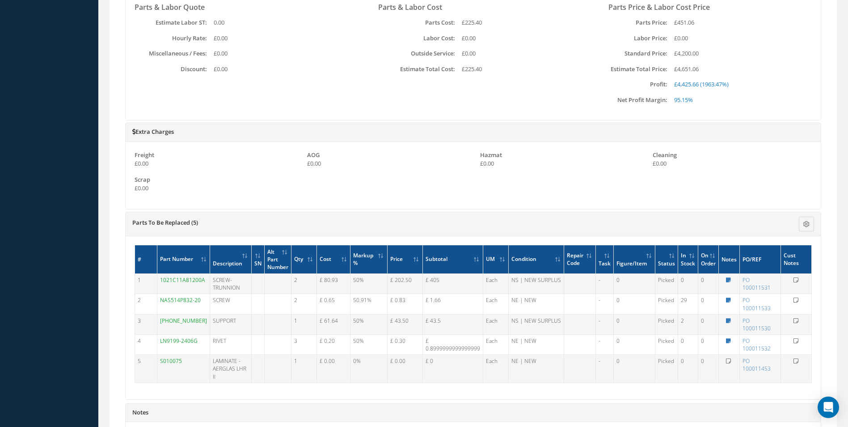
scroll to position [537, 0]
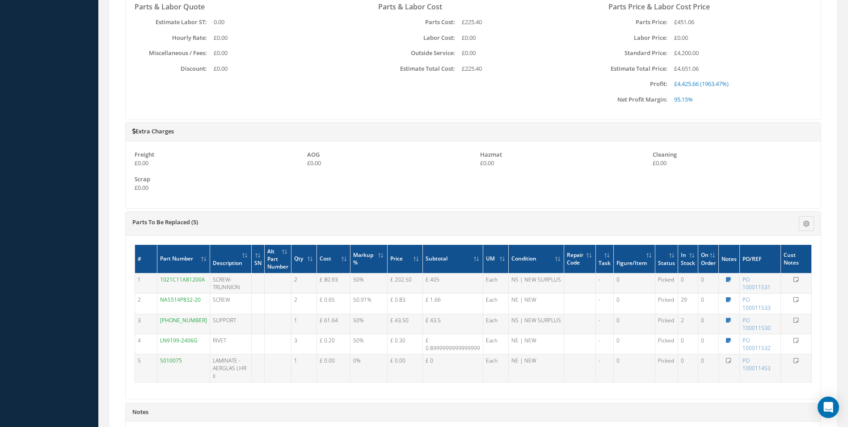
drag, startPoint x: 193, startPoint y: 360, endPoint x: 161, endPoint y: 363, distance: 32.7
click at [161, 363] on td "S010075" at bounding box center [183, 368] width 53 height 28
copy link "S010075"
click at [231, 379] on td "LAMINATE - AERGLAS LHR II" at bounding box center [231, 368] width 42 height 28
drag, startPoint x: 227, startPoint y: 377, endPoint x: 209, endPoint y: 362, distance: 23.8
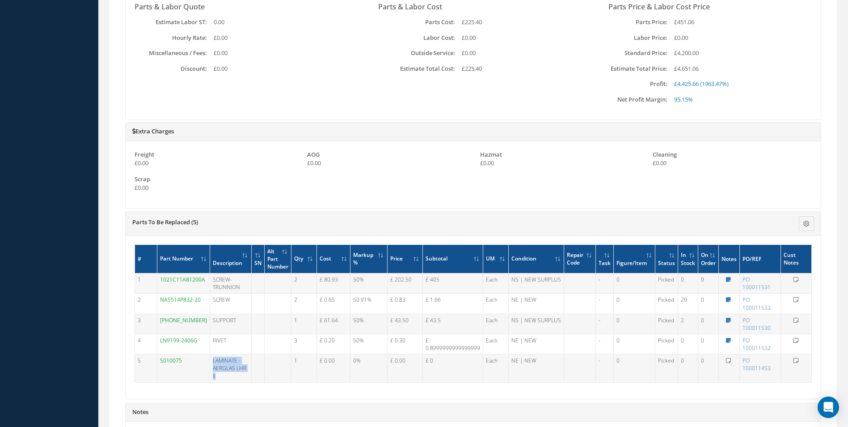
click at [210, 362] on td "LAMINATE - AERGLAS LHR II" at bounding box center [231, 368] width 42 height 28
copy td "LAMINATE - AERGLAS LHR II"
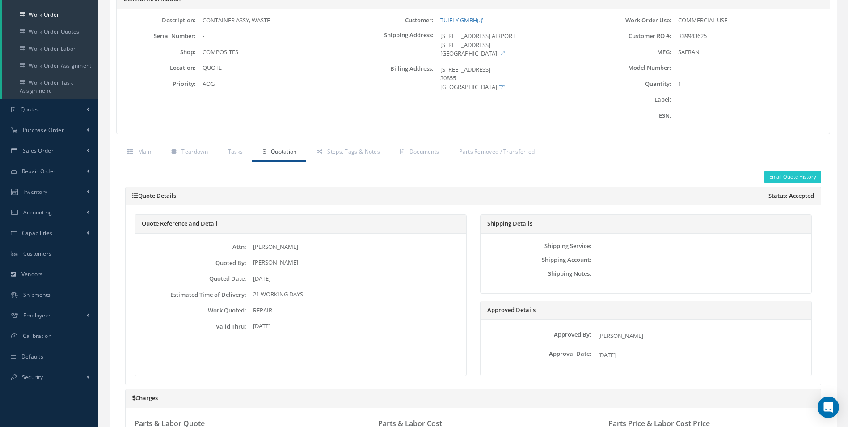
scroll to position [0, 0]
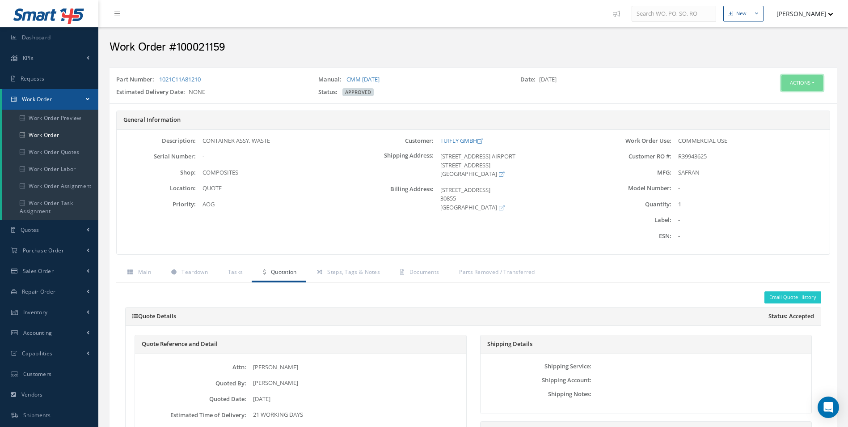
drag, startPoint x: 797, startPoint y: 88, endPoint x: 796, endPoint y: 100, distance: 12.1
click at [797, 88] on button "Actions" at bounding box center [803, 83] width 42 height 16
click at [787, 137] on link "Part Issue" at bounding box center [789, 136] width 72 height 12
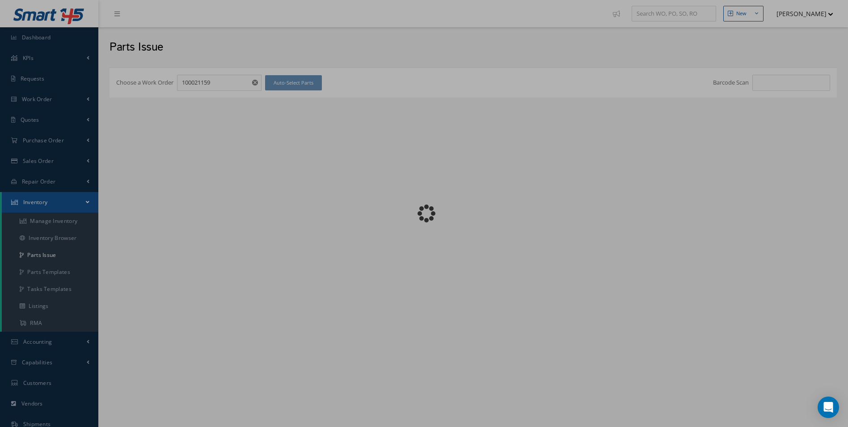
checkbox input "false"
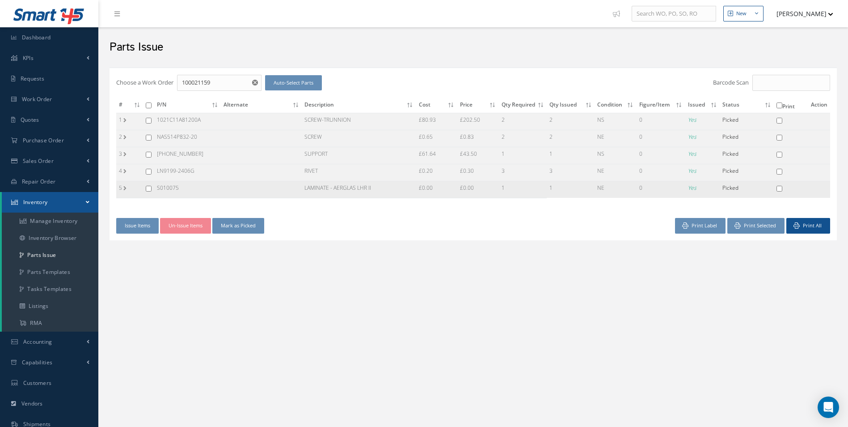
click at [123, 188] on label "5" at bounding box center [121, 188] width 4 height 8
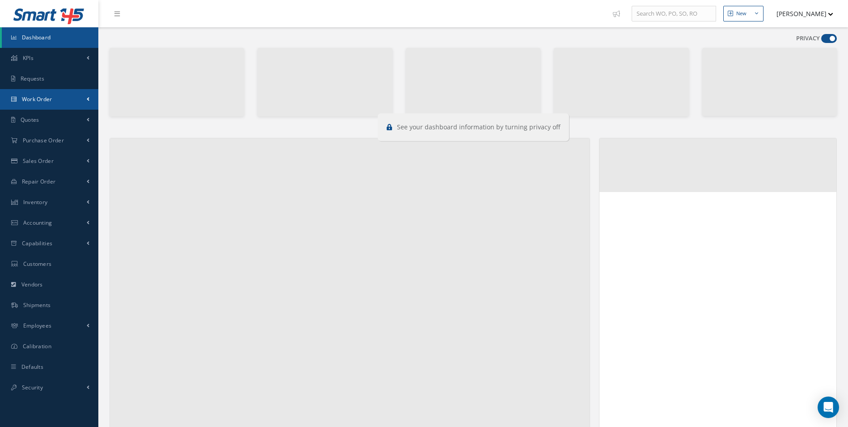
click at [30, 99] on span "Work Order" at bounding box center [37, 99] width 30 height 8
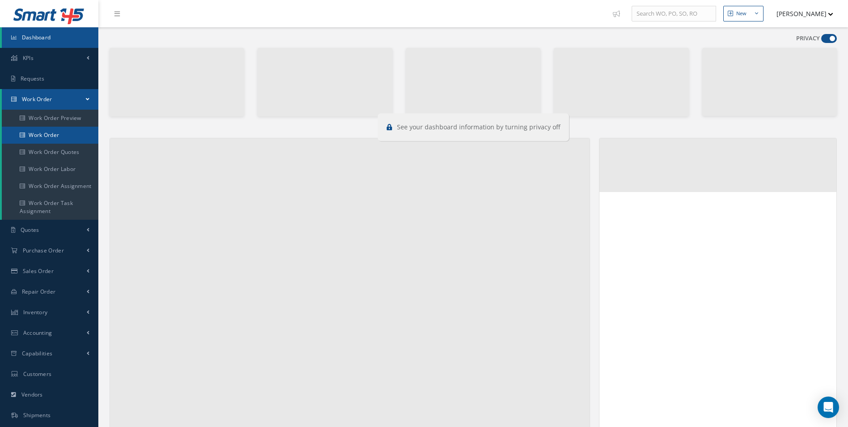
click at [39, 131] on link "Work Order" at bounding box center [50, 135] width 97 height 17
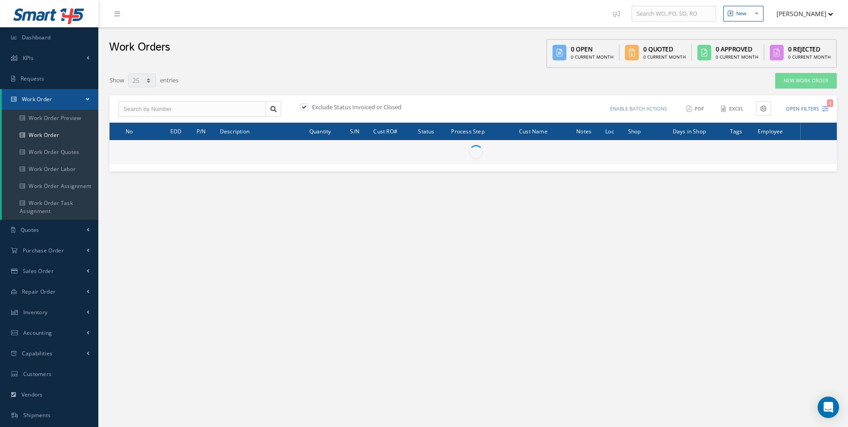
select select "25"
type input "All Work Request"
type input "All Work Performed"
type input "All Status"
type input "WO Part Status"
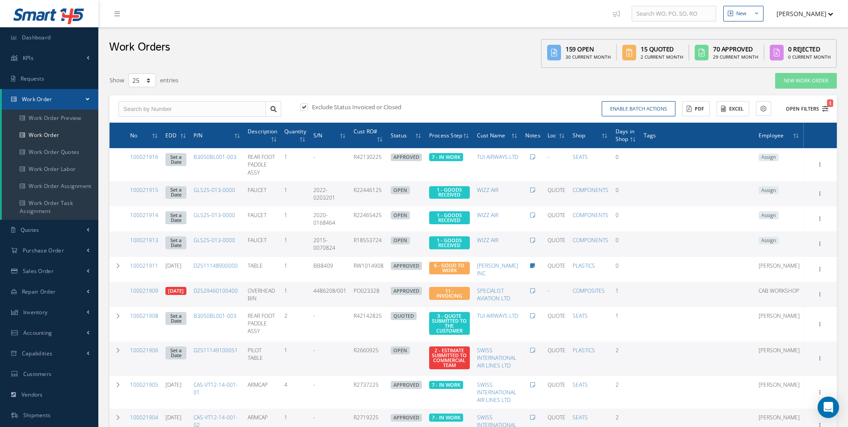
click at [826, 107] on icon "1" at bounding box center [825, 109] width 6 height 6
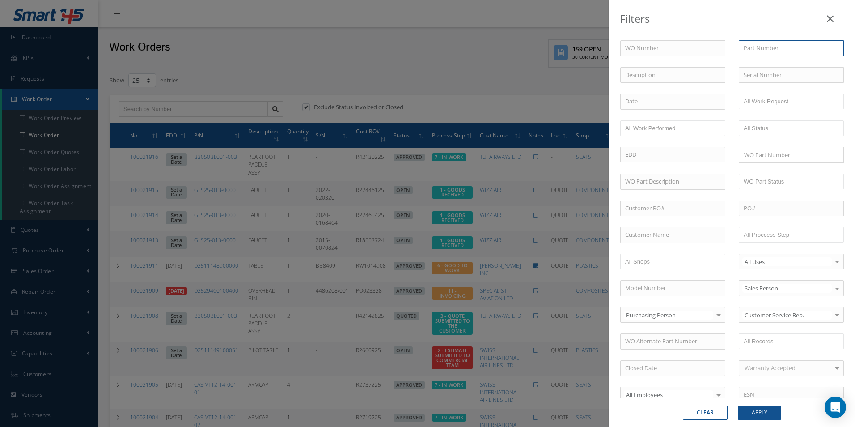
click at [799, 50] on input "text" at bounding box center [791, 48] width 105 height 16
click at [775, 48] on input "text" at bounding box center [791, 48] width 105 height 16
paste input "1021C11A81210"
type input "1021C11A81210"
click at [767, 414] on button "Apply" at bounding box center [759, 412] width 43 height 14
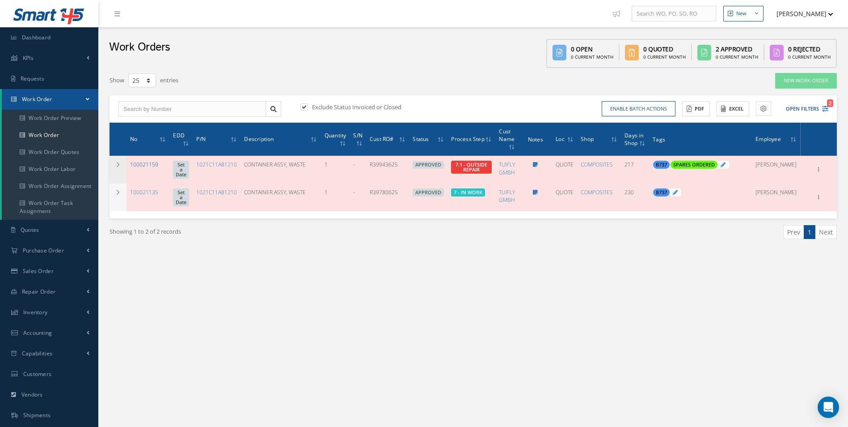
drag, startPoint x: 161, startPoint y: 165, endPoint x: 130, endPoint y: 165, distance: 30.4
click at [130, 165] on div "100021159" at bounding box center [148, 165] width 36 height 8
copy link "100021159"
drag, startPoint x: 415, startPoint y: 166, endPoint x: 377, endPoint y: 170, distance: 37.4
click at [377, 170] on td "R39943625" at bounding box center [387, 170] width 43 height 28
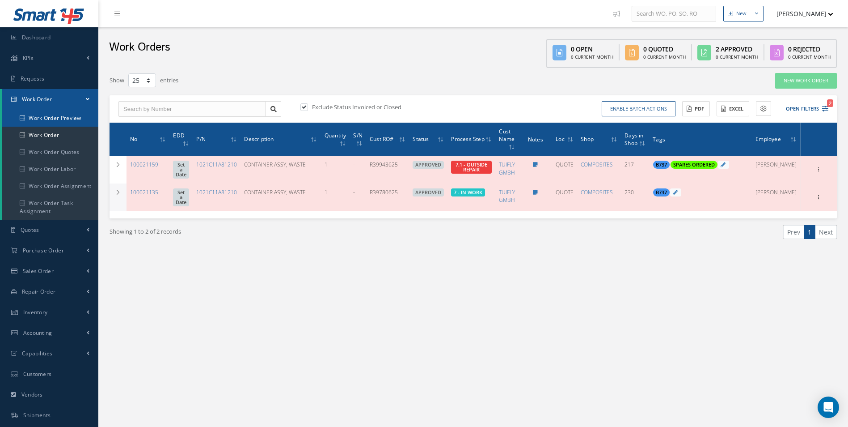
copy td "R39943625"
click at [826, 108] on icon "2" at bounding box center [825, 109] width 6 height 6
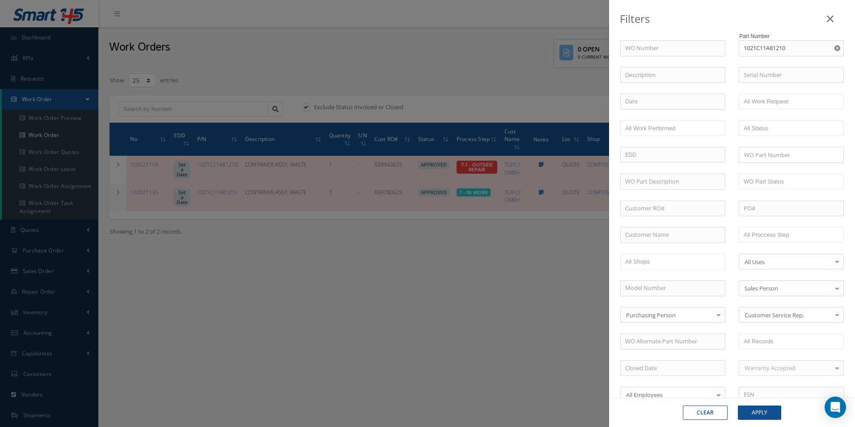
click at [834, 49] on use "Reset" at bounding box center [837, 48] width 6 height 6
click at [780, 236] on input "text" at bounding box center [772, 234] width 57 height 11
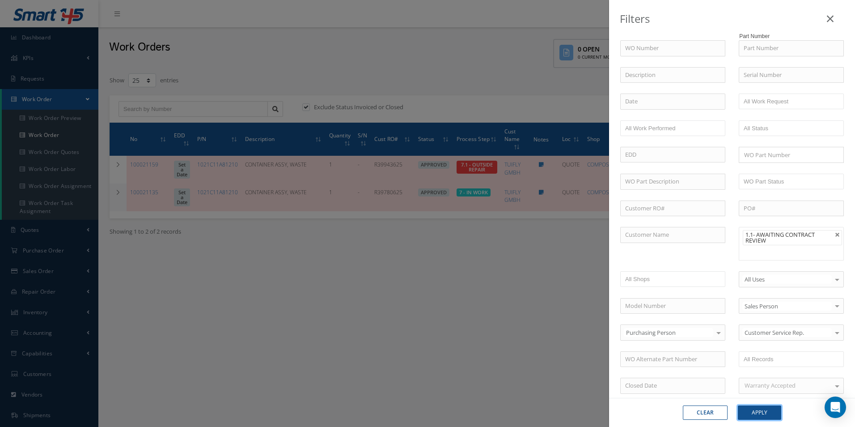
click at [765, 410] on button "Apply" at bounding box center [759, 412] width 43 height 14
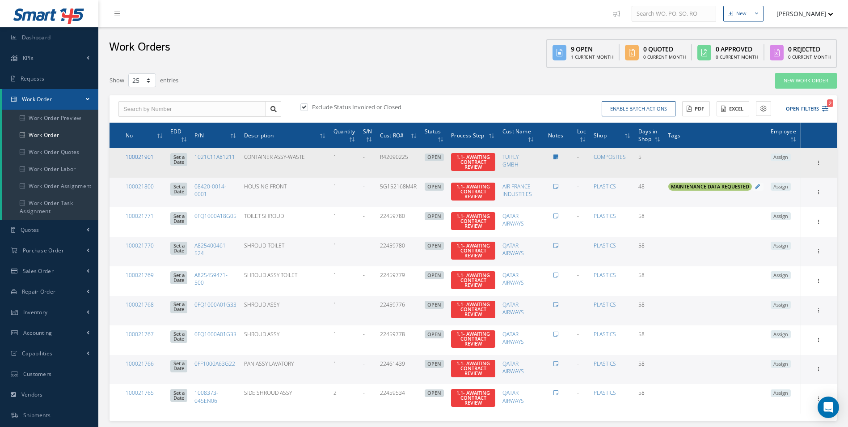
click at [136, 156] on link "100021901" at bounding box center [140, 157] width 28 height 8
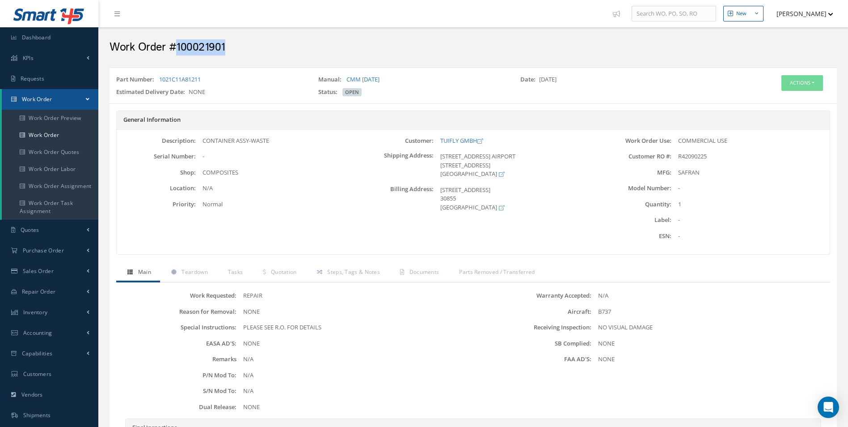
drag, startPoint x: 239, startPoint y: 50, endPoint x: 178, endPoint y: 48, distance: 60.8
click at [178, 48] on h2 "Work Order #100021901" at bounding box center [474, 47] width 728 height 13
copy h2 "100021901"
click at [693, 152] on div "Work Order Use: COMMERCIAL USE Customer RO #: R42090225 MFG: [GEOGRAPHIC_DATA] …" at bounding box center [711, 191] width 238 height 111
click at [693, 152] on span "R42090225" at bounding box center [692, 156] width 29 height 8
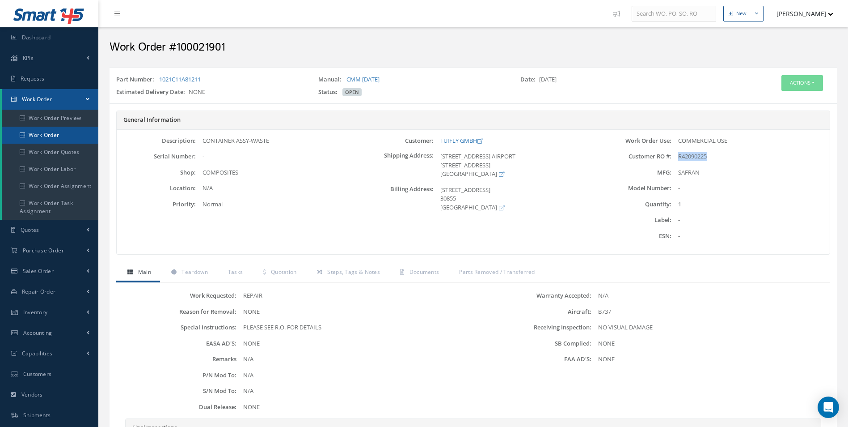
copy span "R42090225"
drag, startPoint x: 215, startPoint y: 82, endPoint x: 161, endPoint y: 85, distance: 54.6
click at [161, 85] on div "Part Number: 1021C11A81211" at bounding box center [211, 81] width 202 height 13
copy link "1021C11A81211"
click at [58, 139] on link "Work Order" at bounding box center [50, 135] width 97 height 17
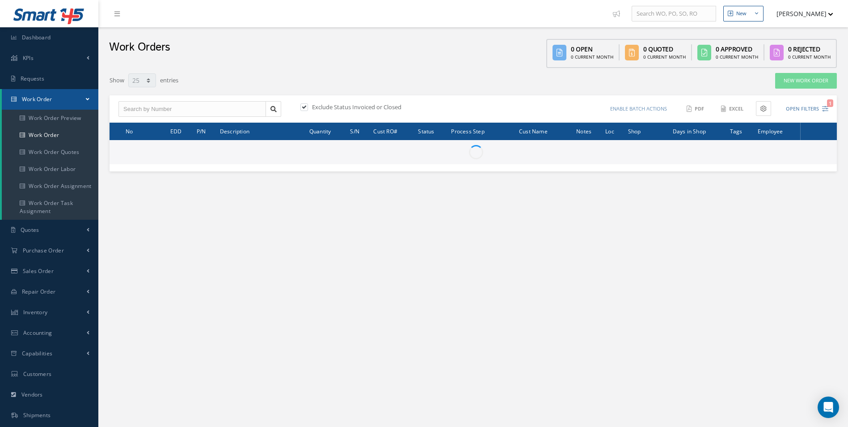
select select "25"
click at [164, 106] on input "text" at bounding box center [193, 109] width 148 height 16
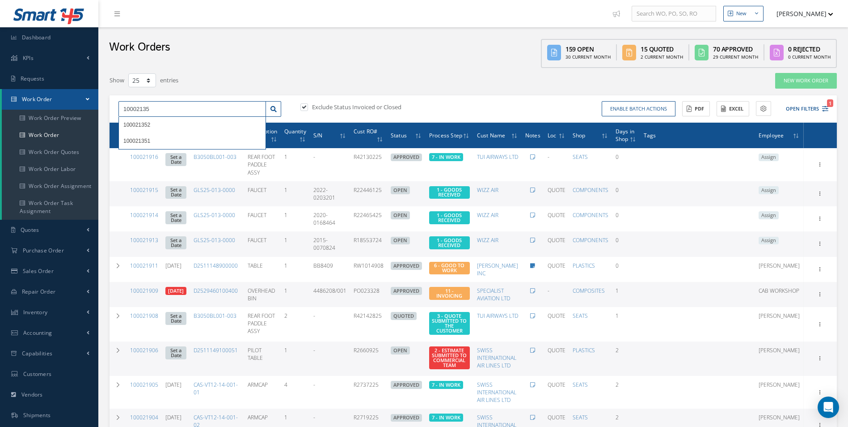
drag, startPoint x: 144, startPoint y: 107, endPoint x: 54, endPoint y: 108, distance: 89.9
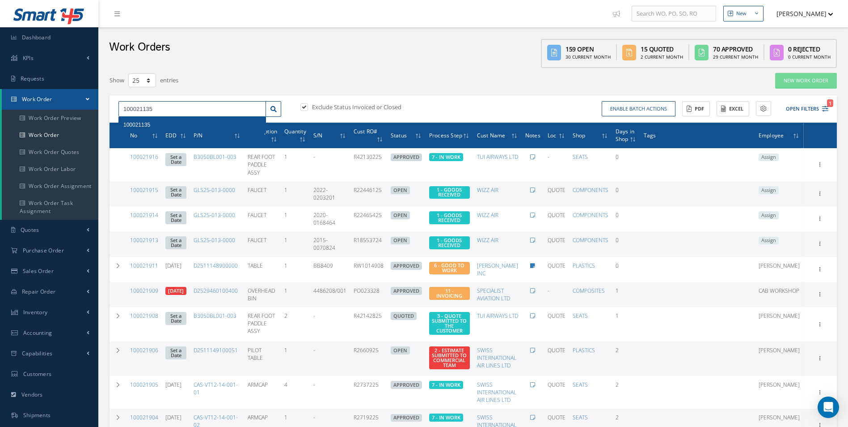
type input "100021135"
click at [150, 125] on span "100021135" at bounding box center [136, 125] width 27 height 6
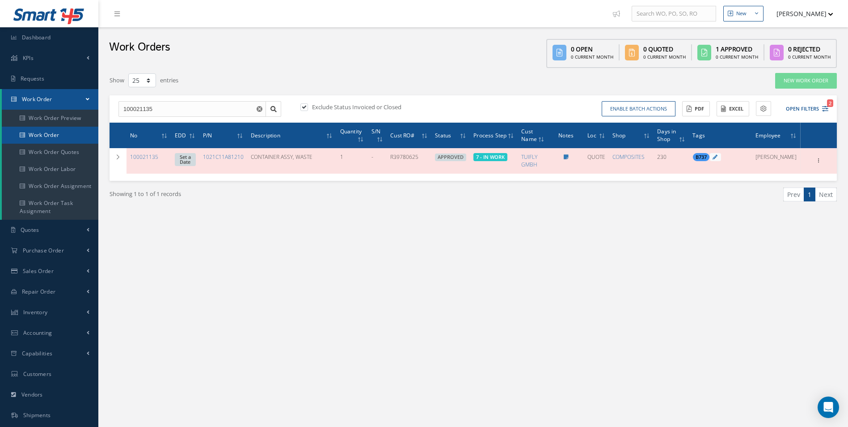
click at [51, 140] on link "Work Order" at bounding box center [50, 135] width 97 height 17
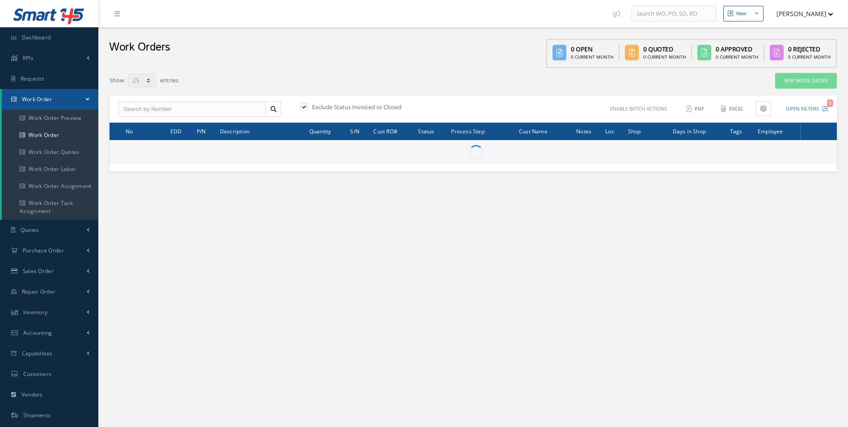
select select "25"
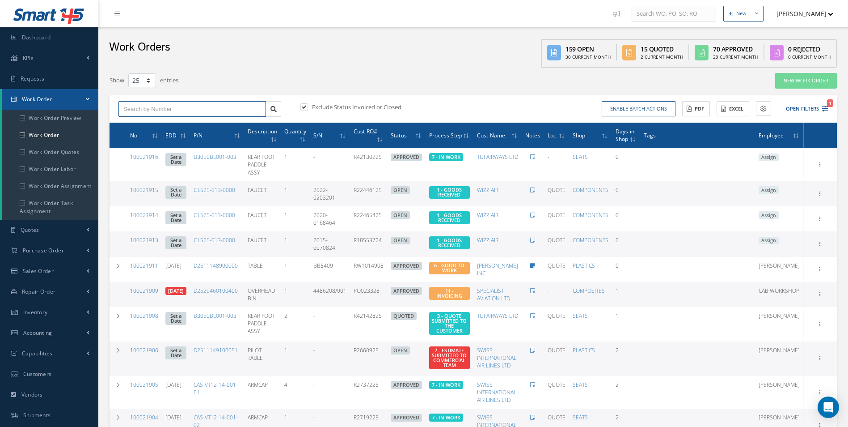
click at [167, 109] on input "text" at bounding box center [193, 109] width 148 height 16
type input "100021495"
click at [154, 124] on div "100021495" at bounding box center [192, 124] width 138 height 9
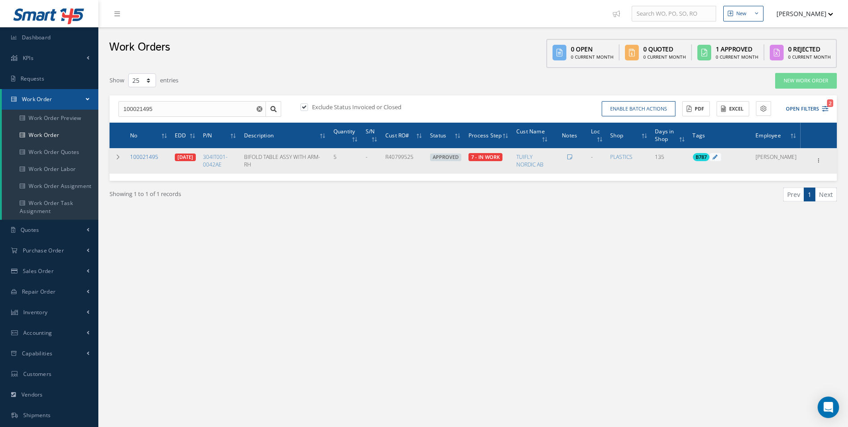
click at [151, 155] on link "100021495" at bounding box center [144, 157] width 28 height 8
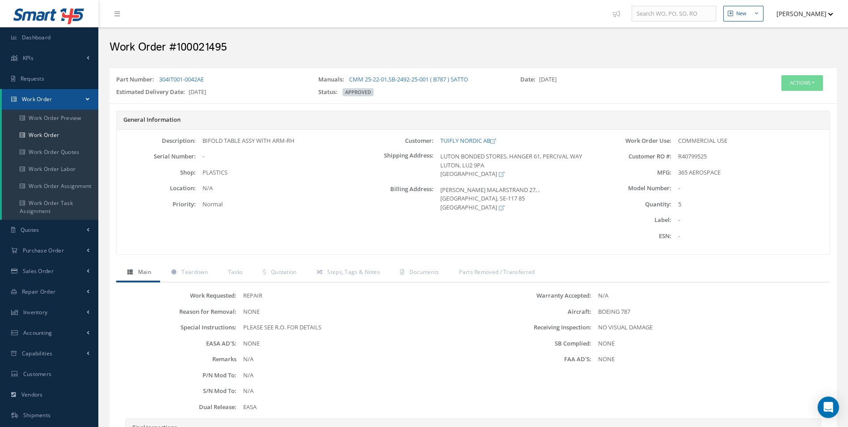
click at [215, 50] on h2 "Work Order #100021495" at bounding box center [474, 47] width 728 height 13
copy h2 "100021495"
click at [695, 161] on div "Work Order Use: COMMERCIAL USE Customer RO #: R40799525 MFG: 365 AEROSPACE" at bounding box center [711, 191] width 238 height 111
click at [694, 157] on span "R40799525" at bounding box center [692, 156] width 29 height 8
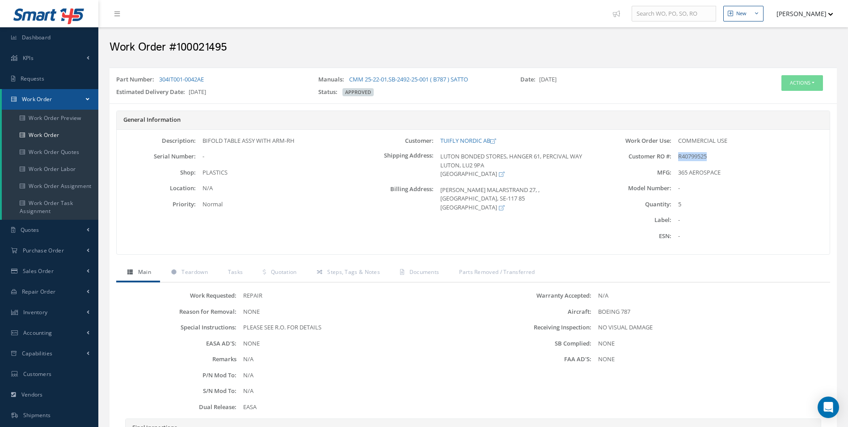
click at [694, 157] on span "R40799525" at bounding box center [692, 156] width 29 height 8
copy span "R40799525"
drag, startPoint x: 212, startPoint y: 76, endPoint x: 159, endPoint y: 80, distance: 53.4
click at [159, 80] on div "Part Number: 304IT001-0042AE" at bounding box center [211, 81] width 202 height 13
copy link "304IT001-0042AE"
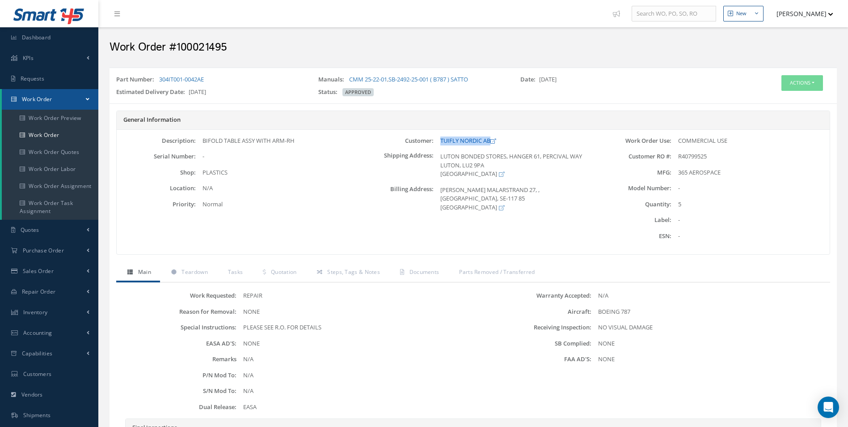
drag, startPoint x: 437, startPoint y: 137, endPoint x: 495, endPoint y: 140, distance: 58.2
click at [495, 140] on div "TUIFLY NORDIC AB" at bounding box center [513, 140] width 158 height 9
copy link "TUIFLY NORDIC AB"
drag, startPoint x: 334, startPoint y: 145, endPoint x: 203, endPoint y: 144, distance: 131.5
click at [203, 144] on div "BIFOLD TABLE ASSY WITH ARM-RH" at bounding box center [275, 140] width 158 height 9
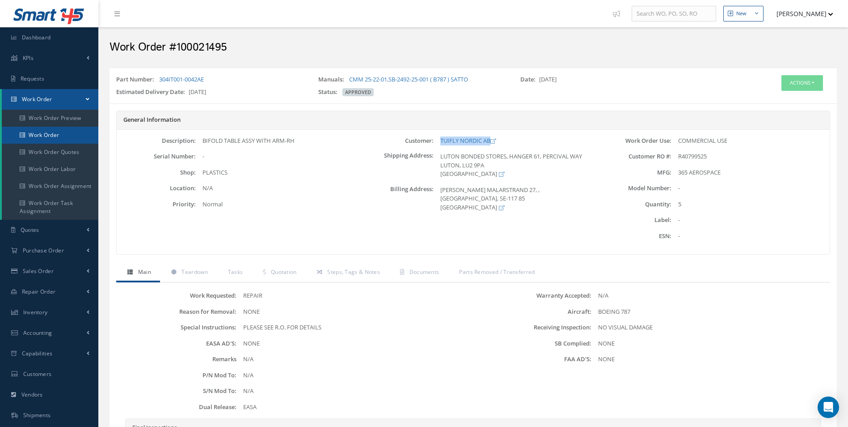
copy div "BIFOLD TABLE ASSY WITH ARM-RH"
drag, startPoint x: 348, startPoint y: 78, endPoint x: 389, endPoint y: 78, distance: 40.7
click at [389, 78] on div "Manuals: CMM 25-22-01 , SB-2492-25-001 ( B787 ) SATTO" at bounding box center [413, 81] width 202 height 13
copy div "CMM 25-22-01"
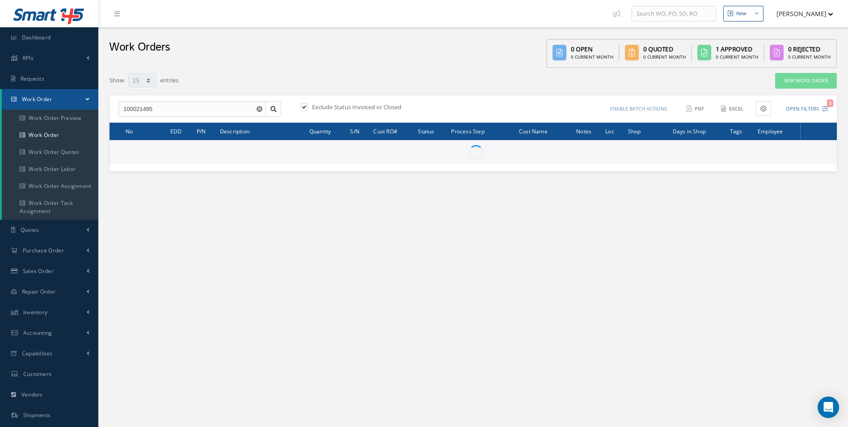
select select "25"
type input "All Work Request"
type input "All Work Performed"
type input "All Status"
type input "WO Part Status"
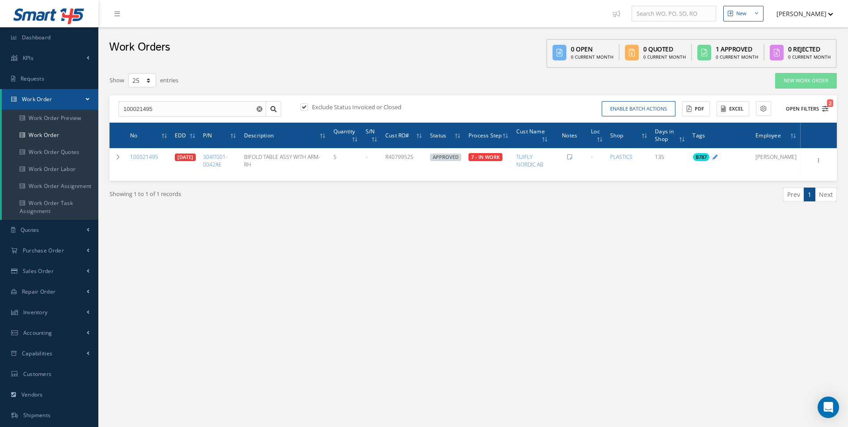
click at [823, 109] on icon "2" at bounding box center [825, 109] width 6 height 6
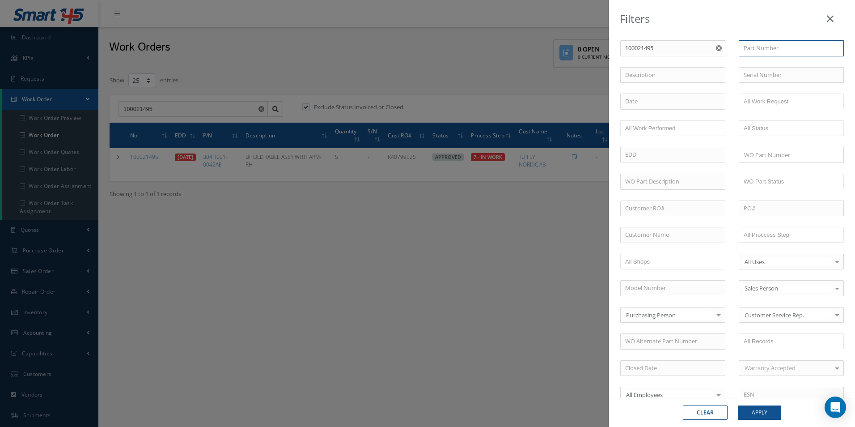
click at [782, 50] on input "text" at bounding box center [791, 48] width 105 height 16
type input "304"
click at [716, 48] on use "Reset" at bounding box center [719, 48] width 6 height 6
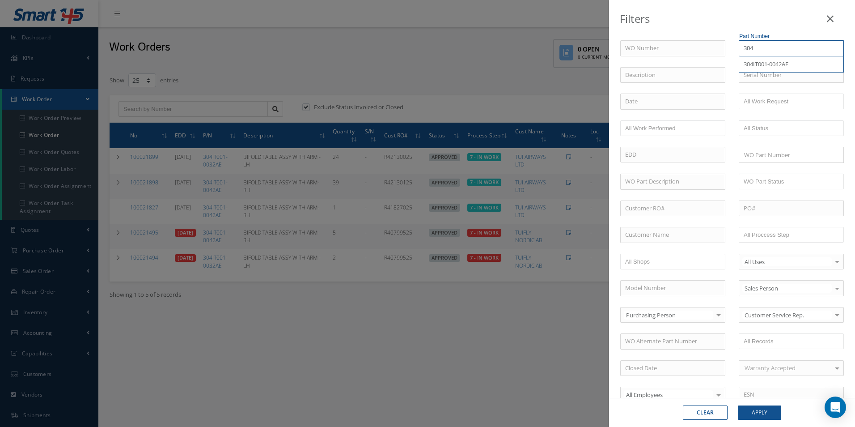
click at [766, 43] on input "304" at bounding box center [791, 48] width 105 height 16
click at [777, 68] on span "304IT001-0042AE" at bounding box center [766, 64] width 45 height 8
click at [755, 414] on button "Apply" at bounding box center [759, 412] width 43 height 14
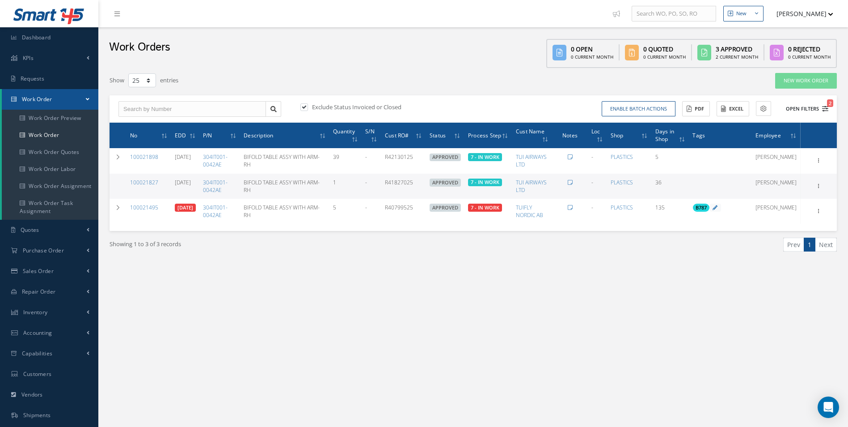
click at [823, 108] on icon "2" at bounding box center [825, 109] width 6 height 6
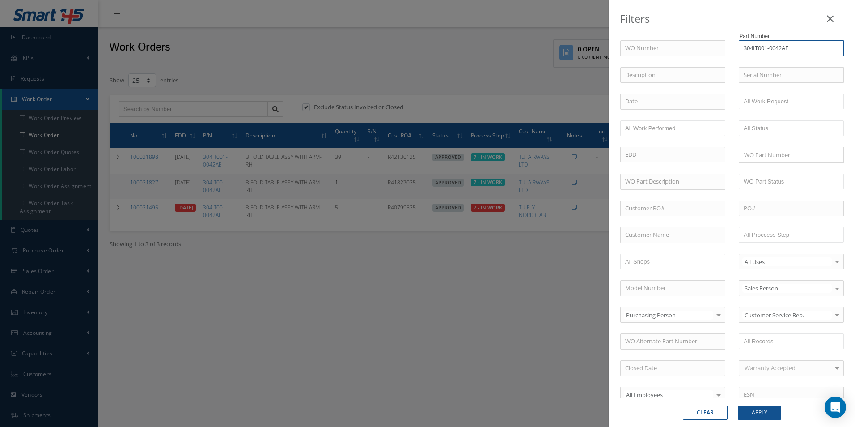
click at [797, 47] on input "304IT001-0042AE" at bounding box center [791, 48] width 105 height 16
click at [792, 62] on div "304IT001-0032AE" at bounding box center [791, 64] width 95 height 9
type input "304IT001-0032AE"
click at [774, 413] on button "Apply" at bounding box center [759, 412] width 43 height 14
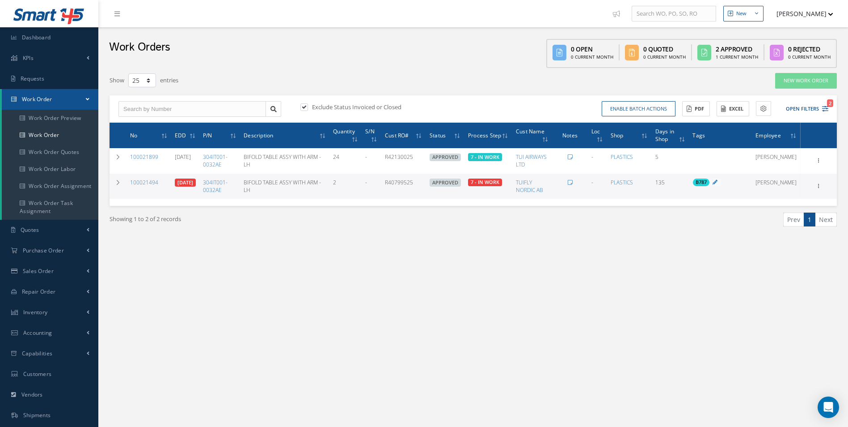
click at [274, 269] on div "New New Work Order New Purchase Order New Customer Quote New Sales Order New Re…" at bounding box center [473, 254] width 750 height 508
click at [152, 180] on link "100021494" at bounding box center [144, 182] width 28 height 8
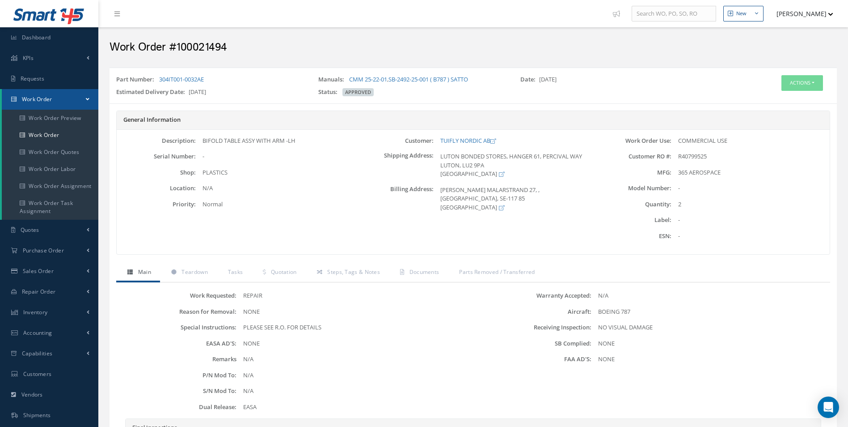
click at [203, 47] on h2 "Work Order #100021494" at bounding box center [474, 47] width 728 height 13
drag, startPoint x: 203, startPoint y: 47, endPoint x: 197, endPoint y: 47, distance: 6.3
click at [198, 47] on h2 "Work Order #100021494" at bounding box center [474, 47] width 728 height 13
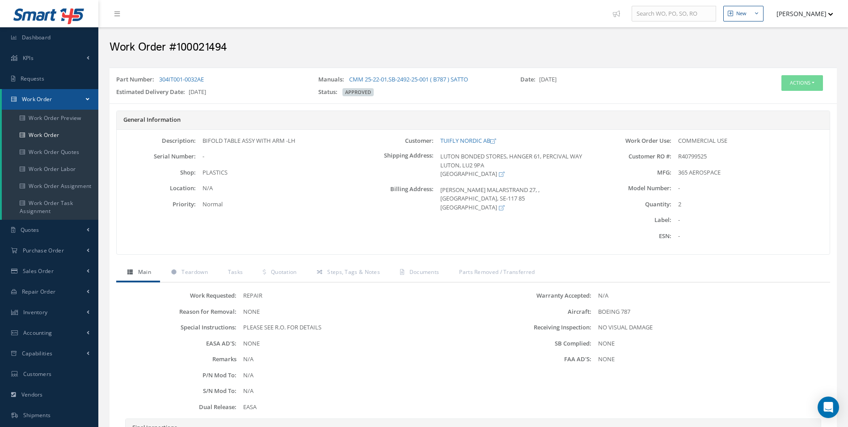
click at [691, 154] on span "R40799525" at bounding box center [692, 156] width 29 height 8
copy span "R40799525"
click at [427, 269] on span "Documents" at bounding box center [425, 272] width 30 height 8
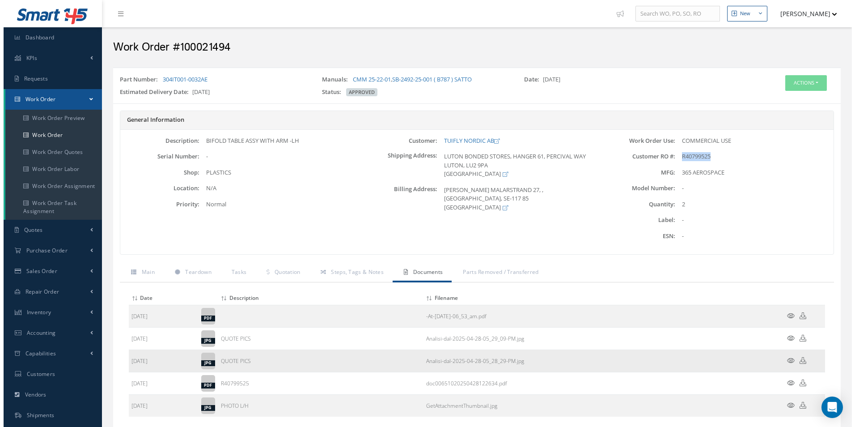
scroll to position [81, 0]
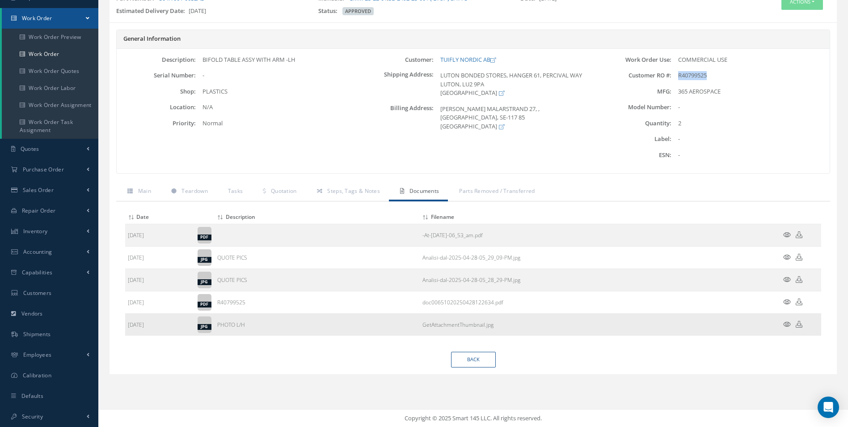
click at [788, 321] on icon at bounding box center [787, 324] width 8 height 7
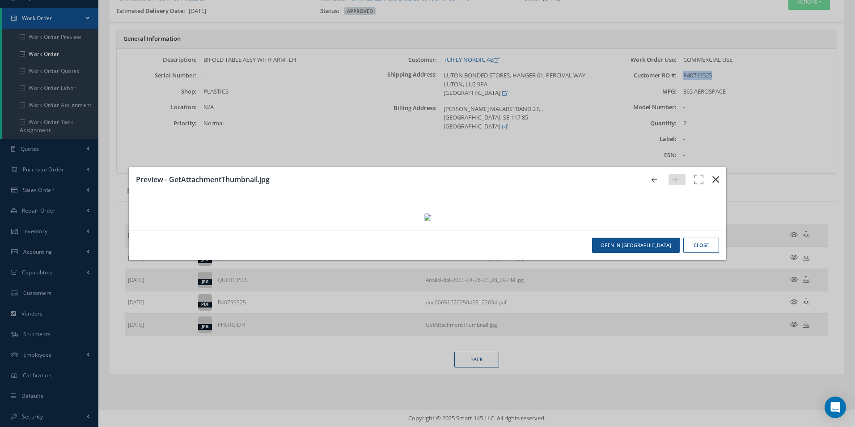
click at [705, 167] on button "button" at bounding box center [715, 179] width 21 height 25
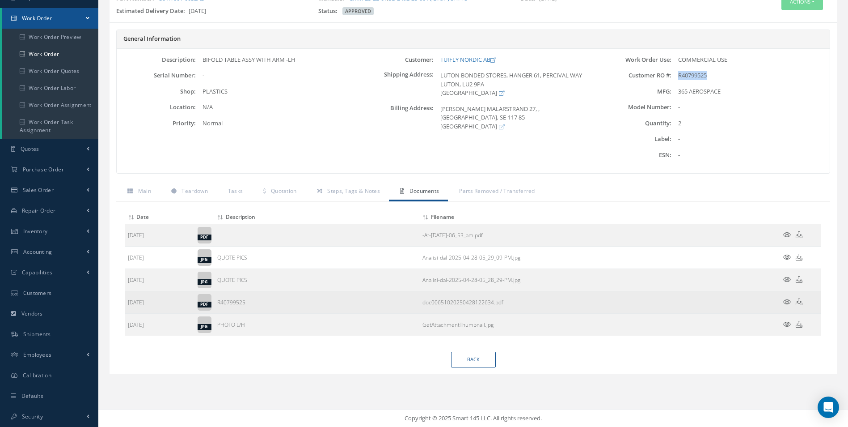
click at [785, 301] on icon at bounding box center [787, 301] width 8 height 7
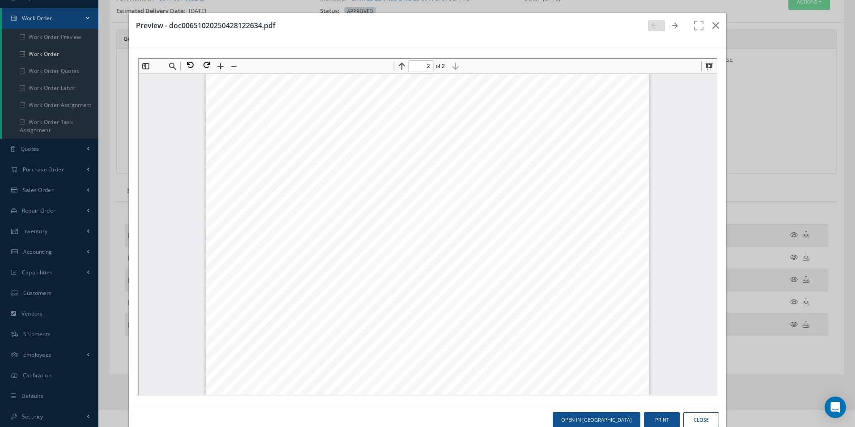
scroll to position [675, 0]
type input "1"
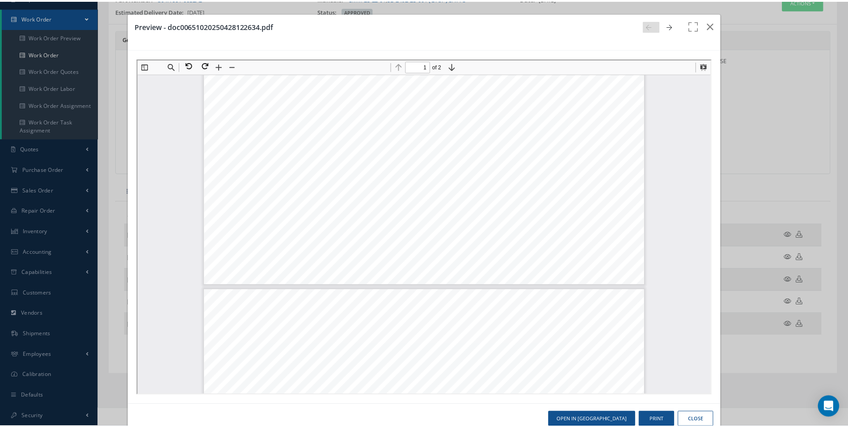
scroll to position [407, 0]
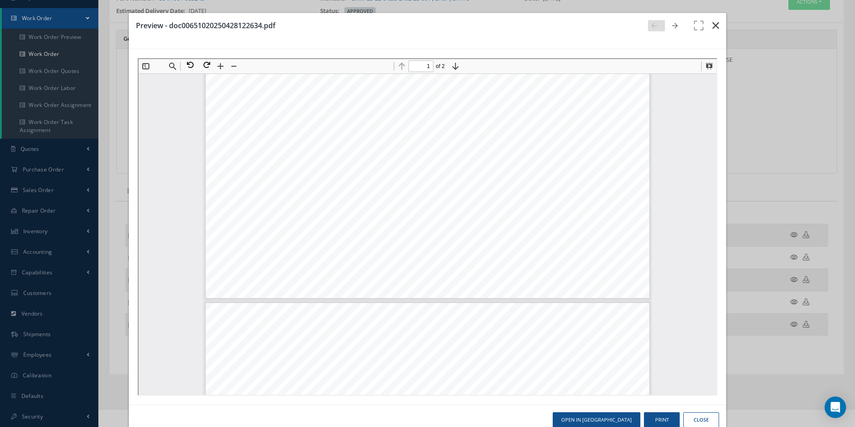
click at [712, 27] on icon "button" at bounding box center [715, 25] width 7 height 11
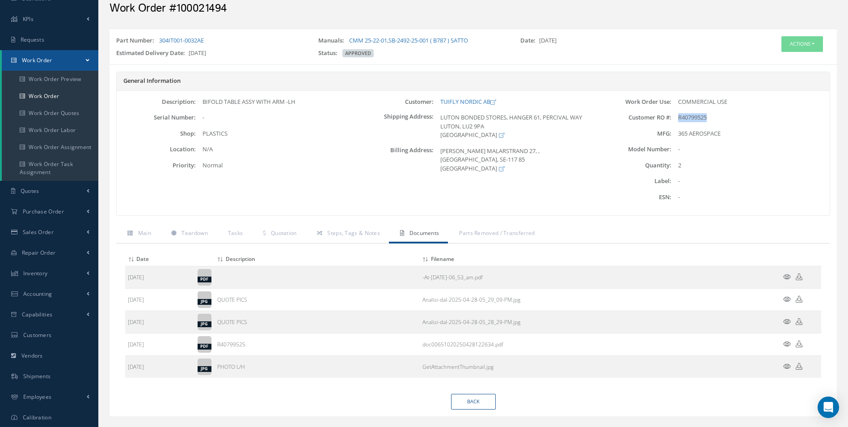
scroll to position [0, 0]
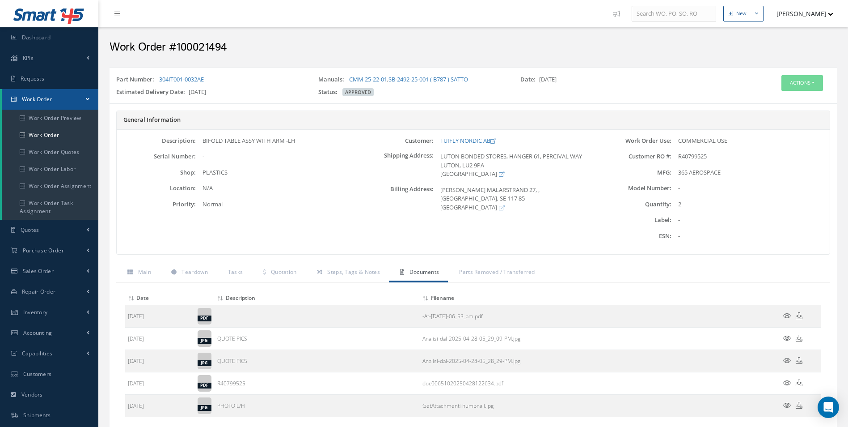
click at [221, 83] on div "Part Number: 304IT001-0032AE" at bounding box center [211, 81] width 202 height 13
drag, startPoint x: 216, startPoint y: 80, endPoint x: 159, endPoint y: 78, distance: 56.8
click at [159, 78] on div "Part Number: 304IT001-0032AE" at bounding box center [211, 81] width 202 height 13
copy link "304IT001-0032AE"
drag, startPoint x: 310, startPoint y: 144, endPoint x: 203, endPoint y: 139, distance: 107.0
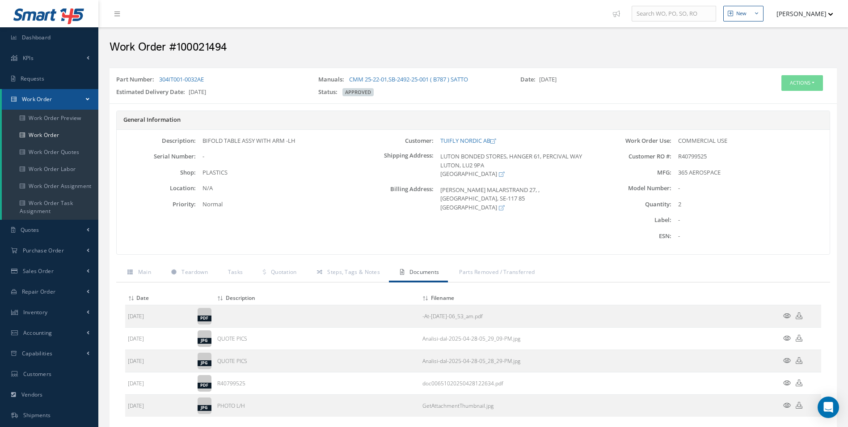
click at [203, 139] on div "BIFOLD TABLE ASSY WITH ARM -LH" at bounding box center [275, 140] width 158 height 9
copy div "BIFOLD TABLE ASSY WITH ARM -LH"
click at [34, 132] on link "Work Order" at bounding box center [50, 135] width 97 height 17
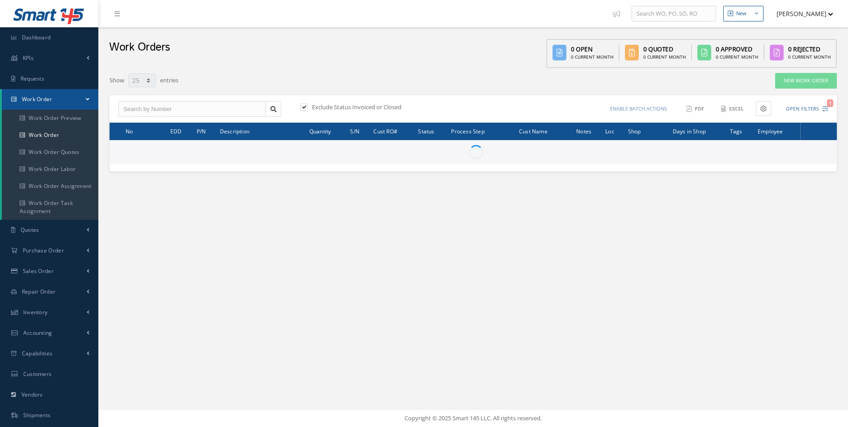
select select "25"
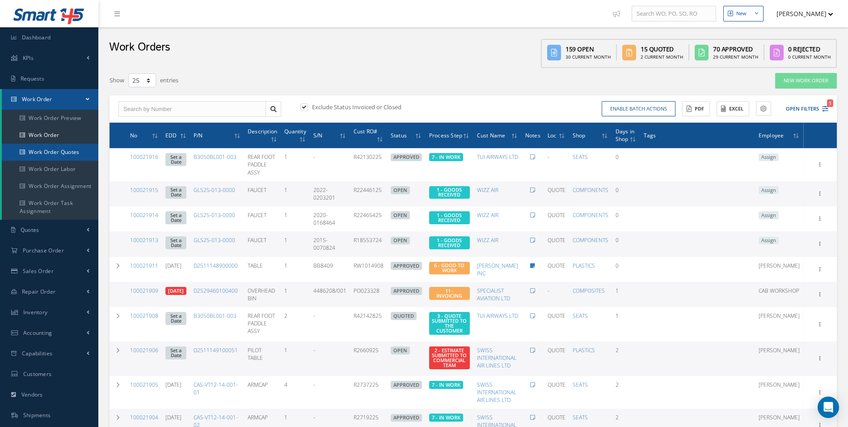
click at [67, 144] on link "Work Order Quotes" at bounding box center [50, 152] width 97 height 17
click at [61, 135] on link "Work Order" at bounding box center [50, 135] width 97 height 17
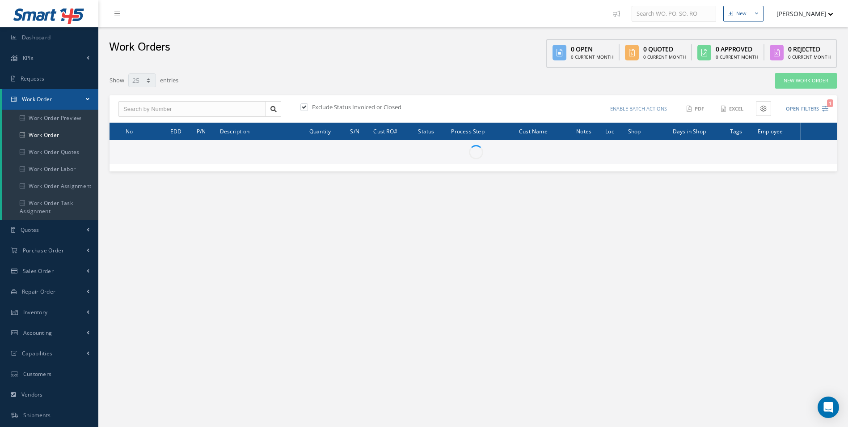
select select "25"
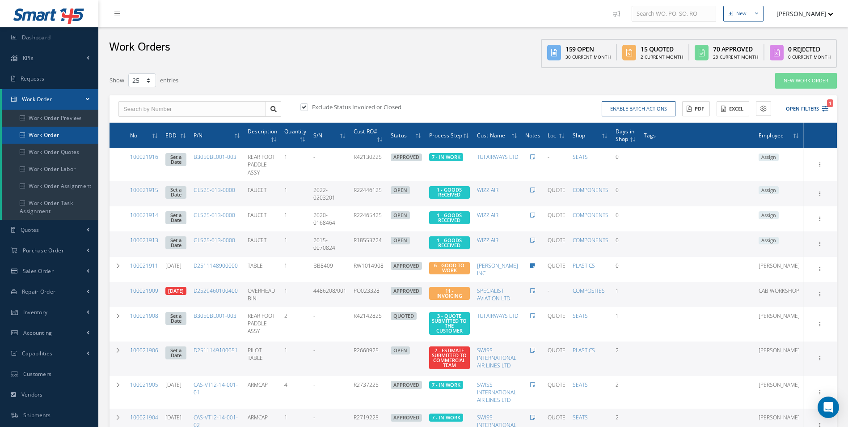
click at [50, 134] on link "Work Order" at bounding box center [50, 135] width 97 height 17
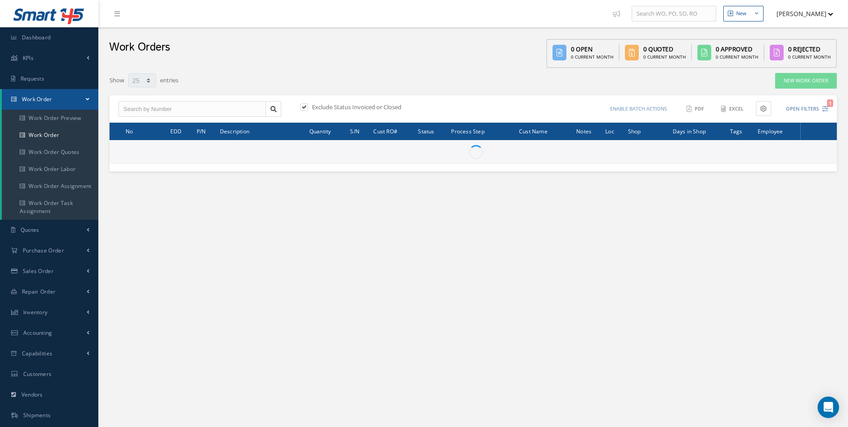
select select "25"
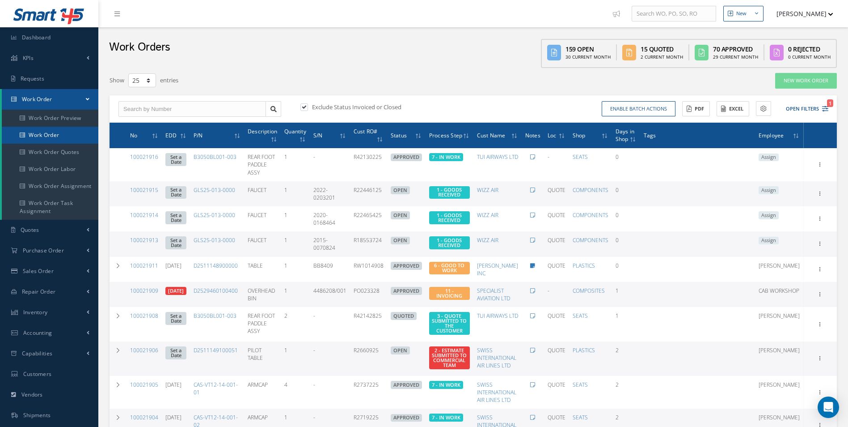
click at [77, 136] on link "Work Order" at bounding box center [50, 135] width 97 height 17
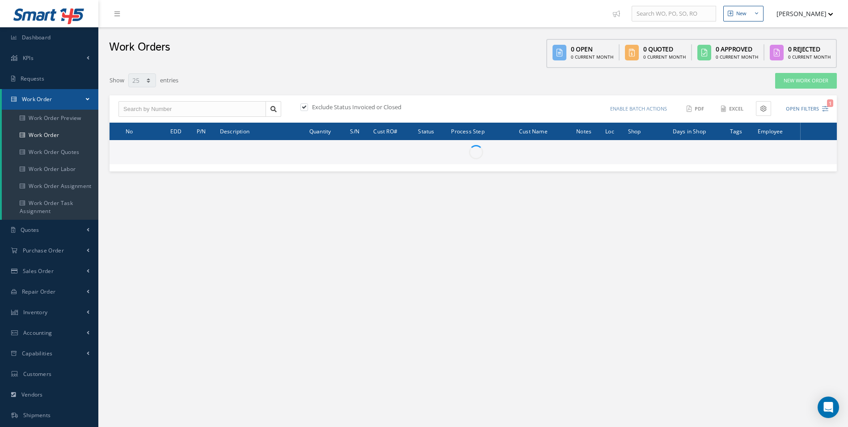
select select "25"
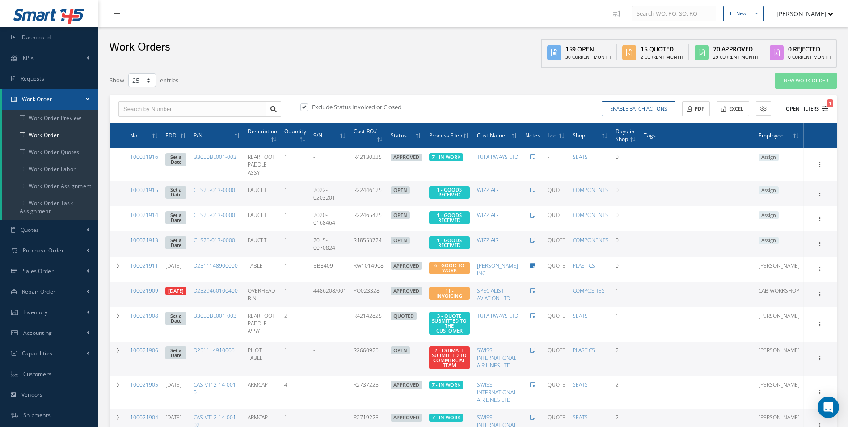
click at [818, 108] on button "Open Filters 1" at bounding box center [803, 109] width 51 height 15
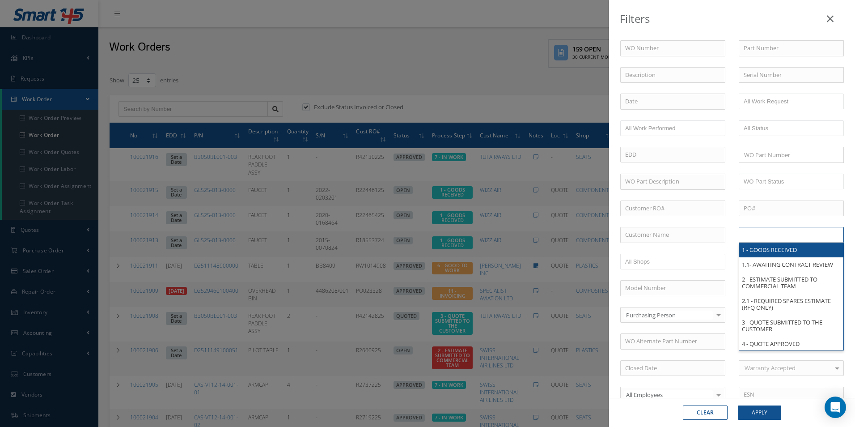
click at [770, 241] on li at bounding box center [772, 235] width 63 height 12
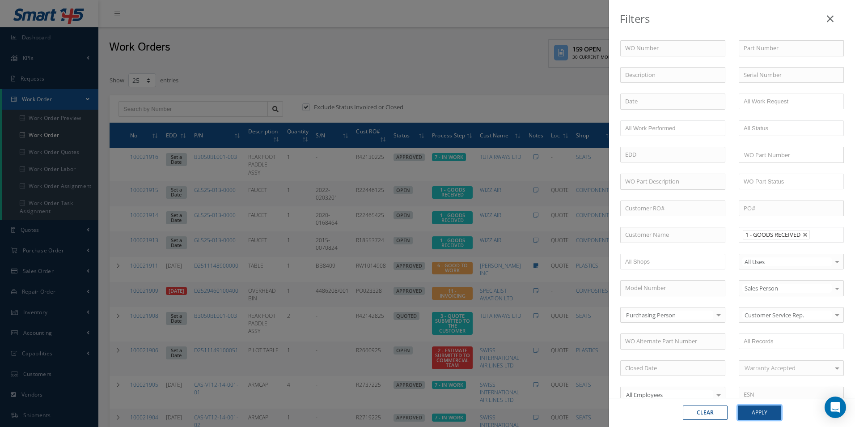
click at [763, 412] on button "Apply" at bounding box center [759, 412] width 43 height 14
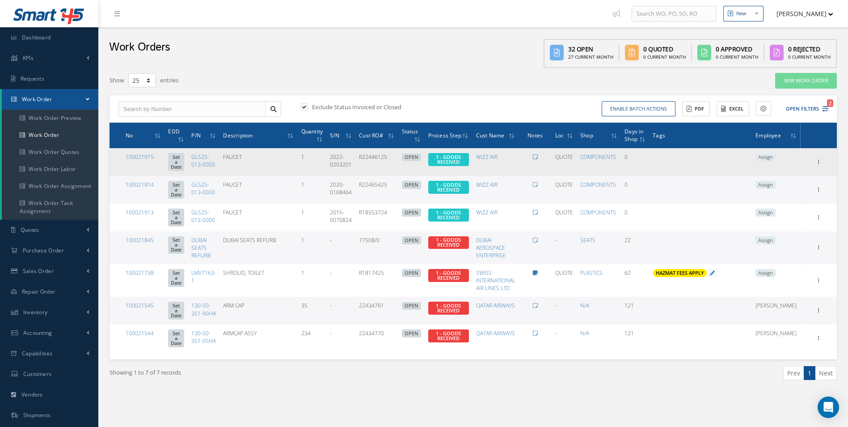
click at [776, 159] on span "Assign" at bounding box center [766, 157] width 20 height 8
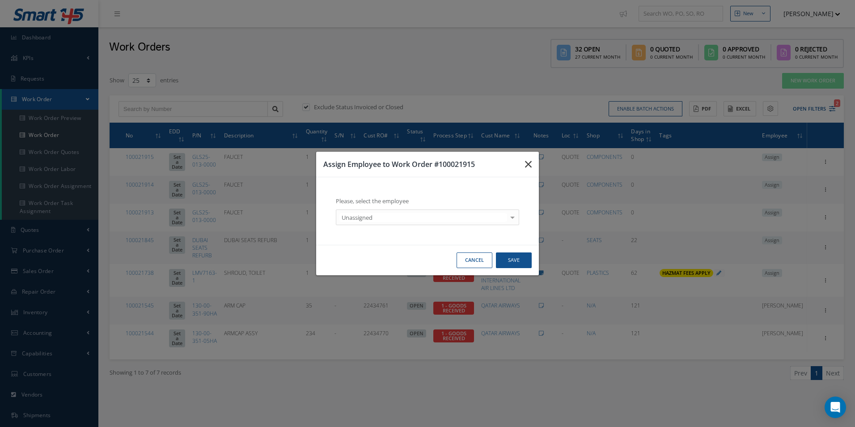
click at [532, 166] on button "button" at bounding box center [528, 164] width 21 height 25
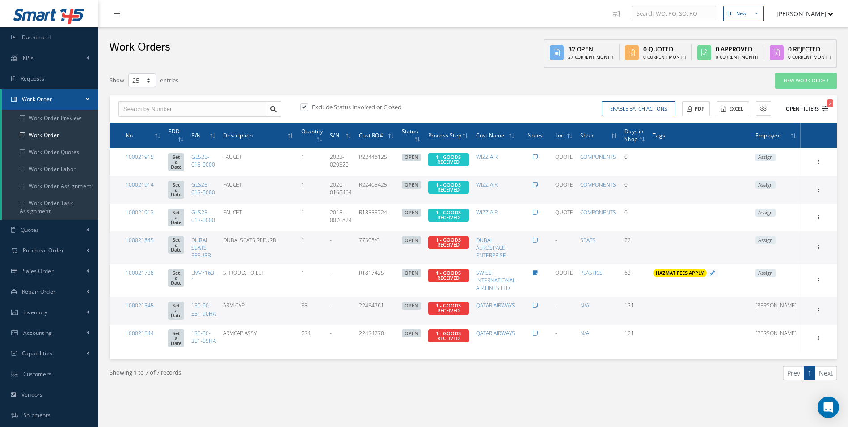
click at [827, 106] on icon "2" at bounding box center [825, 109] width 6 height 6
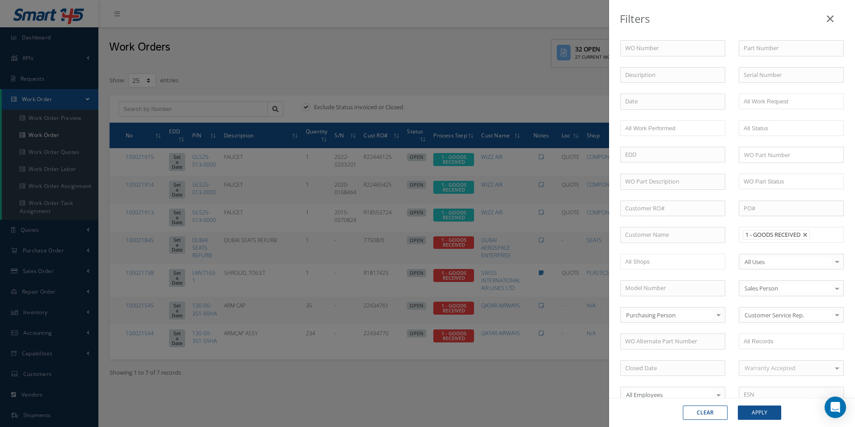
click at [223, 170] on div "Filters WO Number Part Number Description Serial Number - BER CERTIFICATION FIL…" at bounding box center [427, 213] width 855 height 427
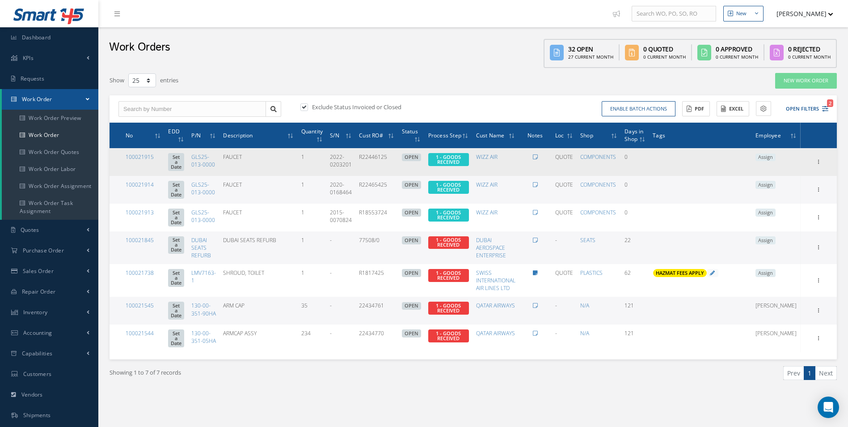
drag, startPoint x: 220, startPoint y: 167, endPoint x: 193, endPoint y: 158, distance: 27.7
drag, startPoint x: 191, startPoint y: 154, endPoint x: 216, endPoint y: 162, distance: 26.4
click at [216, 162] on td "GLS25-013-0000" at bounding box center [204, 162] width 32 height 28
copy link "GLS25-013-0000"
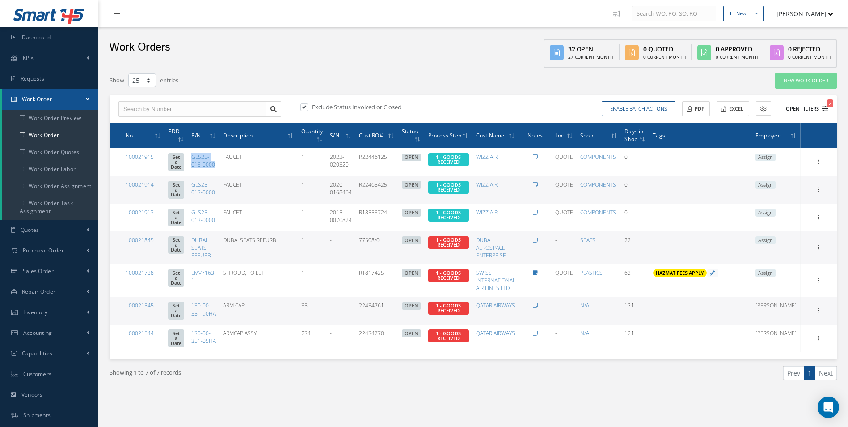
click at [826, 111] on icon "2" at bounding box center [825, 109] width 6 height 6
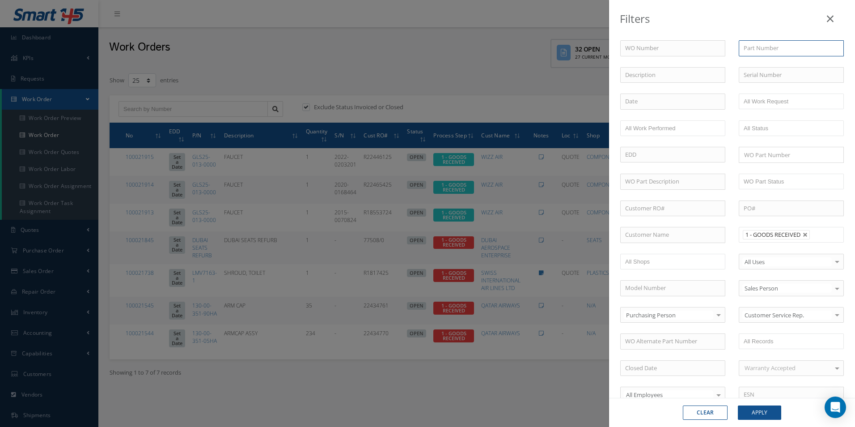
click at [763, 46] on input "text" at bounding box center [791, 48] width 105 height 16
paste input "GLS25-013-0000"
type input "GLS25-013-0000"
click at [767, 416] on button "Apply" at bounding box center [759, 412] width 43 height 14
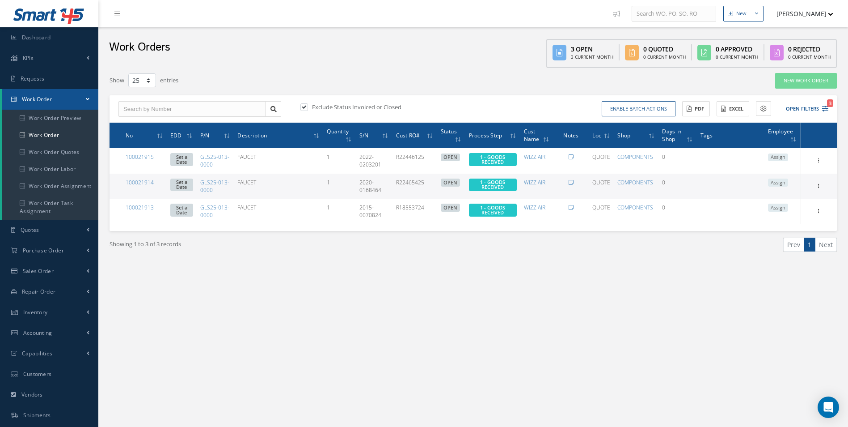
click at [367, 109] on label "Exclude Status Invoiced or Closed" at bounding box center [356, 107] width 92 height 8
click at [306, 109] on input "checkbox" at bounding box center [304, 108] width 6 height 6
checkbox input "false"
click at [827, 111] on icon "2" at bounding box center [825, 109] width 6 height 6
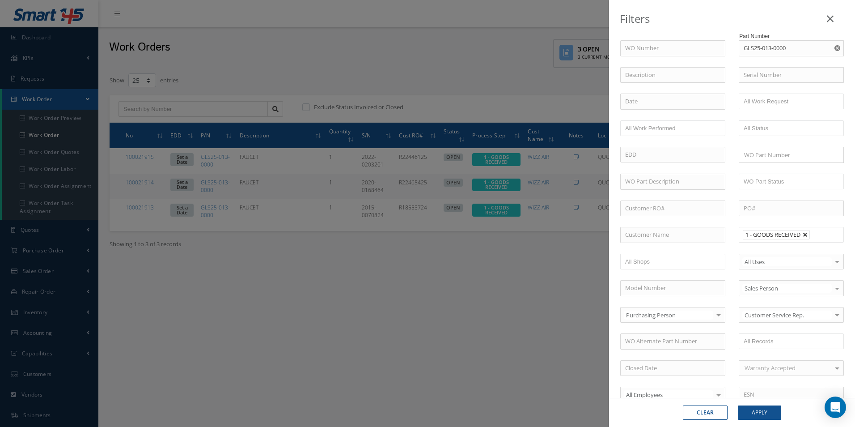
click at [804, 234] on link at bounding box center [805, 234] width 5 height 5
type input "All Proccess Step"
click at [768, 415] on button "Apply" at bounding box center [759, 412] width 43 height 14
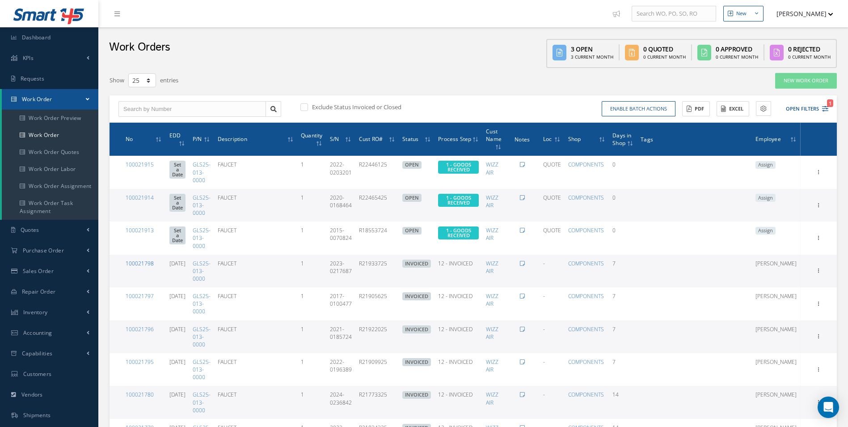
click at [140, 261] on link "100021798" at bounding box center [140, 263] width 28 height 8
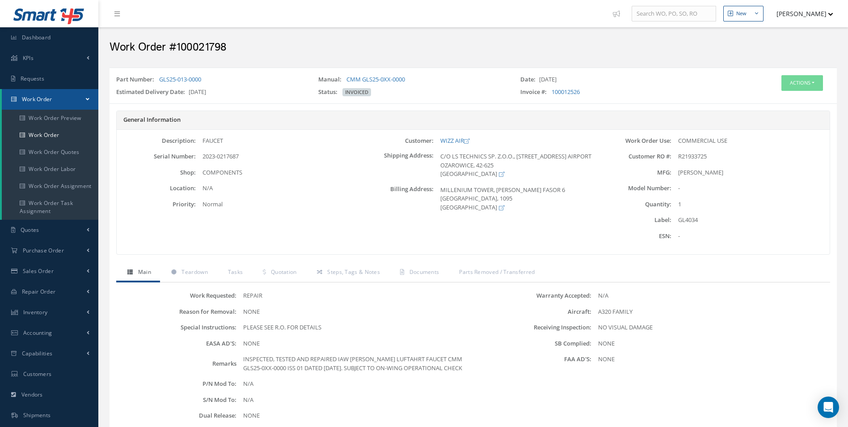
click at [180, 258] on div "General Information Description: FAUCET Serial Number: 2023-0217687 Shop: Locat…" at bounding box center [474, 186] width 728 height 153
click at [194, 273] on span "Teardown" at bounding box center [195, 272] width 26 height 8
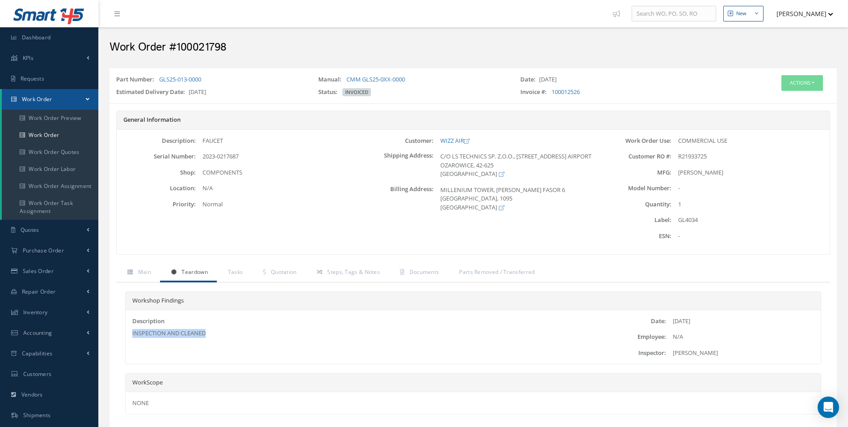
drag, startPoint x: 225, startPoint y: 338, endPoint x: 131, endPoint y: 339, distance: 94.8
click at [131, 339] on div "Description INSPECTION AND CLEANED" at bounding box center [358, 336] width 464 height 39
copy div "INSPECTION AND CLEANED"
click at [60, 130] on link "Work Order" at bounding box center [50, 135] width 97 height 17
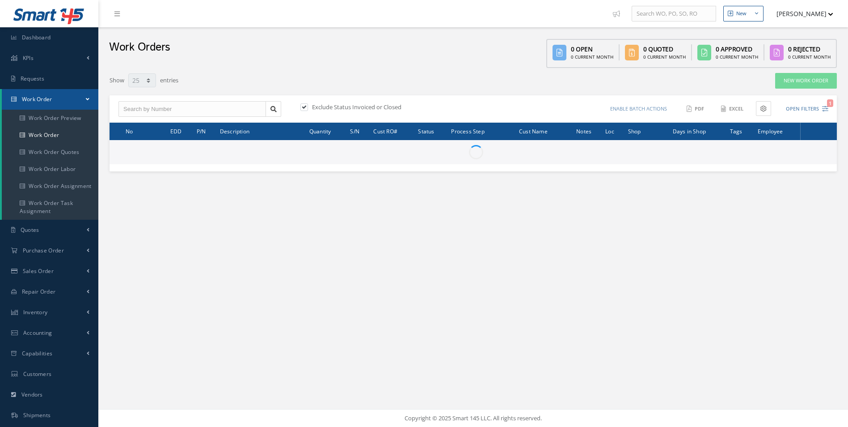
select select "25"
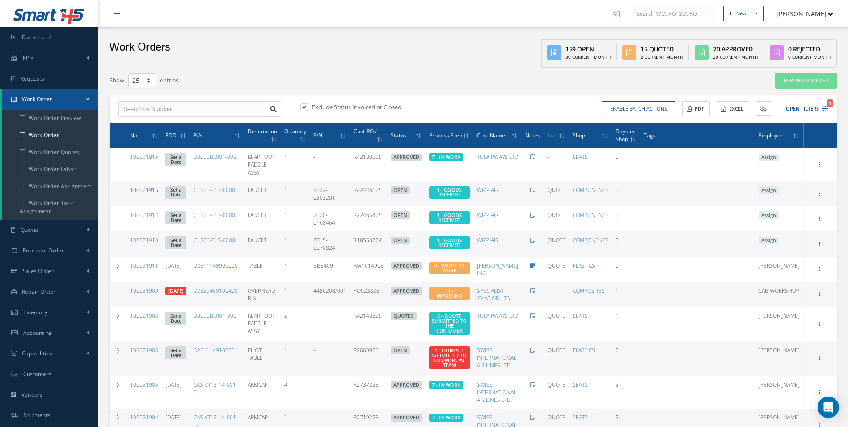
click at [144, 191] on link "100021915" at bounding box center [144, 190] width 28 height 8
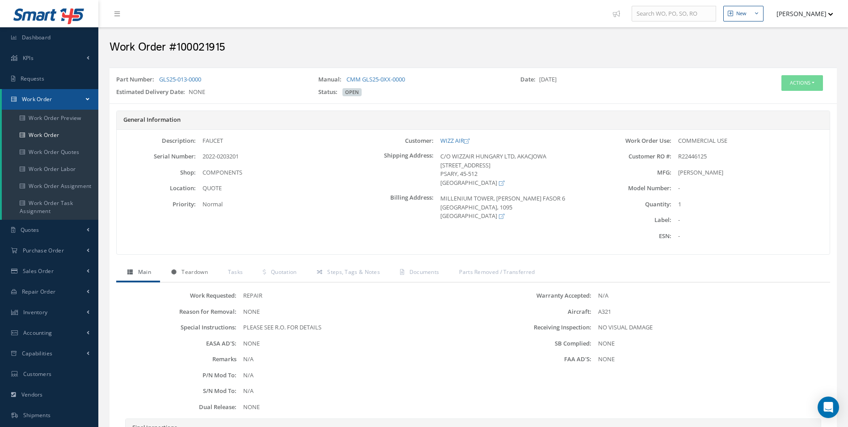
click at [185, 271] on span "Teardown" at bounding box center [195, 272] width 26 height 8
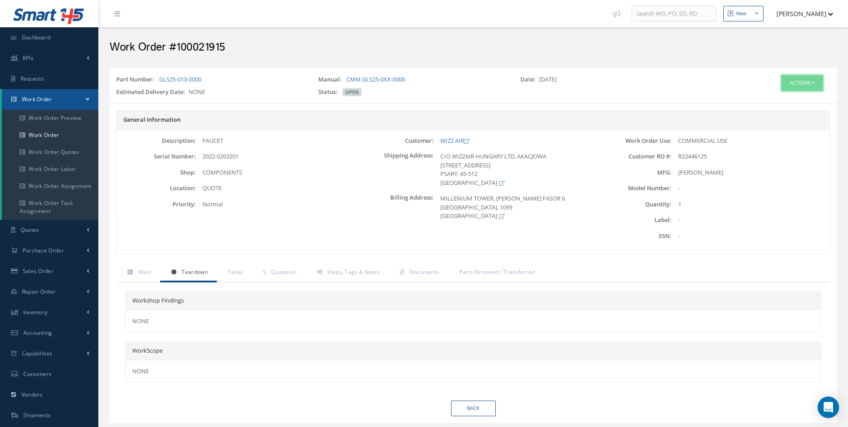
click at [802, 84] on button "Actions" at bounding box center [803, 83] width 42 height 16
click at [792, 97] on link "Edit" at bounding box center [789, 100] width 72 height 12
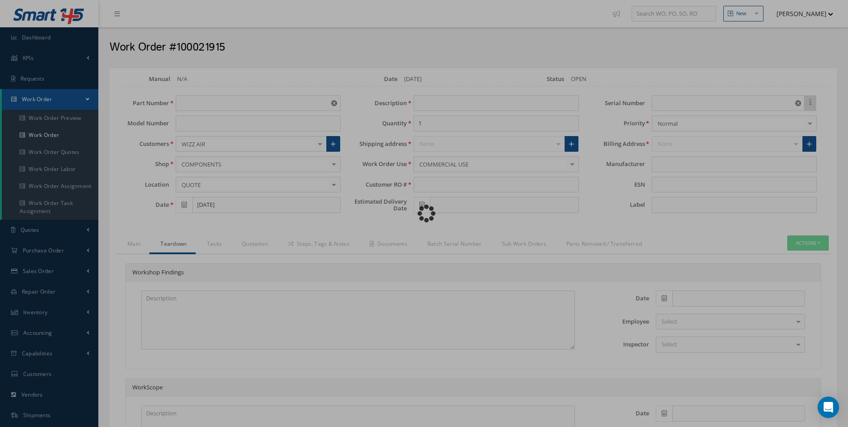
type input "GLS25-013-0000"
type input "FAUCET"
type input "R22446125"
type input "2022-0203201"
type input "[PERSON_NAME]"
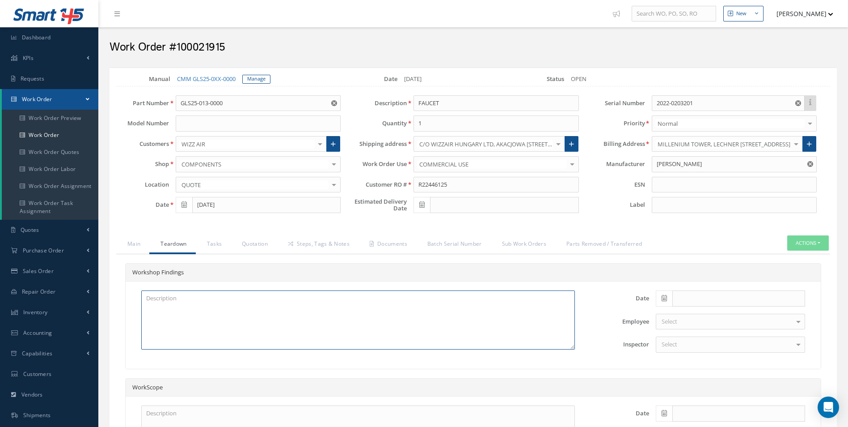
click at [185, 327] on textarea at bounding box center [358, 319] width 434 height 59
paste textarea "INSPECTION AND CLEANED"
type textarea "INSPECTION AND CLEANED"
click at [245, 250] on link "Quotation" at bounding box center [254, 244] width 46 height 19
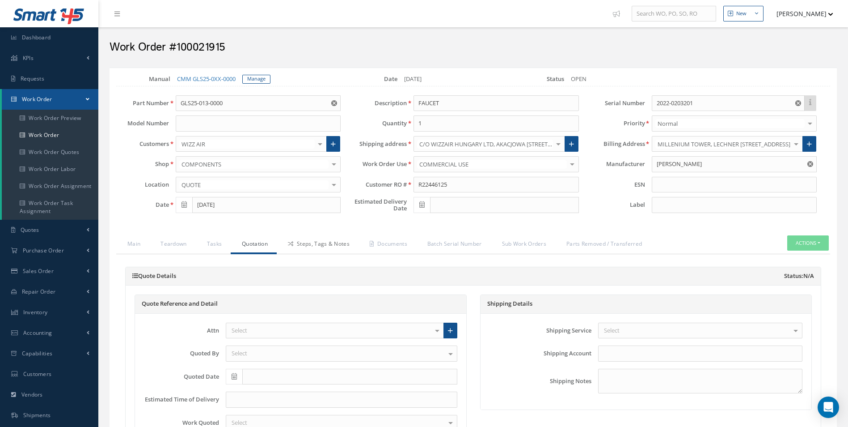
click at [339, 237] on link "Steps, Tags & Notes" at bounding box center [318, 244] width 82 height 19
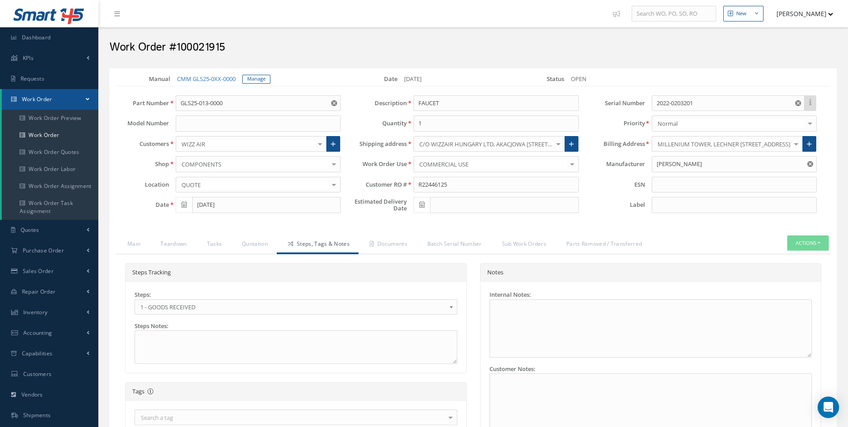
click at [195, 300] on link "1 - GOODS RECEIVED" at bounding box center [296, 306] width 323 height 15
click at [385, 242] on link "Documents" at bounding box center [388, 244] width 58 height 19
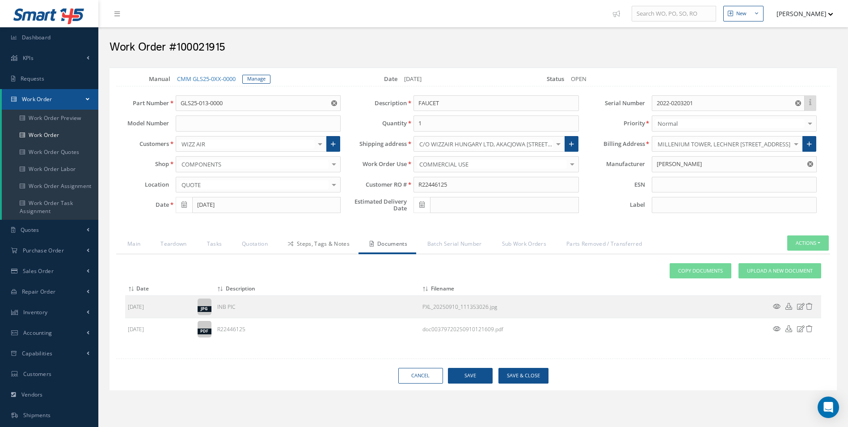
click at [317, 249] on link "Steps, Tags & Notes" at bounding box center [318, 244] width 82 height 19
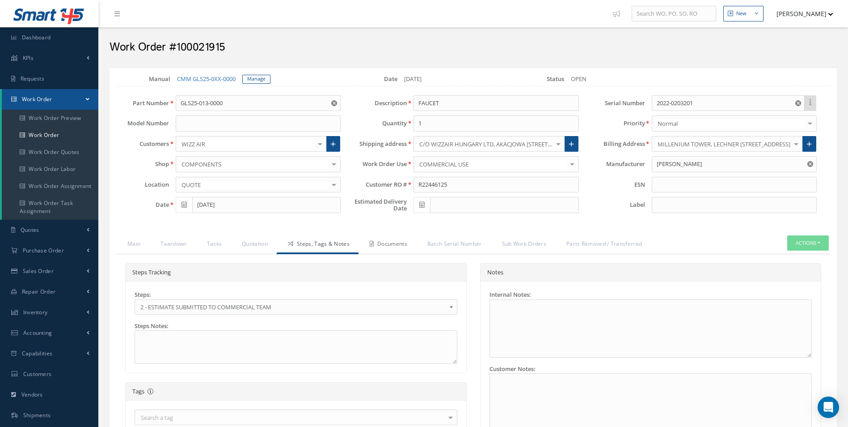
click at [378, 244] on link "Documents" at bounding box center [388, 244] width 58 height 19
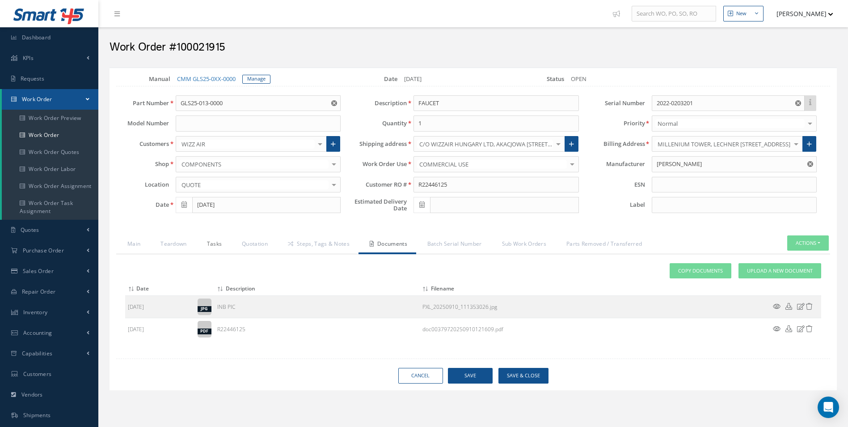
click at [197, 238] on link "Tasks" at bounding box center [213, 244] width 35 height 19
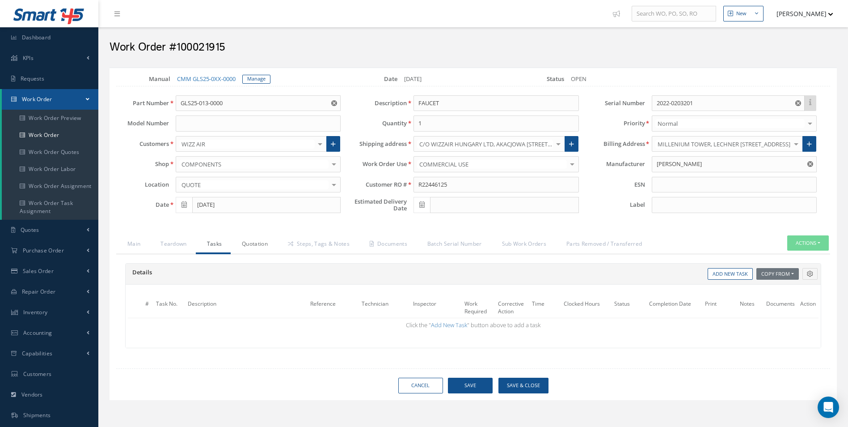
click at [233, 240] on link "Quotation" at bounding box center [254, 244] width 46 height 19
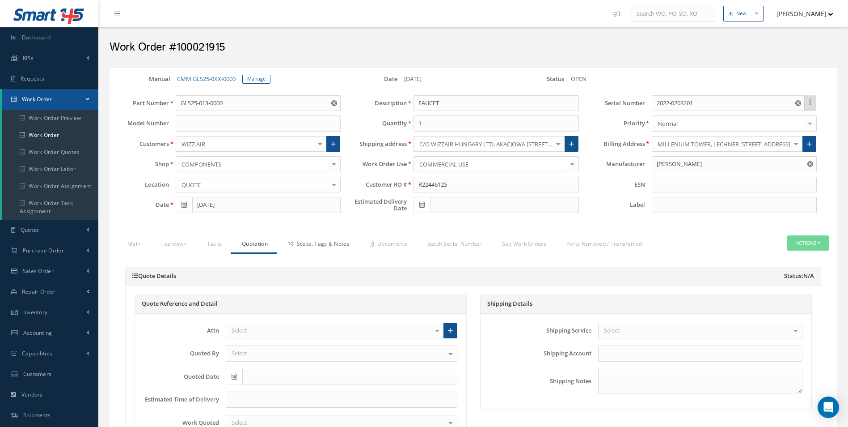
click at [303, 243] on link "Steps, Tags & Notes" at bounding box center [318, 244] width 82 height 19
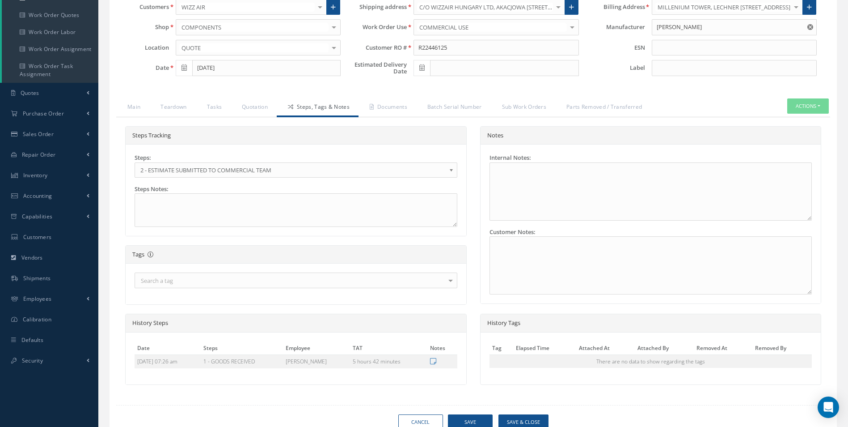
scroll to position [86, 0]
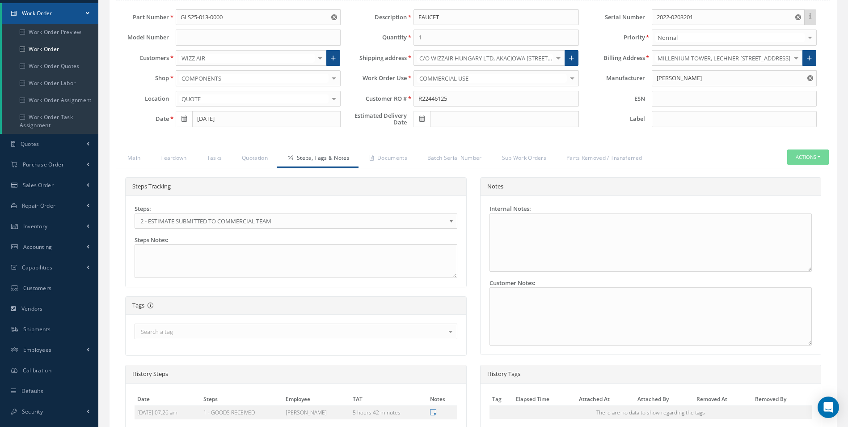
click at [167, 171] on div "Steps Tracking Steps: 1 - GOODS RECEIVED 1.1- AWAITING CONTRACT REVIEW 2 - ESTI…" at bounding box center [473, 310] width 714 height 285
click at [172, 158] on link "Teardown" at bounding box center [172, 158] width 46 height 19
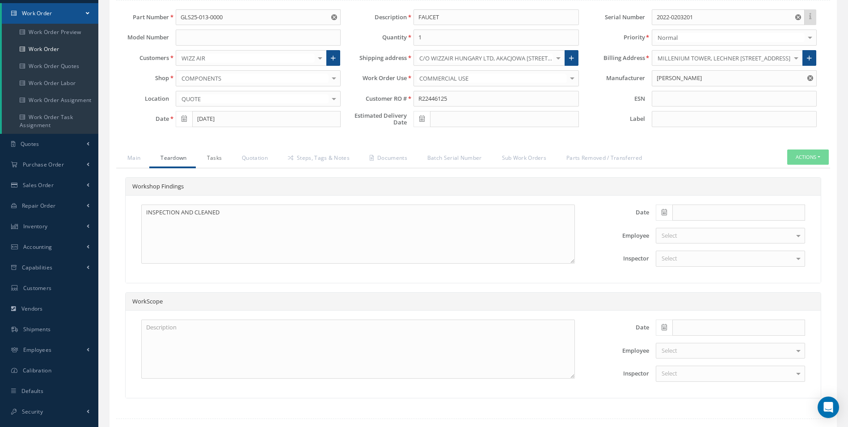
click at [218, 161] on link "Tasks" at bounding box center [213, 158] width 35 height 19
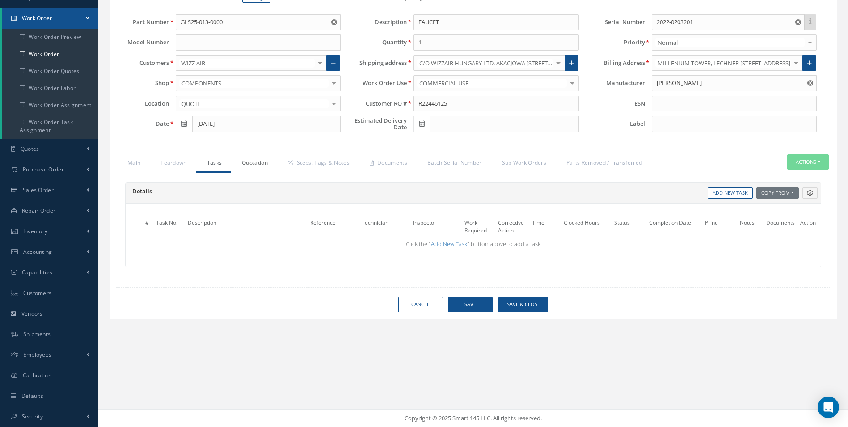
click at [255, 162] on link "Quotation" at bounding box center [254, 163] width 46 height 19
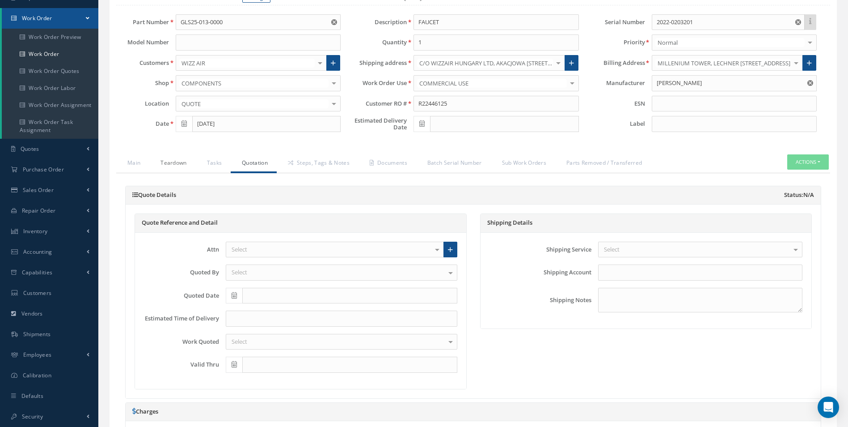
click at [182, 166] on link "Teardown" at bounding box center [172, 163] width 46 height 19
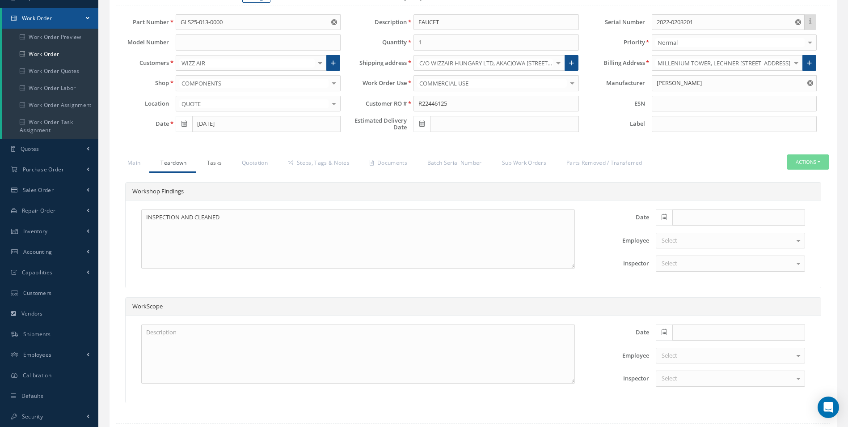
click at [207, 163] on link "Tasks" at bounding box center [213, 163] width 35 height 19
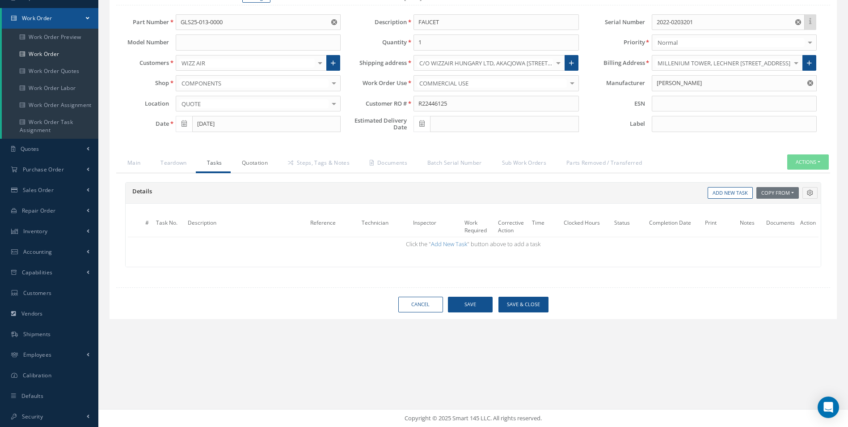
click at [256, 160] on link "Quotation" at bounding box center [254, 163] width 46 height 19
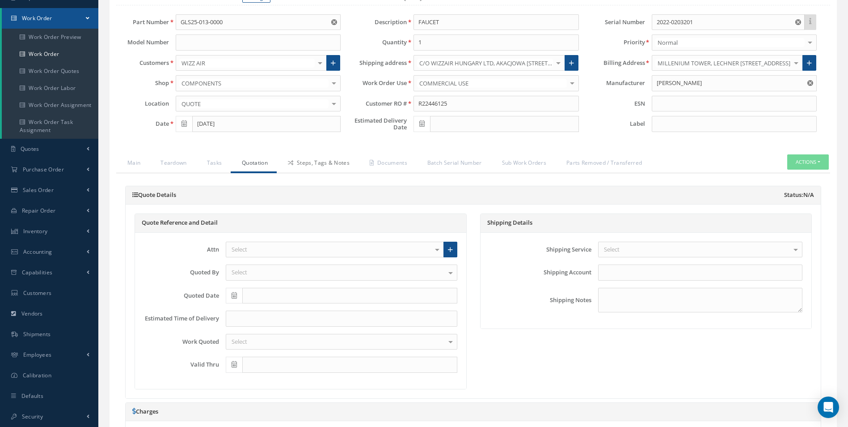
click at [313, 163] on link "Steps, Tags & Notes" at bounding box center [318, 163] width 82 height 19
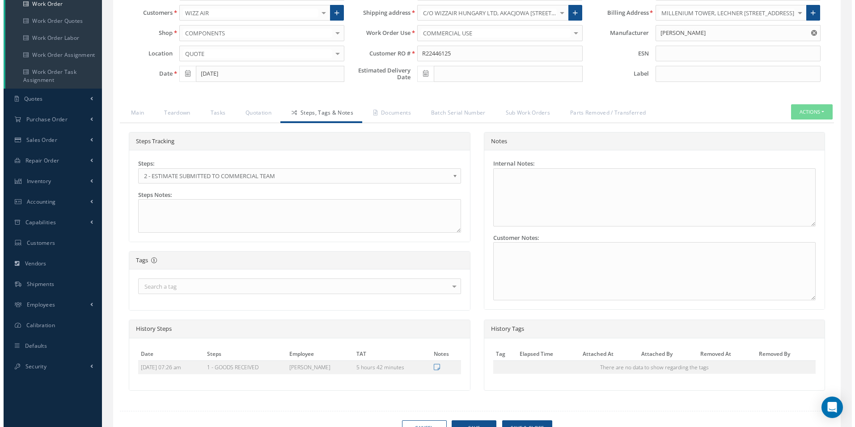
scroll to position [175, 0]
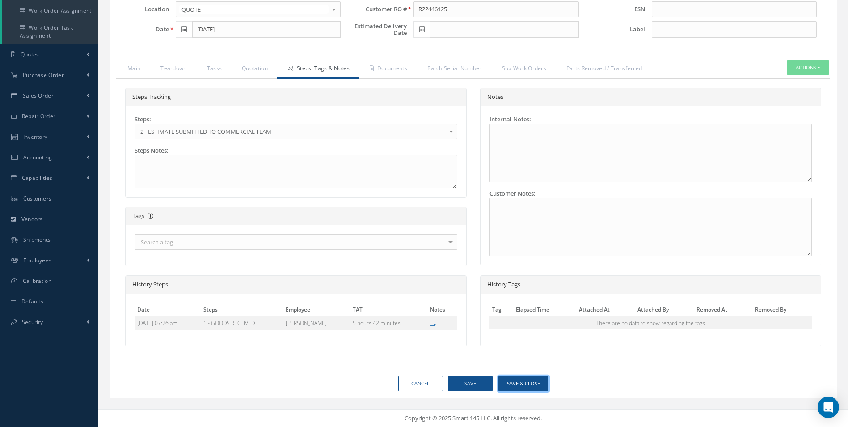
click at [520, 382] on button "Save & Close" at bounding box center [524, 384] width 50 height 16
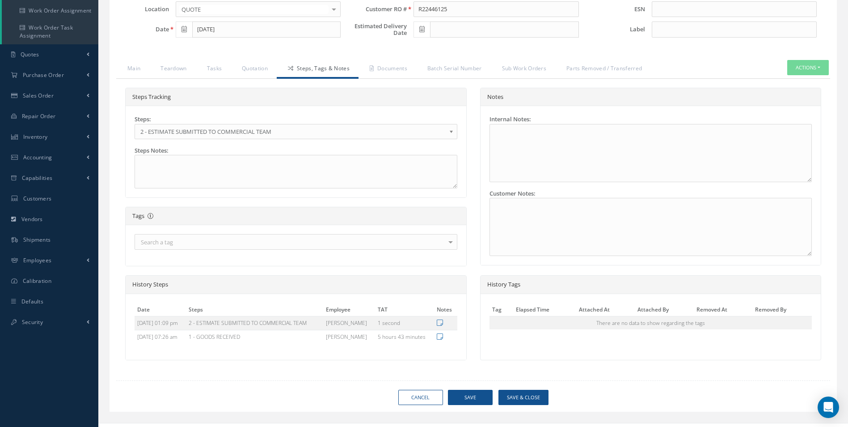
type input "[PERSON_NAME]"
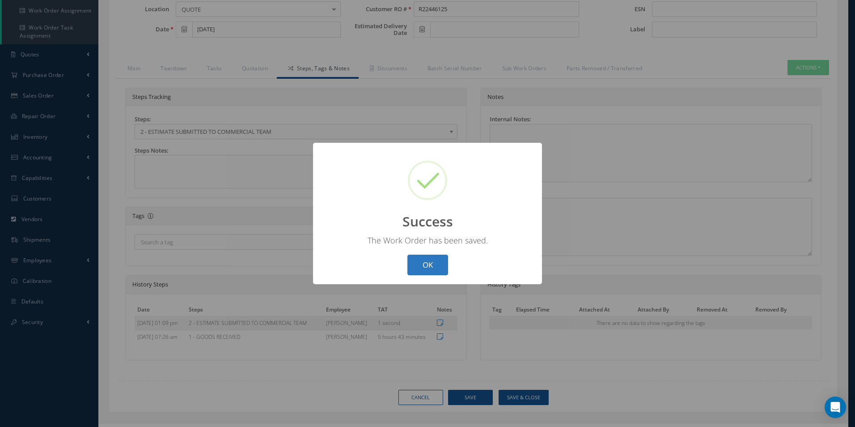
click at [443, 272] on button "OK" at bounding box center [427, 264] width 41 height 21
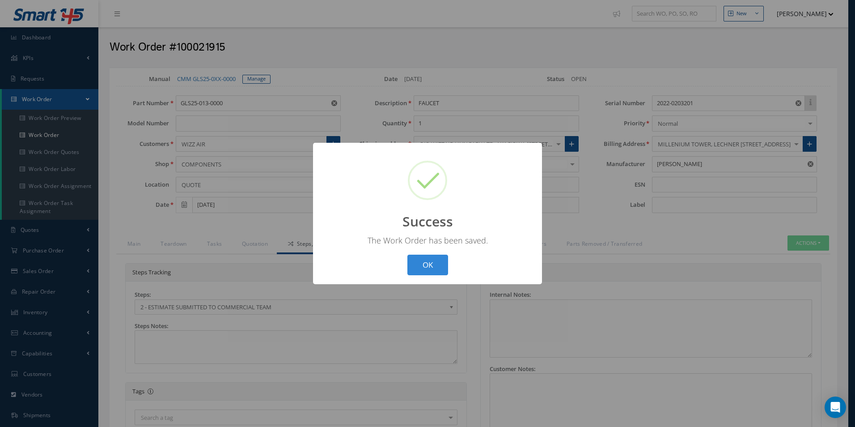
select select "25"
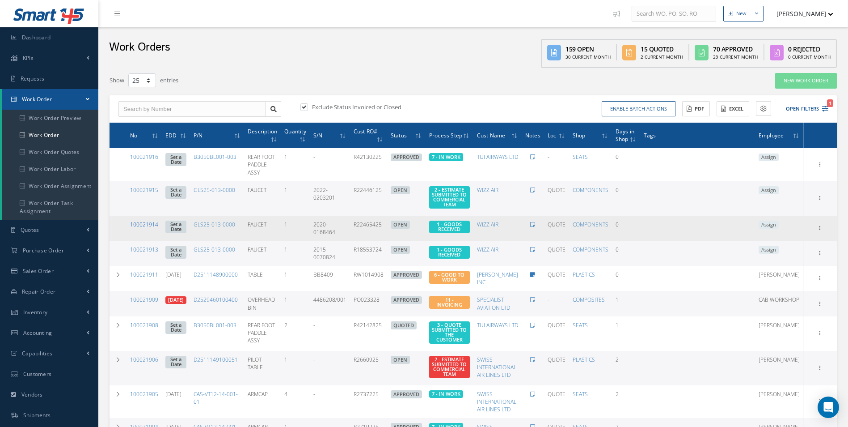
click at [149, 228] on link "100021914" at bounding box center [144, 224] width 28 height 8
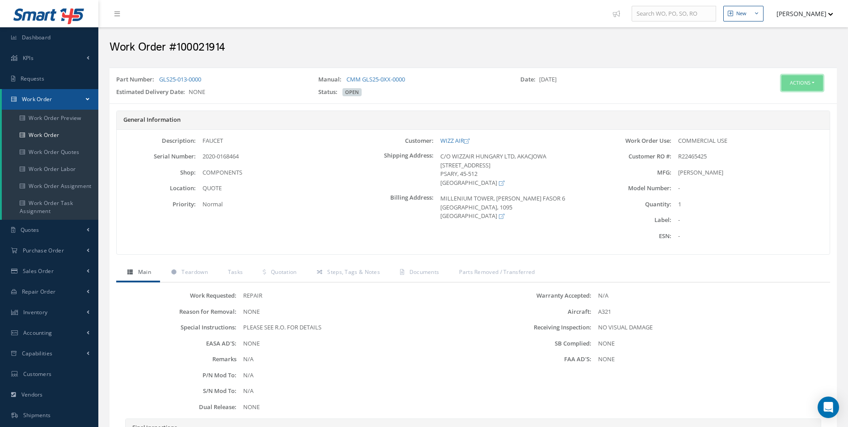
click at [807, 80] on button "Actions" at bounding box center [803, 83] width 42 height 16
click at [788, 96] on link "Edit" at bounding box center [789, 100] width 72 height 12
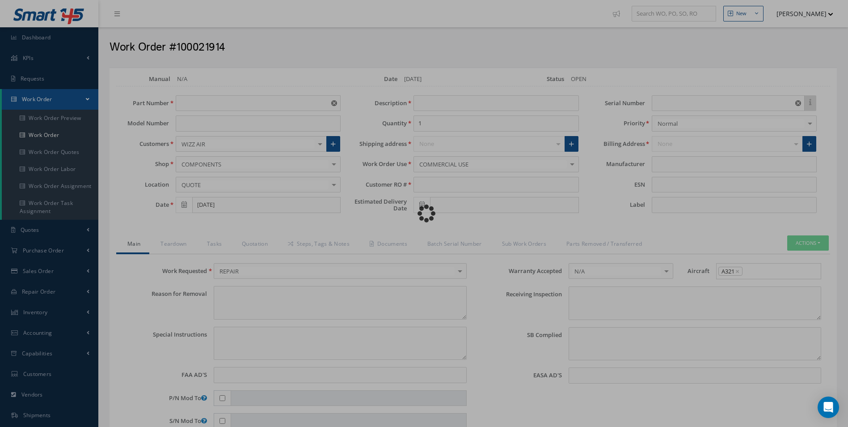
type input "GLS25-013-0000"
type input "FAUCET"
type input "R22465425"
type input "2020-0168464"
type textarea "NONE"
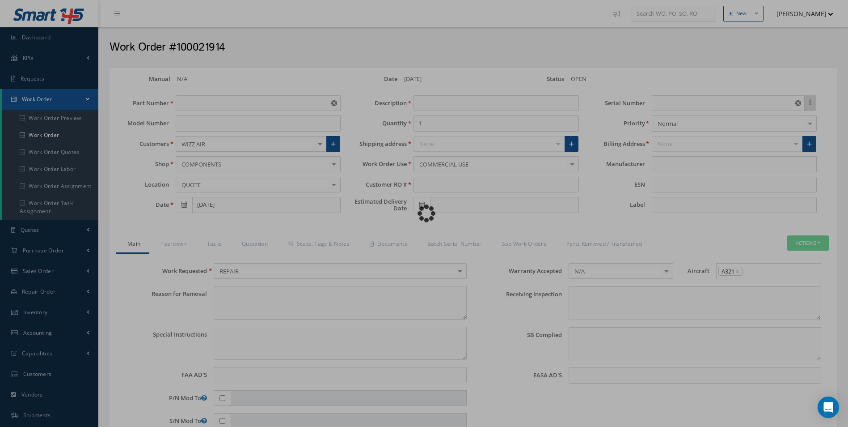
type textarea "PLEASE SEE R.O. FOR DETAILS"
type input "NONE"
type textarea "NO VISUAL DAMAGE"
type textarea "NONE"
type input "NONE"
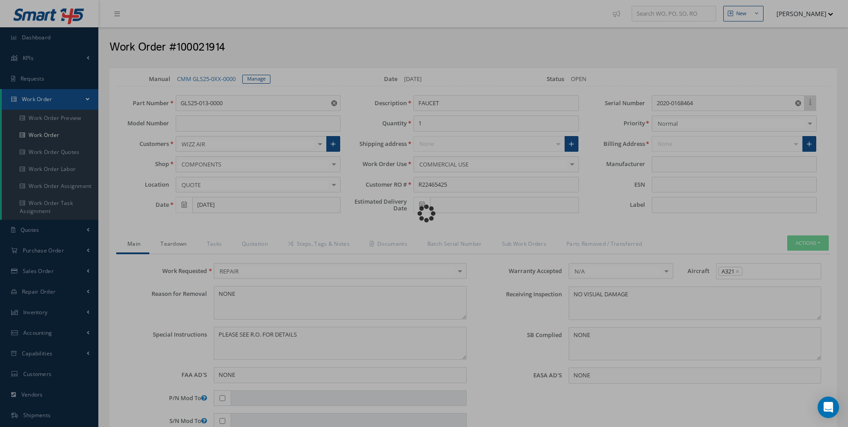
type input "[PERSON_NAME]"
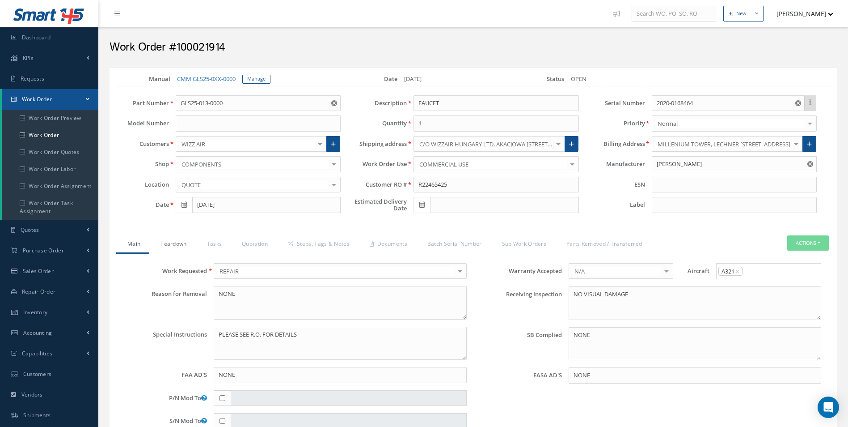
click at [173, 247] on link "Teardown" at bounding box center [172, 244] width 46 height 19
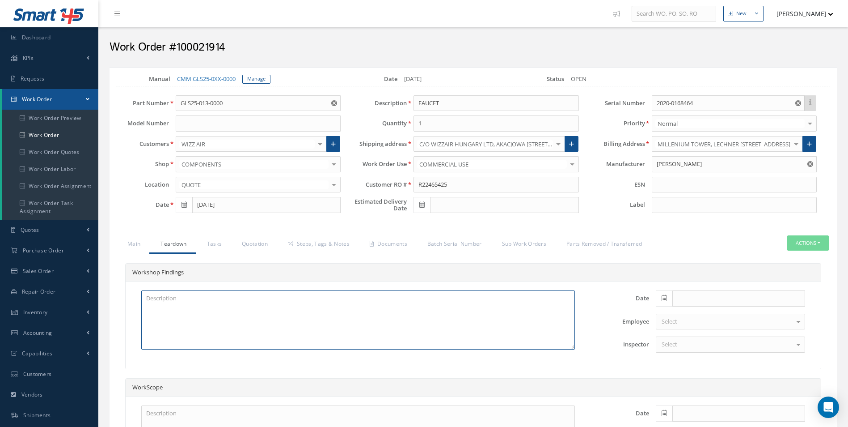
click at [183, 316] on textarea at bounding box center [358, 319] width 434 height 59
paste textarea "INSPECTION AND CLEANED"
type textarea "INSPECTION AND CLEANED"
click at [668, 300] on span at bounding box center [664, 298] width 17 height 16
click at [714, 279] on th "[DATE]" at bounding box center [703, 284] width 94 height 13
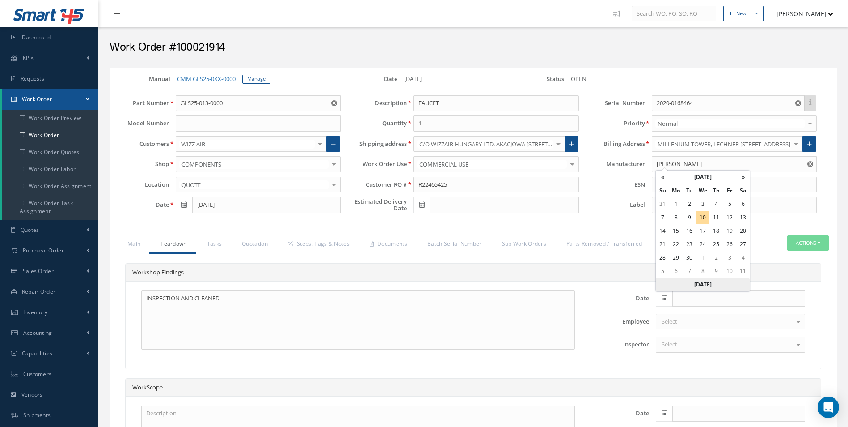
type input "[DATE]"
click at [689, 350] on div "Select" at bounding box center [730, 344] width 149 height 16
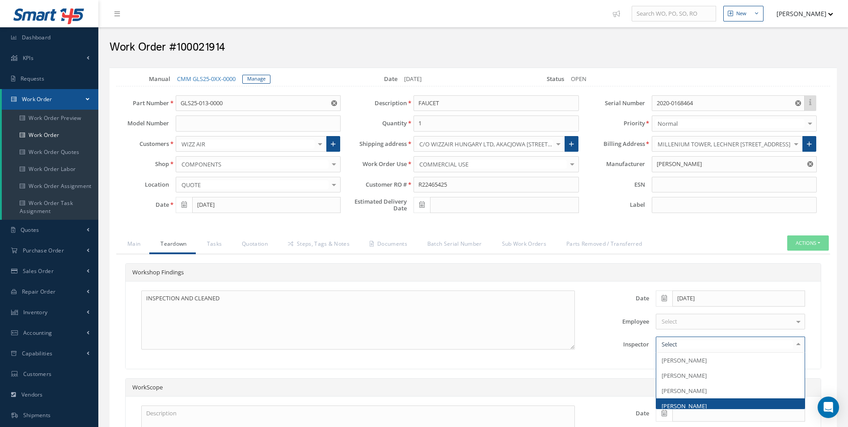
click at [700, 405] on span "[PERSON_NAME]" at bounding box center [684, 406] width 45 height 8
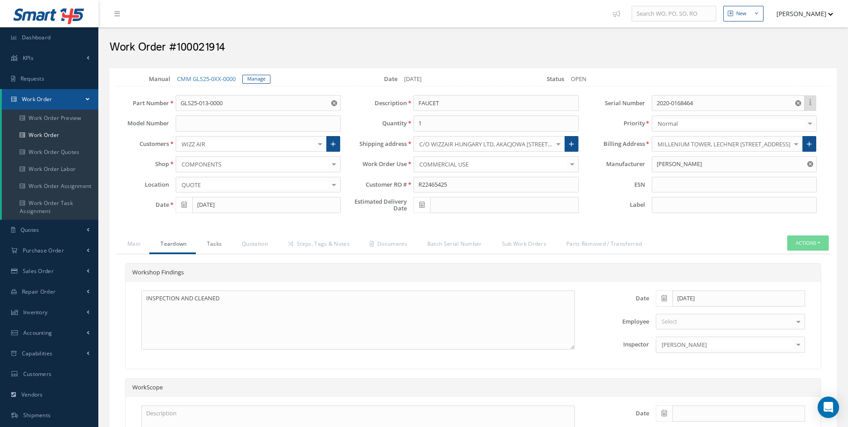
click at [222, 239] on link "Tasks" at bounding box center [213, 244] width 35 height 19
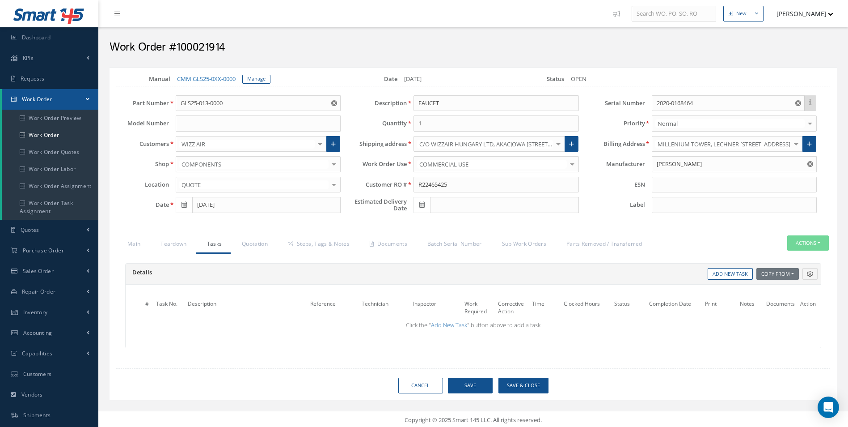
click at [317, 234] on div "Loading… Manual CMM GLS25-0XX-0000 Manage Date 09/10/2025 Status OPEN Part Numb…" at bounding box center [474, 234] width 728 height 332
click at [295, 260] on div "Details Reference Technician Inspector Time Clocked Hours Status Completion Dat…" at bounding box center [473, 310] width 714 height 112
click at [327, 233] on div "Loading… Manual CMM GLS25-0XX-0000 Manage Date 09/10/2025 Status OPEN Part Numb…" at bounding box center [474, 234] width 728 height 332
click at [313, 249] on link "Steps, Tags & Notes" at bounding box center [318, 244] width 82 height 19
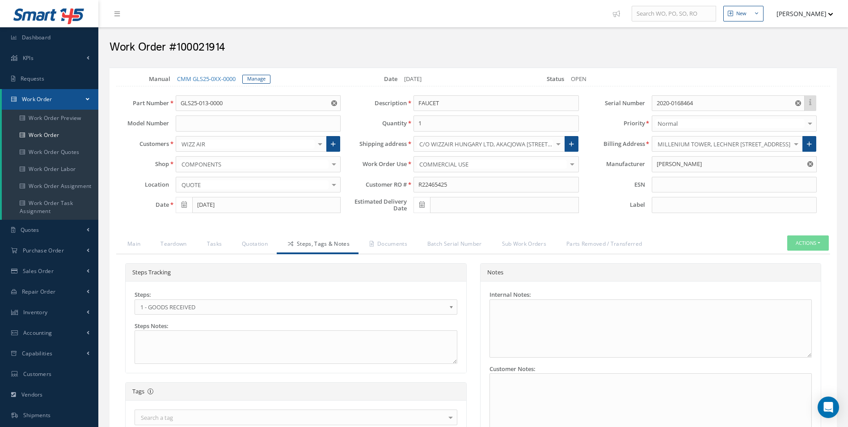
click at [213, 313] on link "1 - GOODS RECEIVED" at bounding box center [296, 306] width 323 height 15
click at [389, 239] on link "Documents" at bounding box center [388, 244] width 58 height 19
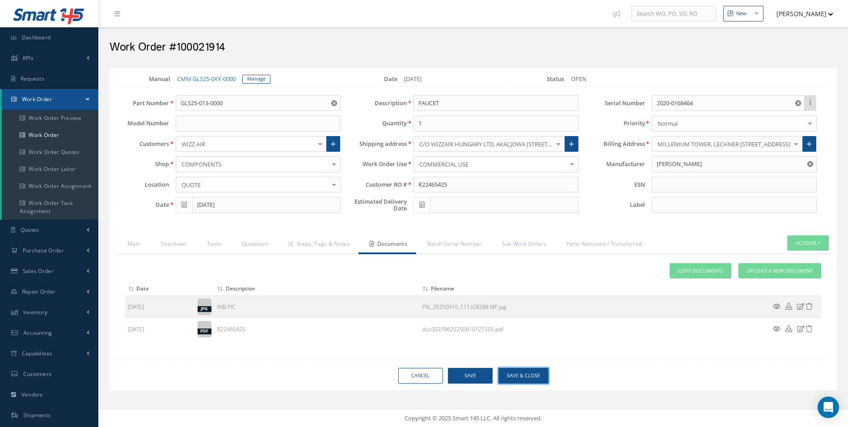
click at [538, 370] on button "Save & Close" at bounding box center [524, 376] width 50 height 16
type input "GROTH"
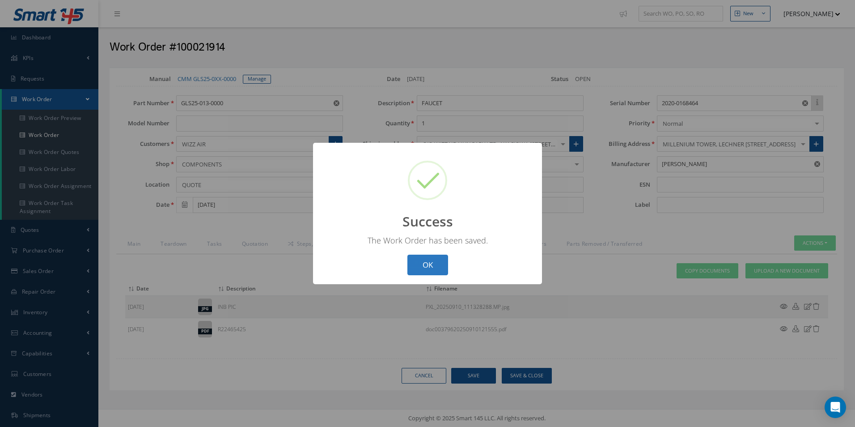
click at [428, 259] on button "OK" at bounding box center [427, 264] width 41 height 21
select select "25"
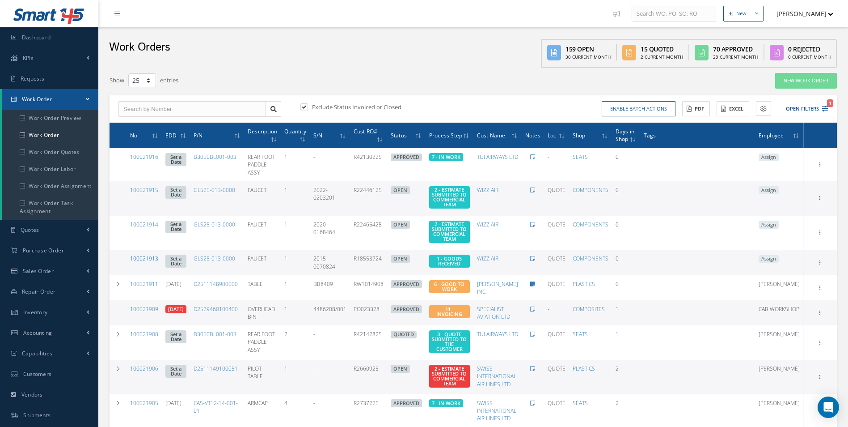
click at [152, 262] on link "100021913" at bounding box center [144, 258] width 28 height 8
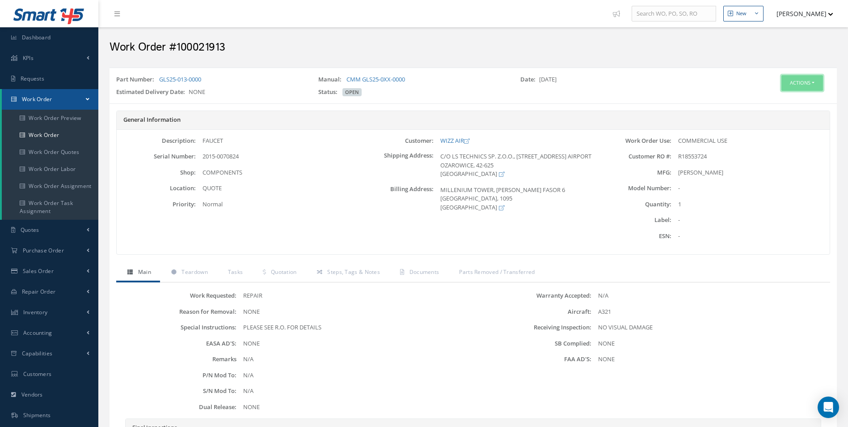
click at [790, 88] on button "Actions" at bounding box center [803, 83] width 42 height 16
click at [777, 98] on link "Edit" at bounding box center [789, 100] width 72 height 12
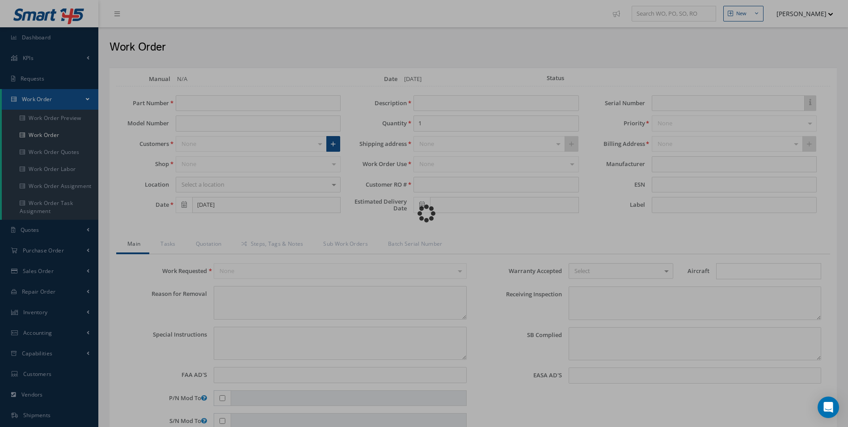
type input "GLS25-013-0000"
type input "FAUCET"
type input "R18553724"
type input "2015-0070824"
type textarea "NONE"
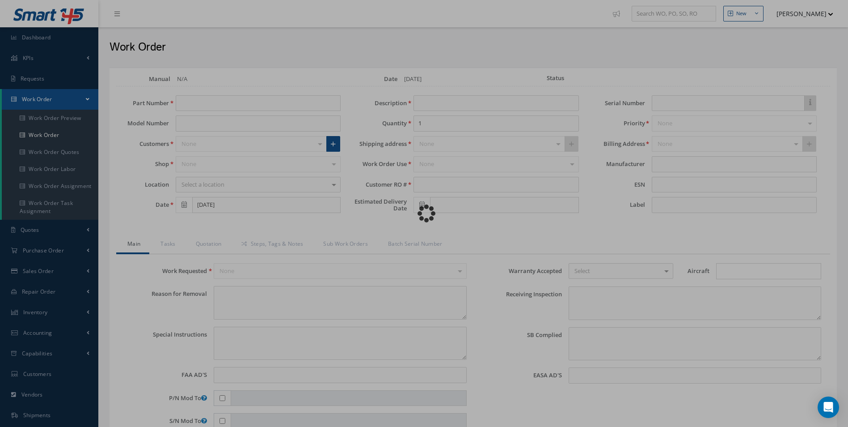
type textarea "PLEASE SEE R.O. FOR DETAILS"
type input "NONE"
type textarea "NO VISUAL DAMAGE"
type textarea "NONE"
type input "NONE"
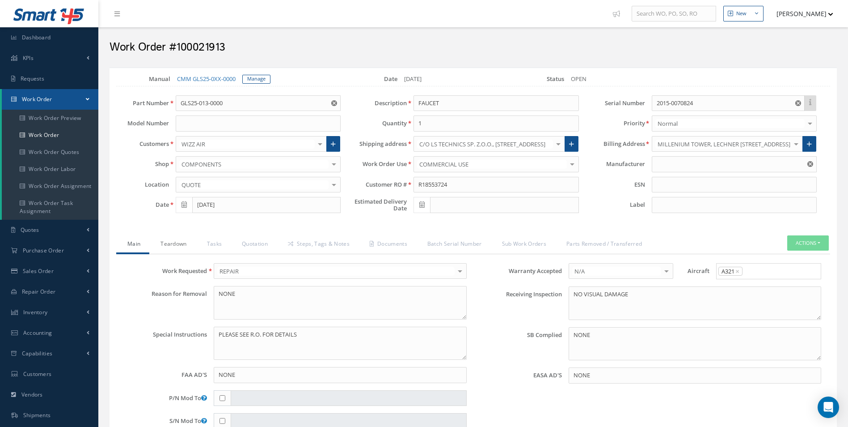
type input "[PERSON_NAME]"
click at [177, 243] on link "Teardown" at bounding box center [172, 244] width 46 height 19
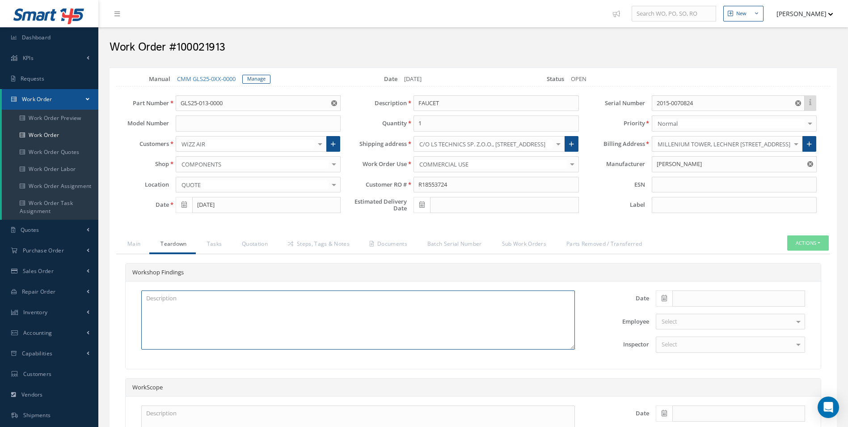
click at [184, 296] on textarea at bounding box center [358, 319] width 434 height 59
paste textarea "INSPECTION AND CLEANED"
type textarea "INSPECTION AND CLEANED"
click at [659, 294] on span at bounding box center [664, 298] width 17 height 16
click at [715, 284] on th "[DATE]" at bounding box center [703, 284] width 94 height 13
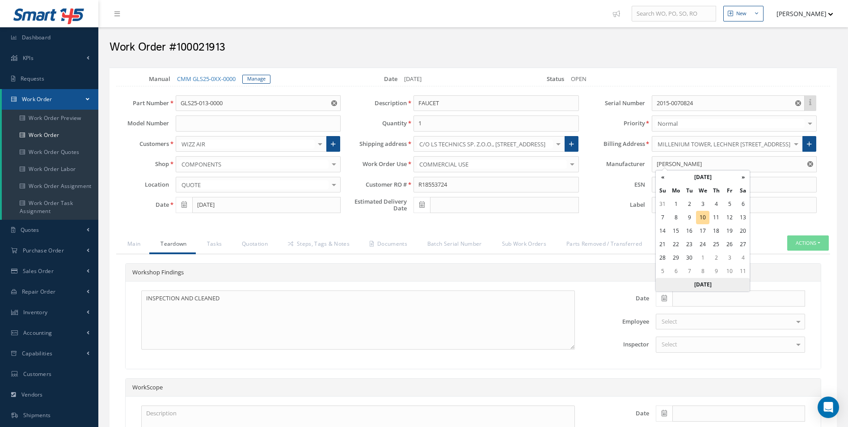
type input "[DATE]"
click at [682, 347] on div "Select" at bounding box center [730, 344] width 149 height 16
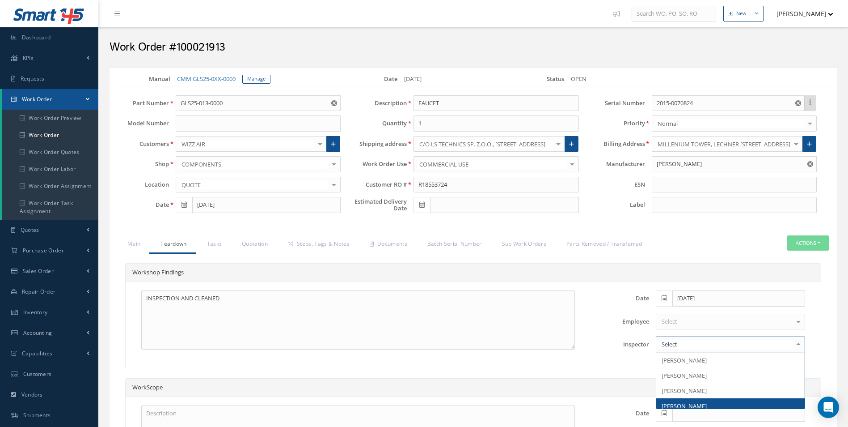
click at [694, 398] on span "[PERSON_NAME]" at bounding box center [730, 405] width 148 height 15
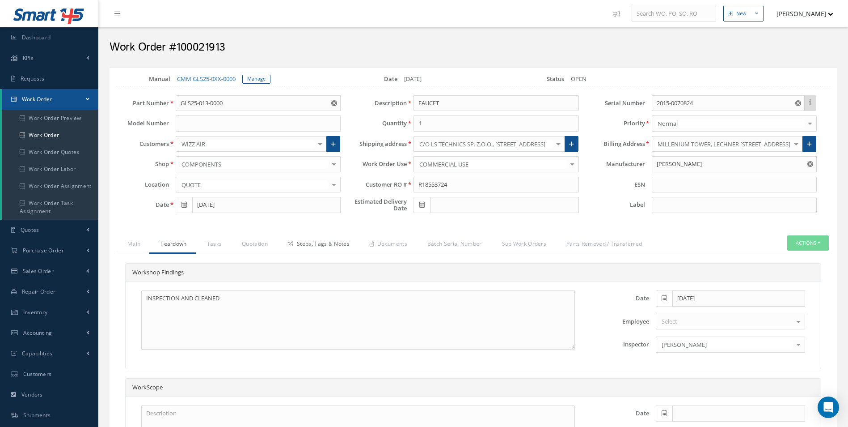
click at [309, 240] on link "Steps, Tags & Notes" at bounding box center [318, 244] width 82 height 19
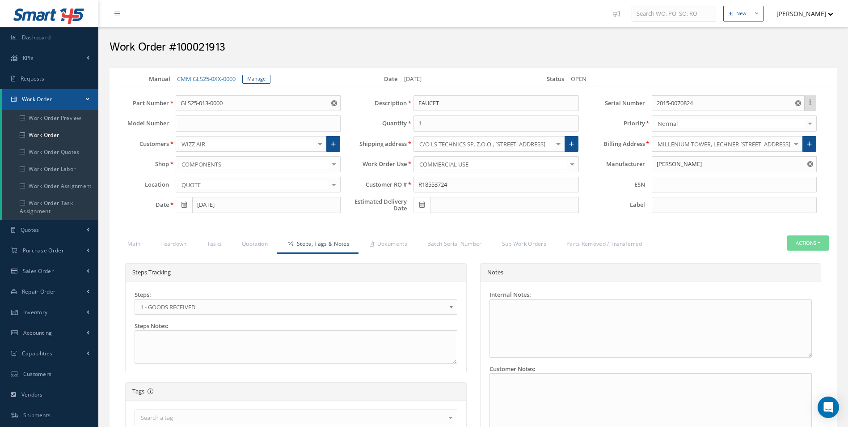
click at [207, 297] on div "Steps: 1 - GOODS RECEIVED 1.1- AWAITING CONTRACT REVIEW 2 - ESTIMATE SUBMITTED …" at bounding box center [296, 302] width 323 height 24
click at [195, 312] on span "1 - GOODS RECEIVED" at bounding box center [292, 306] width 305 height 11
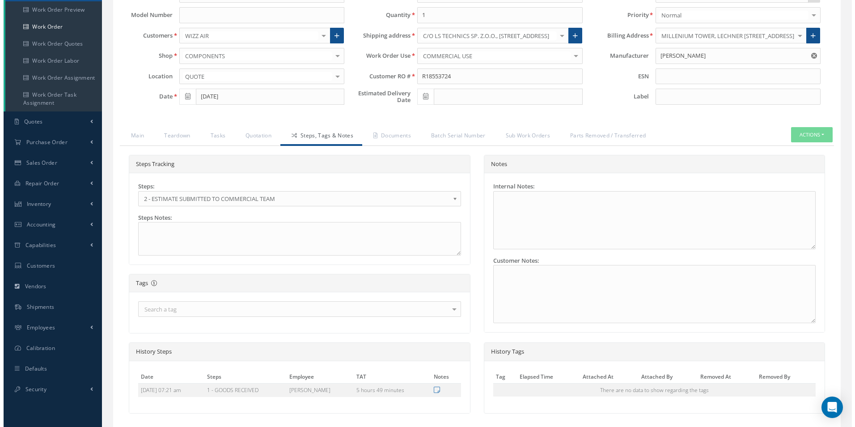
scroll to position [175, 0]
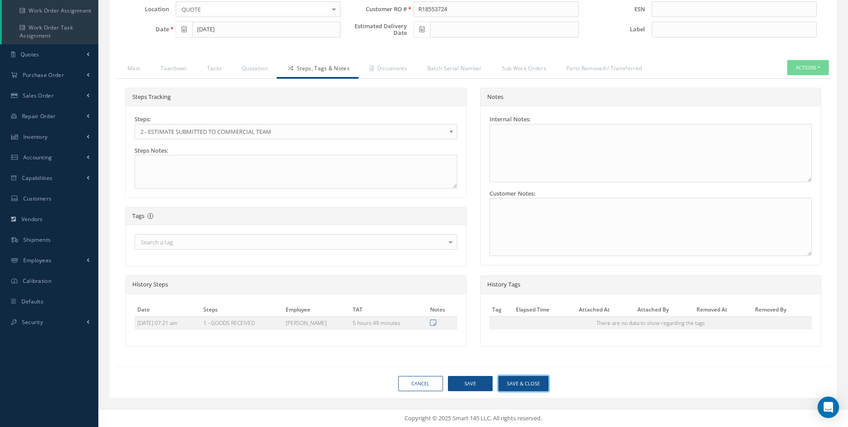
click at [548, 380] on button "Save & Close" at bounding box center [524, 384] width 50 height 16
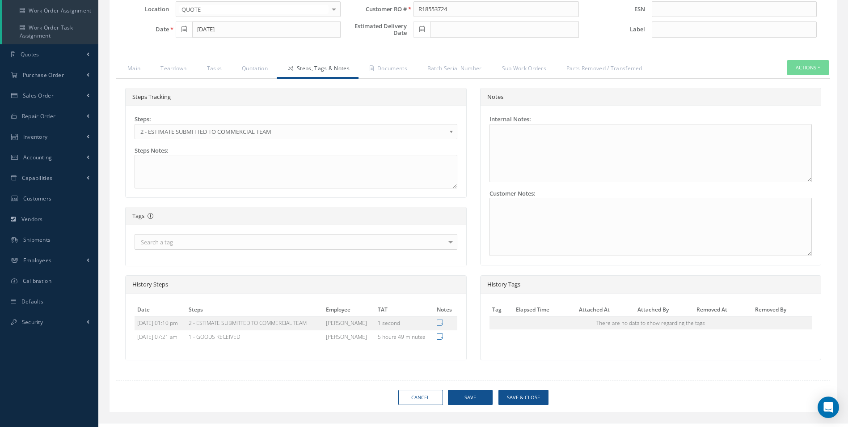
type input "GROTH"
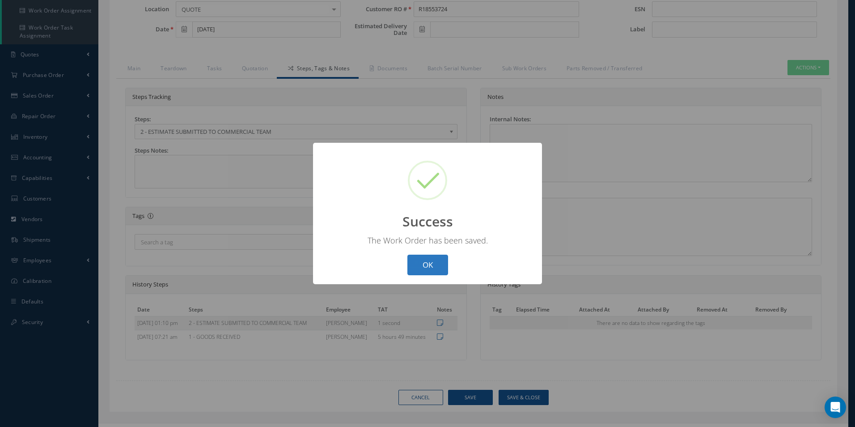
click at [436, 257] on button "OK" at bounding box center [427, 264] width 41 height 21
select select "25"
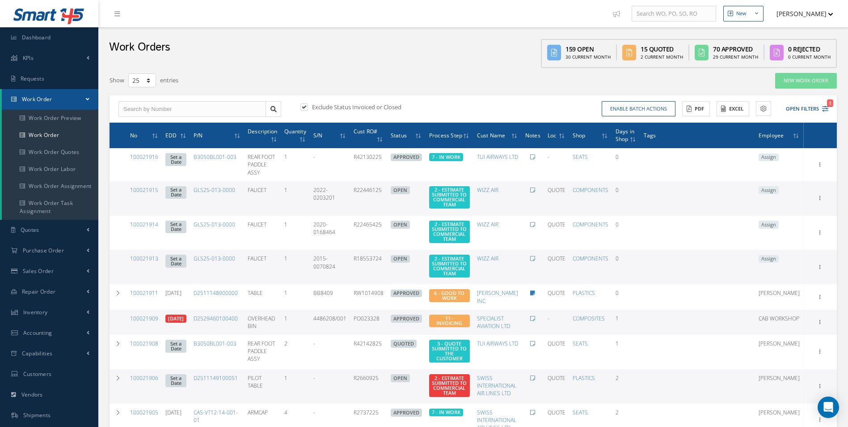
click at [777, 190] on span "Assign" at bounding box center [769, 190] width 20 height 8
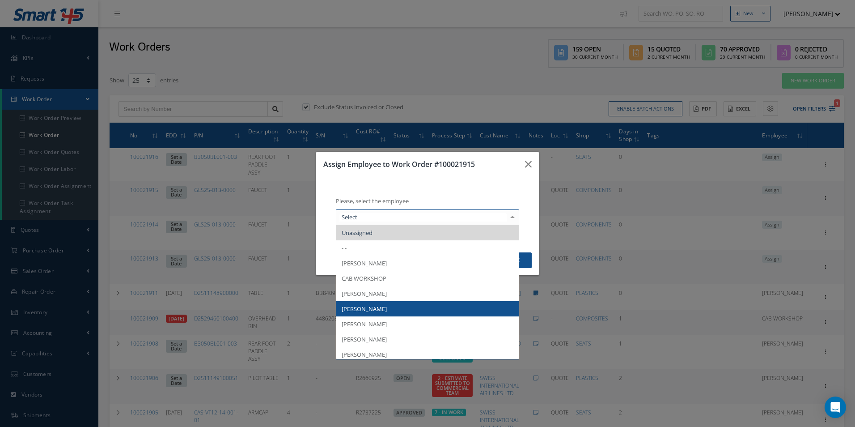
click at [380, 308] on span "[PERSON_NAME]" at bounding box center [364, 309] width 45 height 8
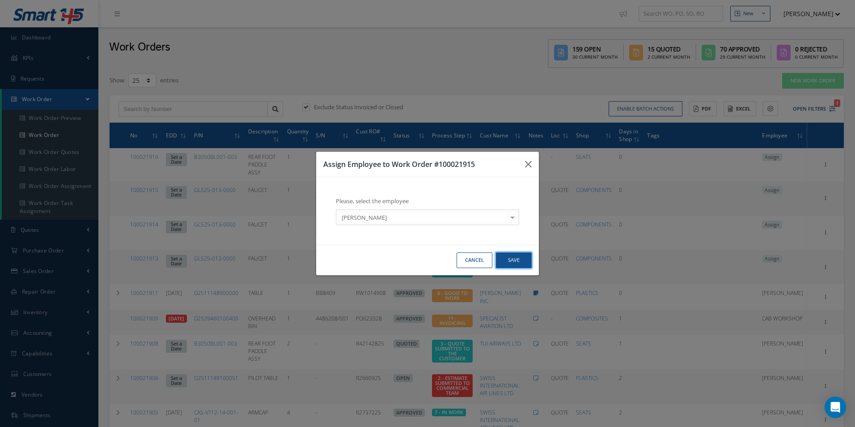
click at [520, 255] on button "Save" at bounding box center [514, 260] width 36 height 16
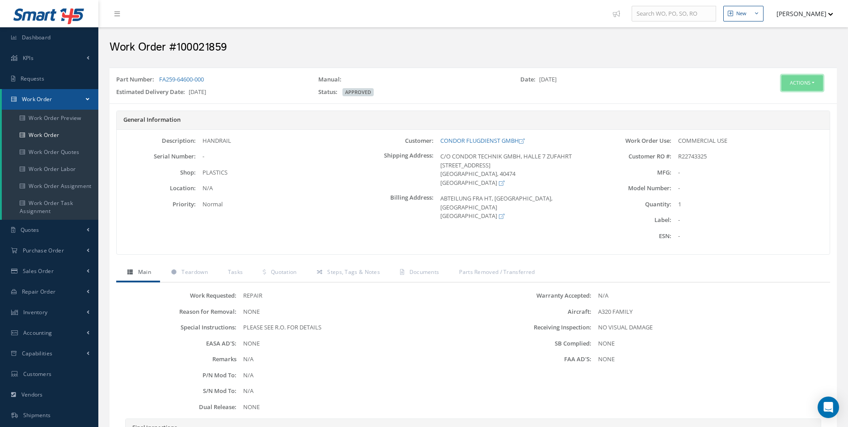
click at [794, 83] on button "Actions" at bounding box center [803, 83] width 42 height 16
click at [775, 99] on link "Edit" at bounding box center [789, 100] width 72 height 12
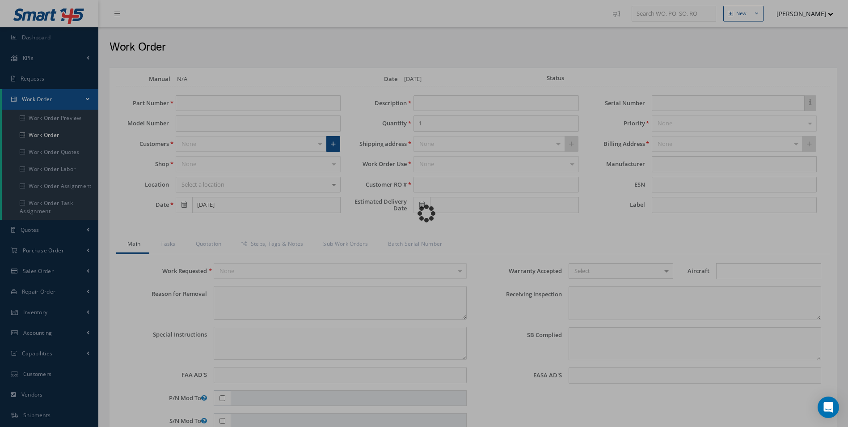
type input "FA259-64600-000"
type input "[DATE]"
type input "HANDRAIL"
type input "R22743325"
type input "[DATE]"
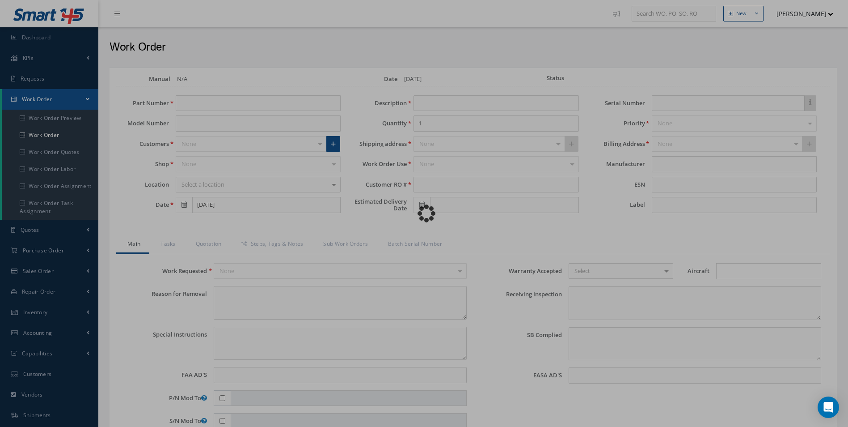
type textarea "NONE"
type textarea "PLEASE SEE R.O. FOR DETAILS"
type input "NONE"
type textarea "NO VISUAL DAMAGE"
type textarea "NONE"
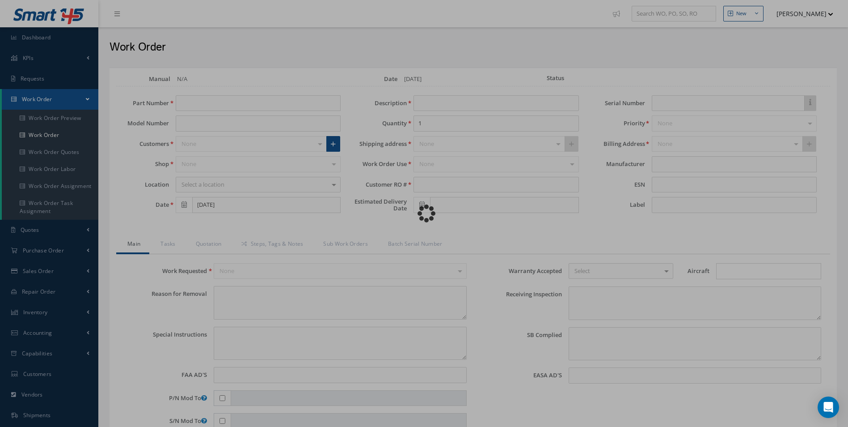
type input "NONE"
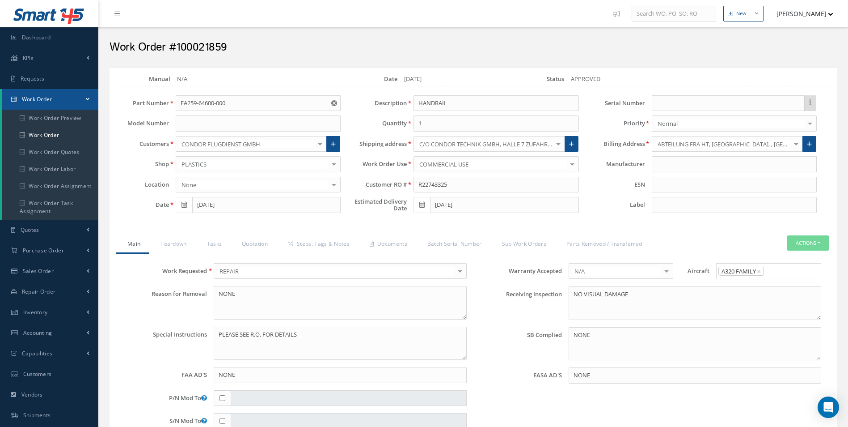
click at [203, 49] on h2 "Work Order #100021859" at bounding box center [474, 47] width 728 height 13
copy h2 "100021859"
drag, startPoint x: 450, startPoint y: 186, endPoint x: 358, endPoint y: 190, distance: 92.2
click at [374, 187] on div "Customer RO # R22743325" at bounding box center [466, 185] width 238 height 16
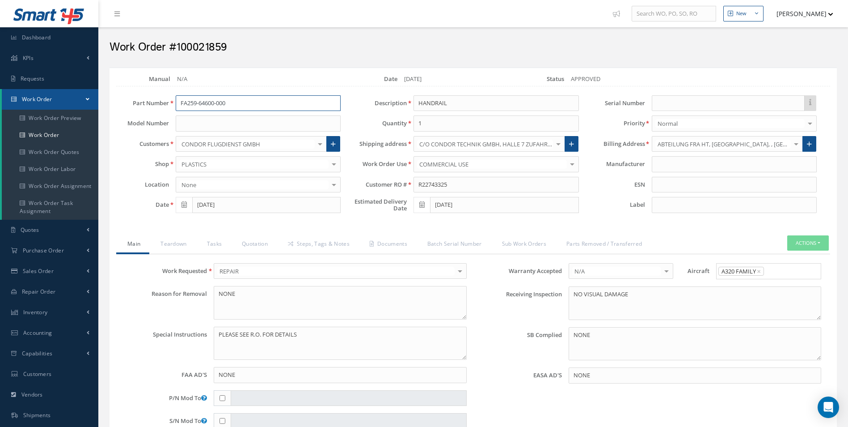
drag, startPoint x: 265, startPoint y: 102, endPoint x: 104, endPoint y: 102, distance: 161.0
click at [105, 102] on div "Part Number FA259-64600-000 Model Number Customers CONDOR FLUGDIENST GMBH 1ST C…" at bounding box center [467, 156] width 728 height 122
drag, startPoint x: 464, startPoint y: 102, endPoint x: 364, endPoint y: 114, distance: 100.4
click at [364, 114] on div "Description HANDRAIL Quantity 1 Shipping address C/O CONDOR TECHNIK GMBH, HALLE…" at bounding box center [466, 156] width 238 height 122
click at [183, 244] on link "Teardown" at bounding box center [172, 244] width 46 height 19
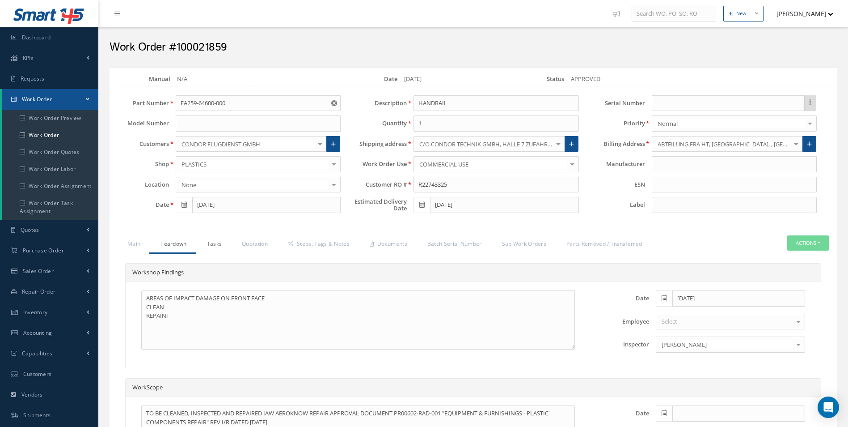
click at [202, 241] on link "Tasks" at bounding box center [213, 244] width 35 height 19
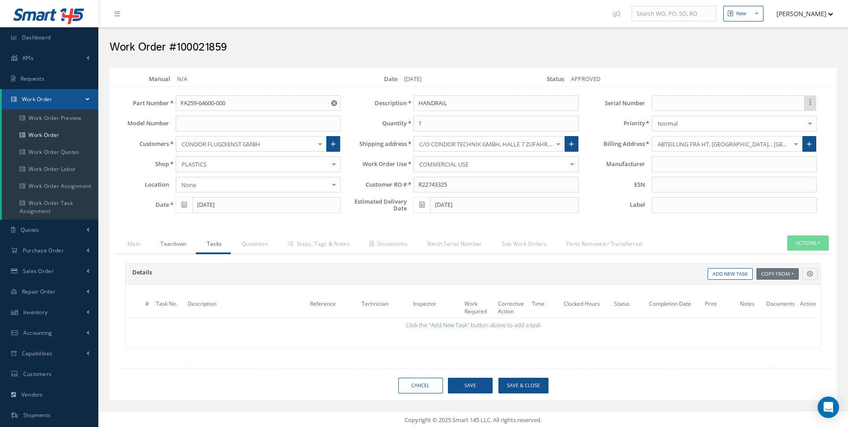
click at [181, 239] on link "Teardown" at bounding box center [172, 244] width 46 height 19
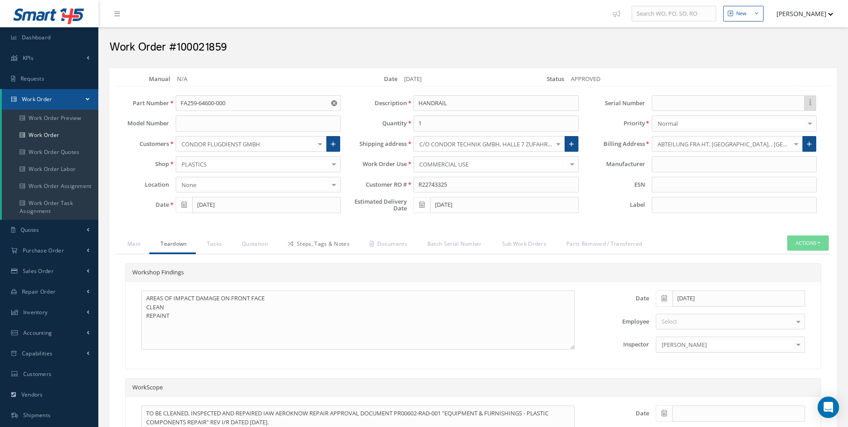
drag, startPoint x: 322, startPoint y: 248, endPoint x: 317, endPoint y: 250, distance: 5.2
click at [322, 248] on link "Steps, Tags & Notes" at bounding box center [318, 244] width 82 height 19
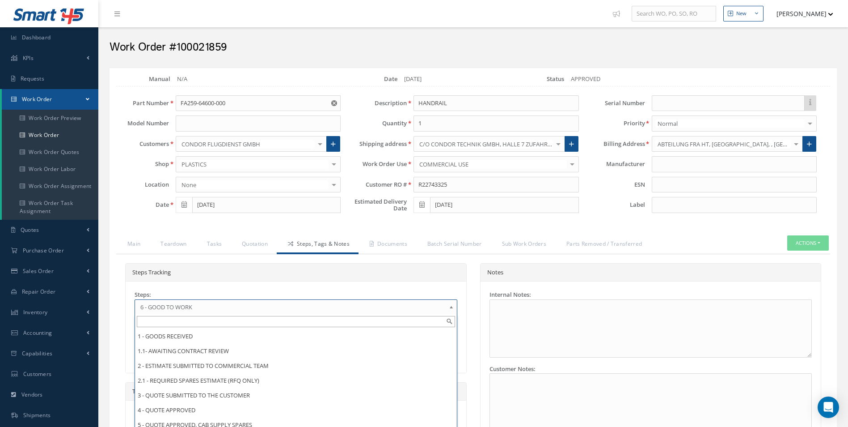
click at [254, 301] on link "6 - GOOD TO WORK" at bounding box center [296, 306] width 323 height 15
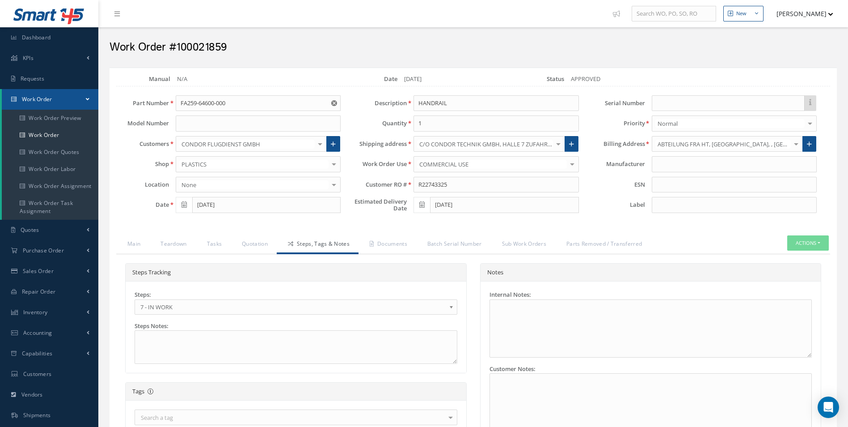
scroll to position [259, 0]
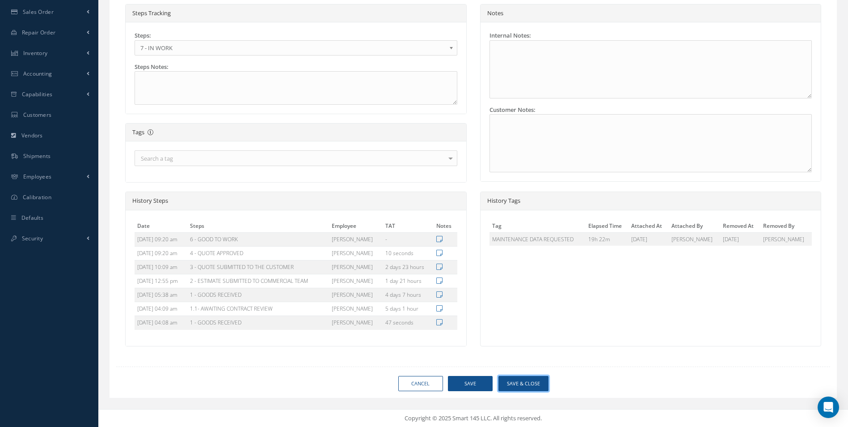
click at [513, 379] on button "Save & Close" at bounding box center [524, 384] width 50 height 16
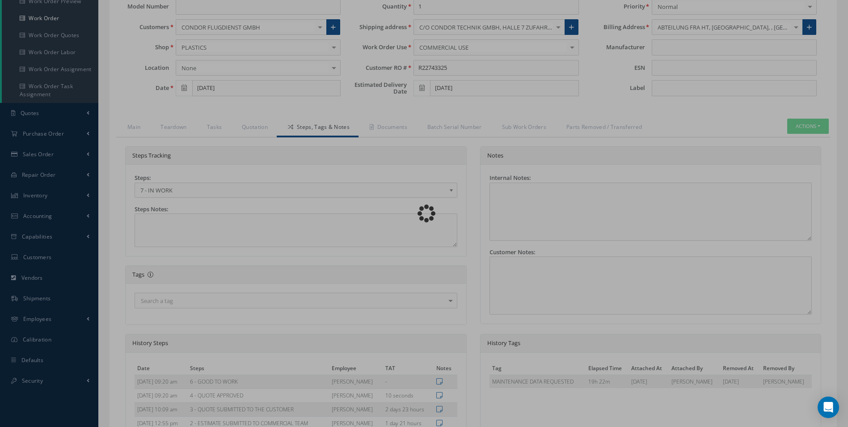
scroll to position [0, 0]
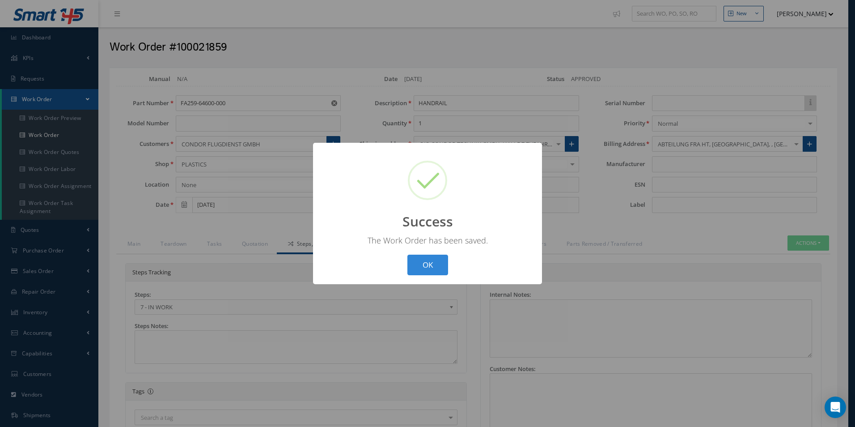
drag, startPoint x: 426, startPoint y: 267, endPoint x: 535, endPoint y: 243, distance: 111.6
click at [427, 267] on button "OK" at bounding box center [427, 264] width 41 height 21
select select "25"
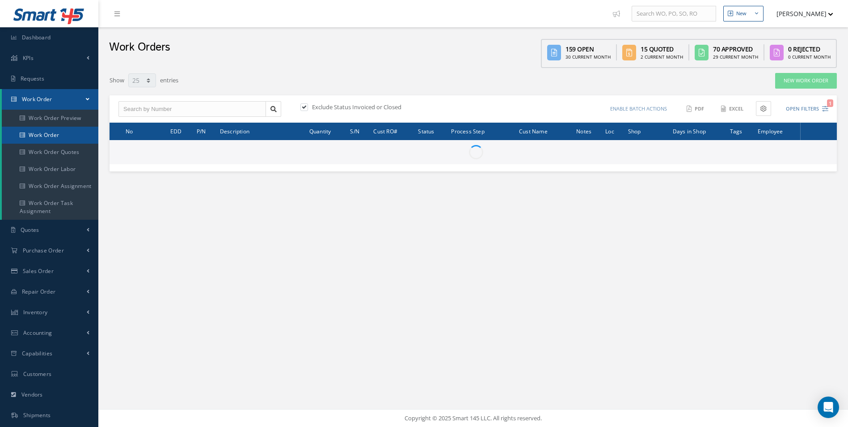
click at [43, 142] on link "Work Order" at bounding box center [50, 135] width 97 height 17
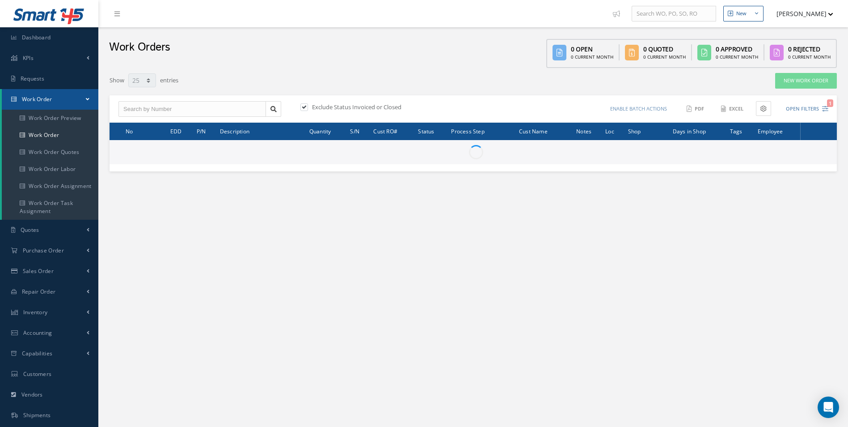
select select "25"
type input "All Work Request"
type input "All Work Performed"
type input "All Status"
type input "WO Part Status"
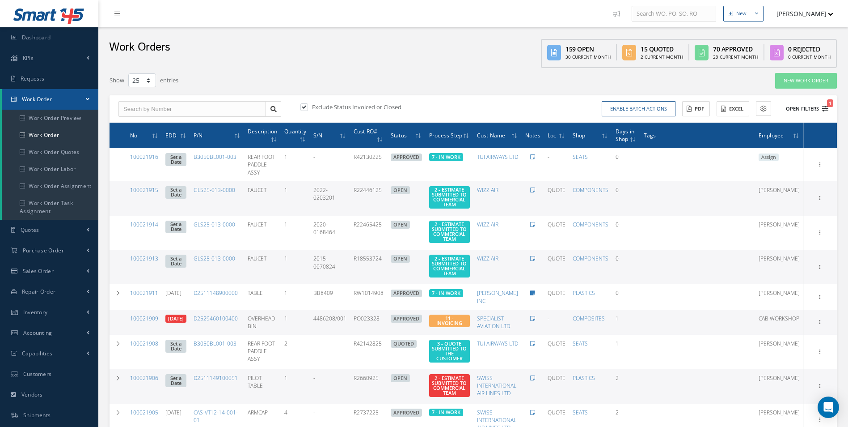
click at [826, 107] on icon "1" at bounding box center [825, 109] width 6 height 6
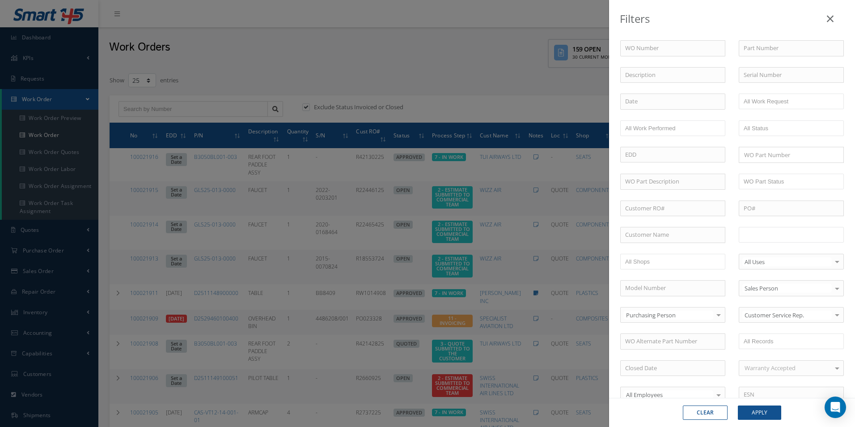
click at [770, 235] on input "text" at bounding box center [772, 234] width 57 height 11
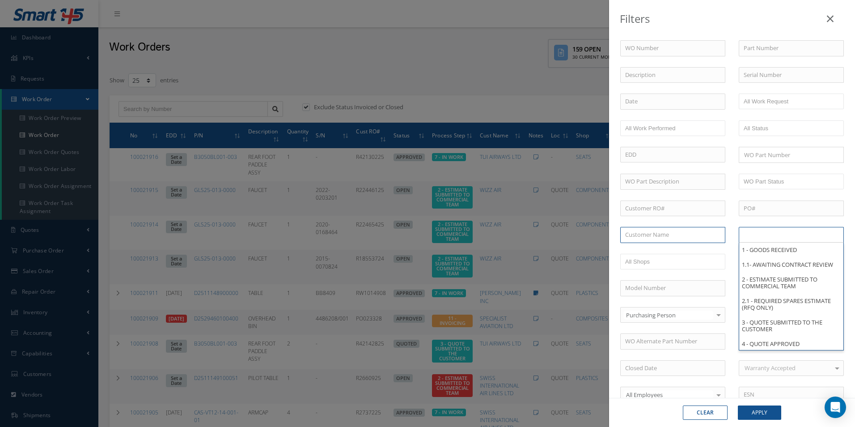
click at [673, 239] on input "text" at bounding box center [672, 235] width 105 height 16
type input "All Proccess Step"
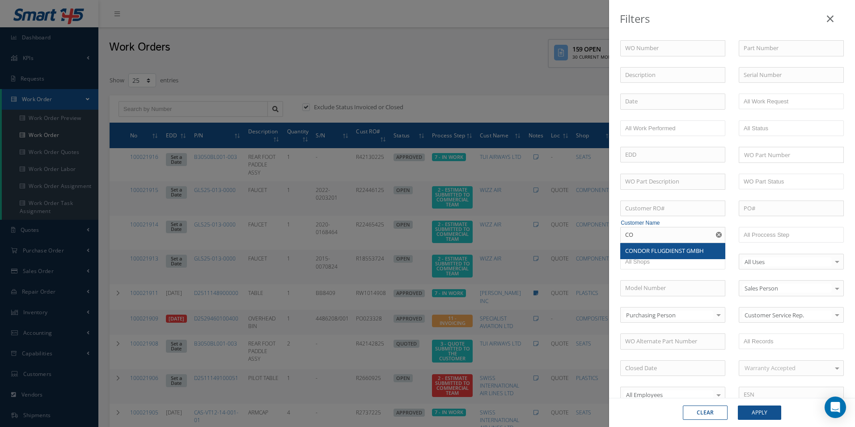
click at [665, 246] on span "CONDOR FLUGDIENST GMBH" at bounding box center [664, 250] width 79 height 8
type input "CONDOR FLUGDIENST GMBH"
click at [764, 409] on button "Apply" at bounding box center [759, 412] width 43 height 14
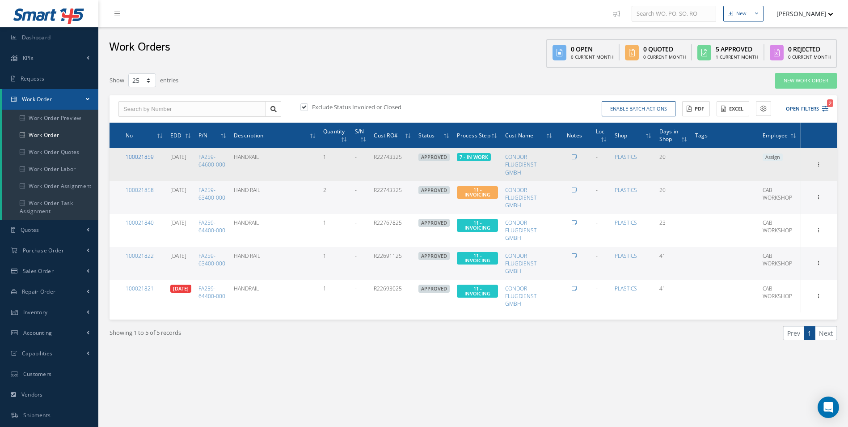
click at [145, 157] on link "100021859" at bounding box center [140, 157] width 28 height 8
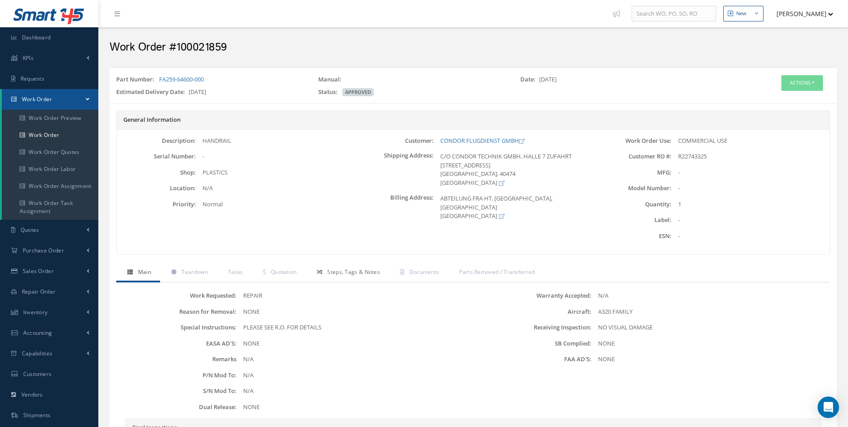
click at [345, 269] on span "Steps, Tags & Notes" at bounding box center [353, 272] width 53 height 8
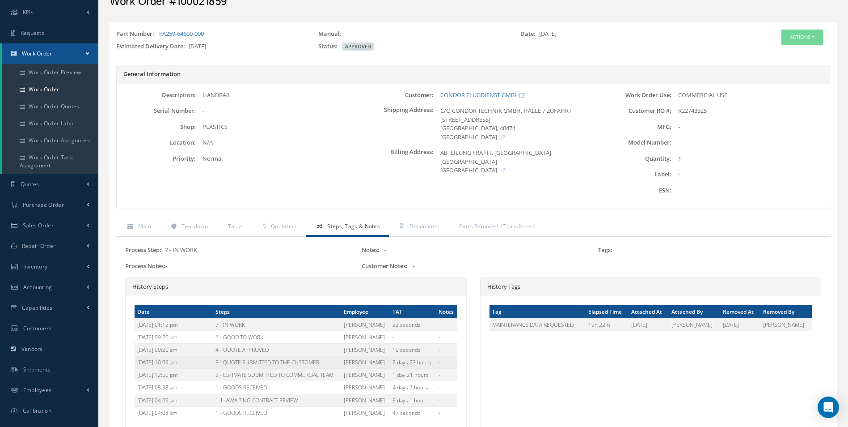
scroll to position [89, 0]
